Goal: Task Accomplishment & Management: Complete application form

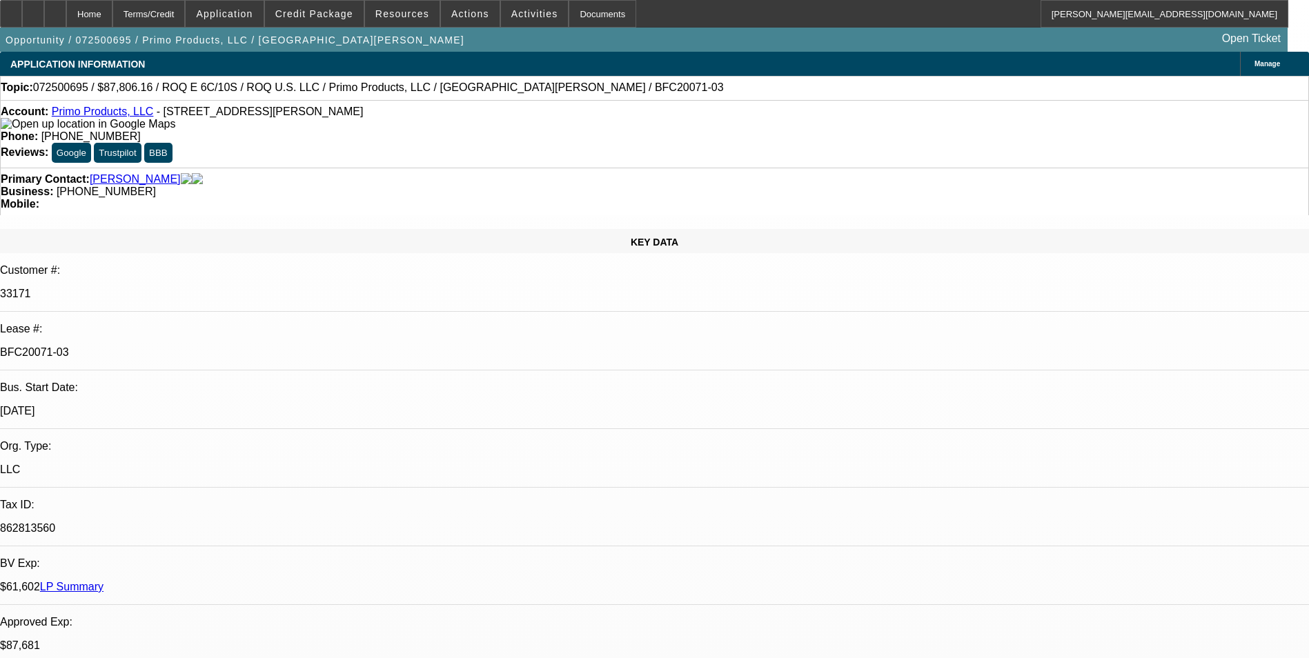
select select "0"
select select "2"
select select "0.1"
select select "4"
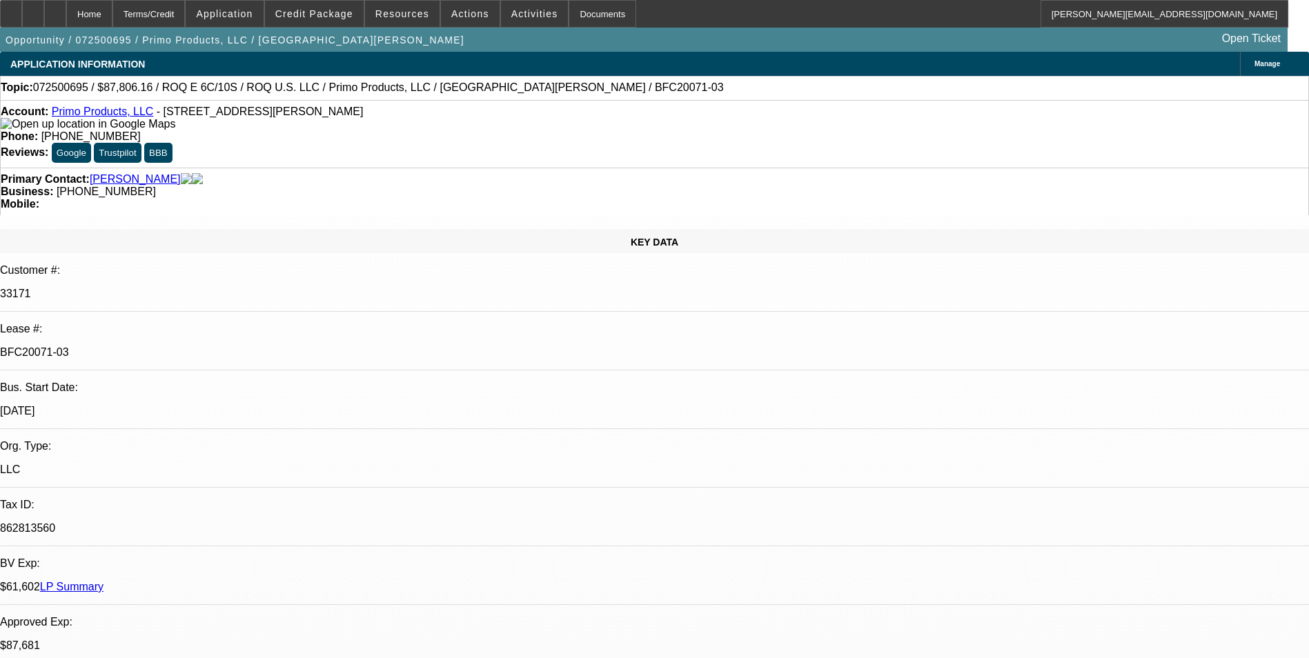
select select "0"
select select "2"
select select "0.1"
select select "4"
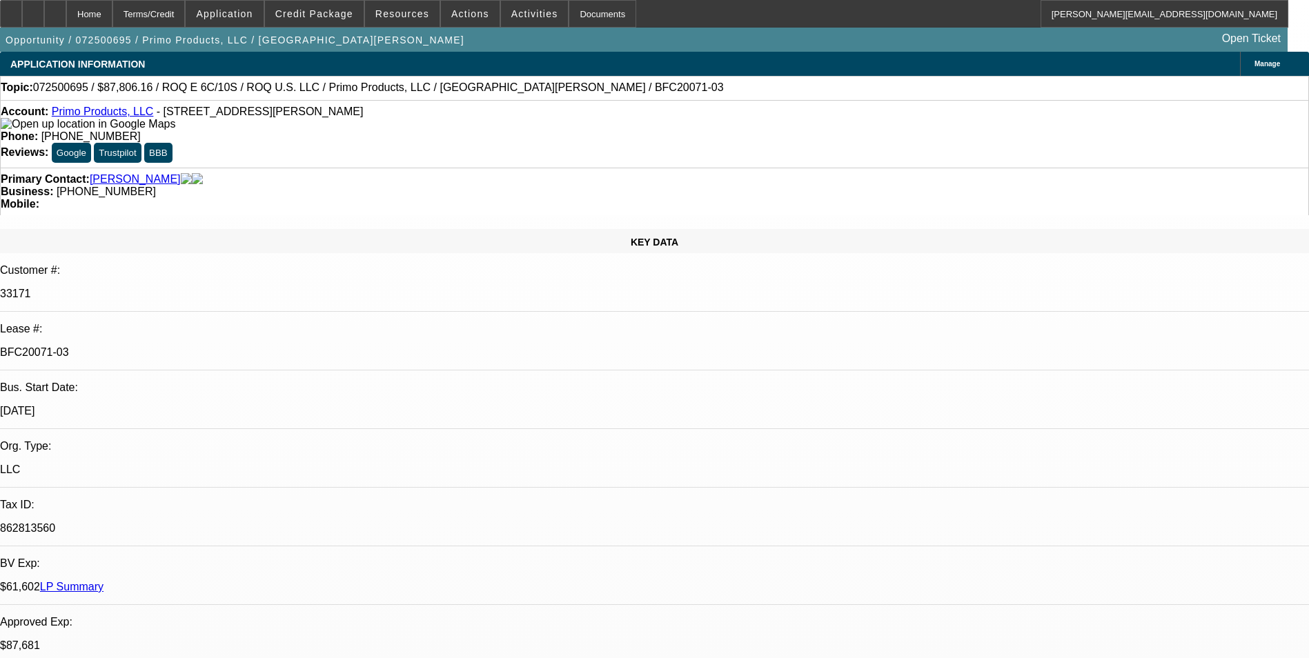
select select "0"
select select "2"
select select "0.1"
select select "4"
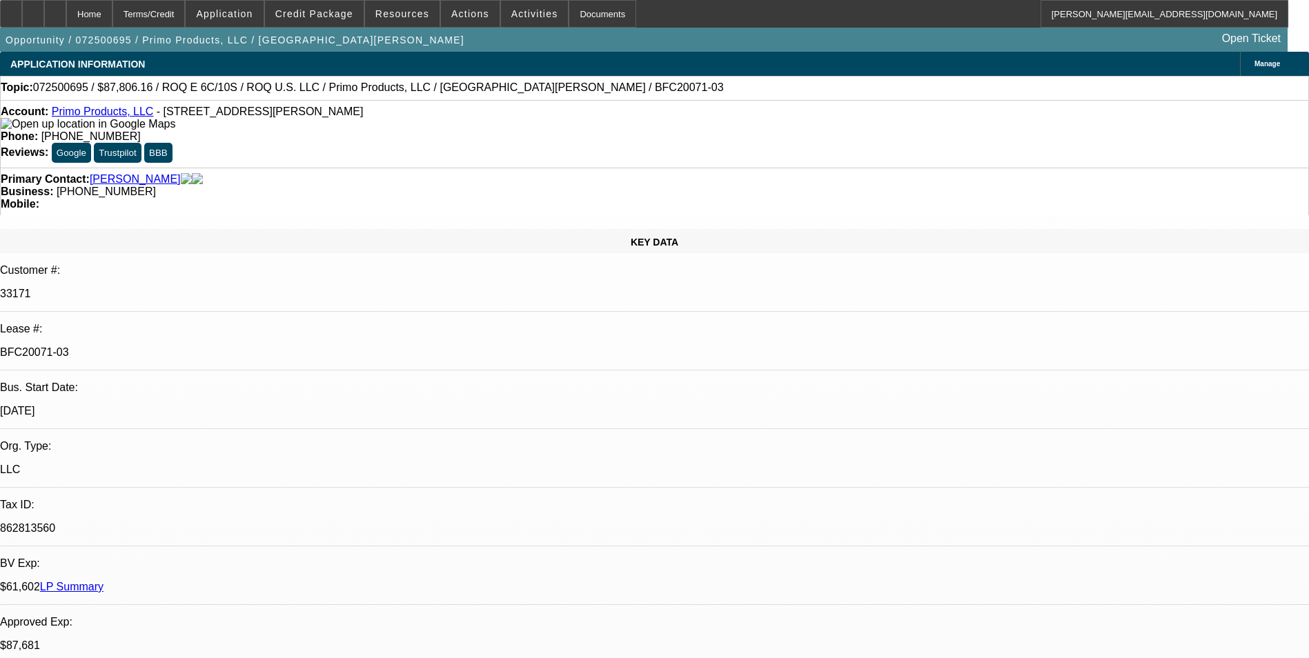
select select "0"
select select "2"
select select "0.1"
select select "4"
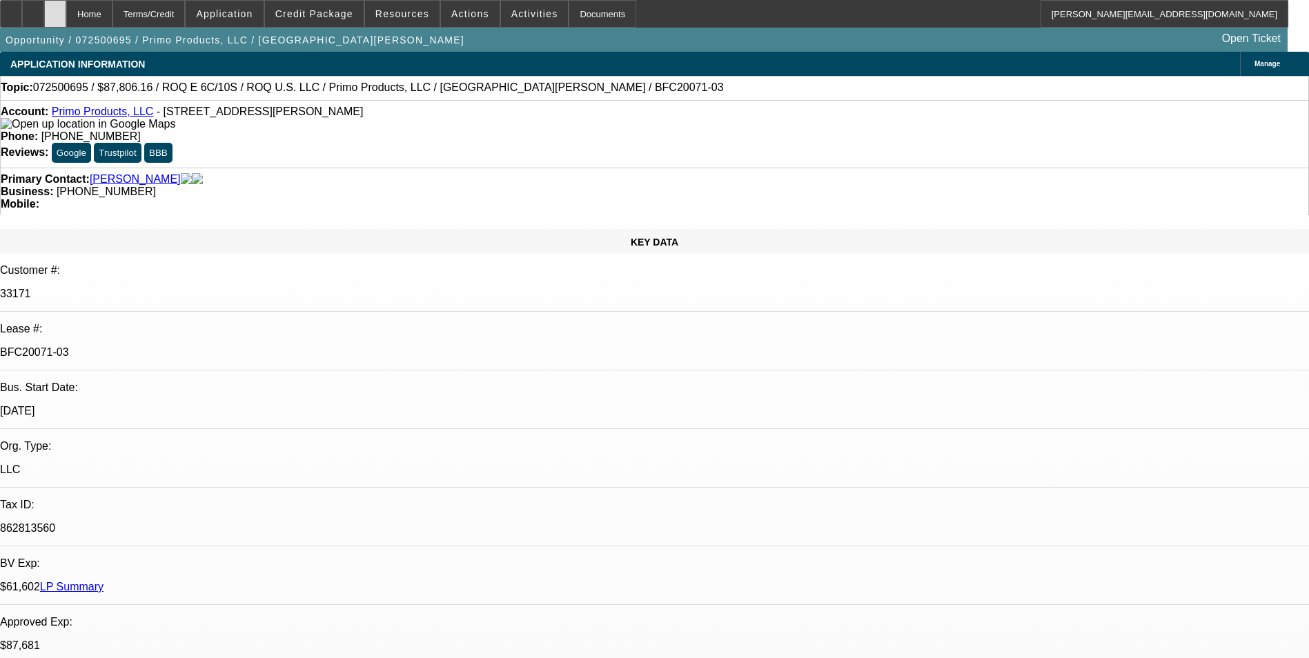
click at [66, 11] on div at bounding box center [55, 14] width 22 height 28
select select "0"
select select "2"
select select "0.1"
select select "0"
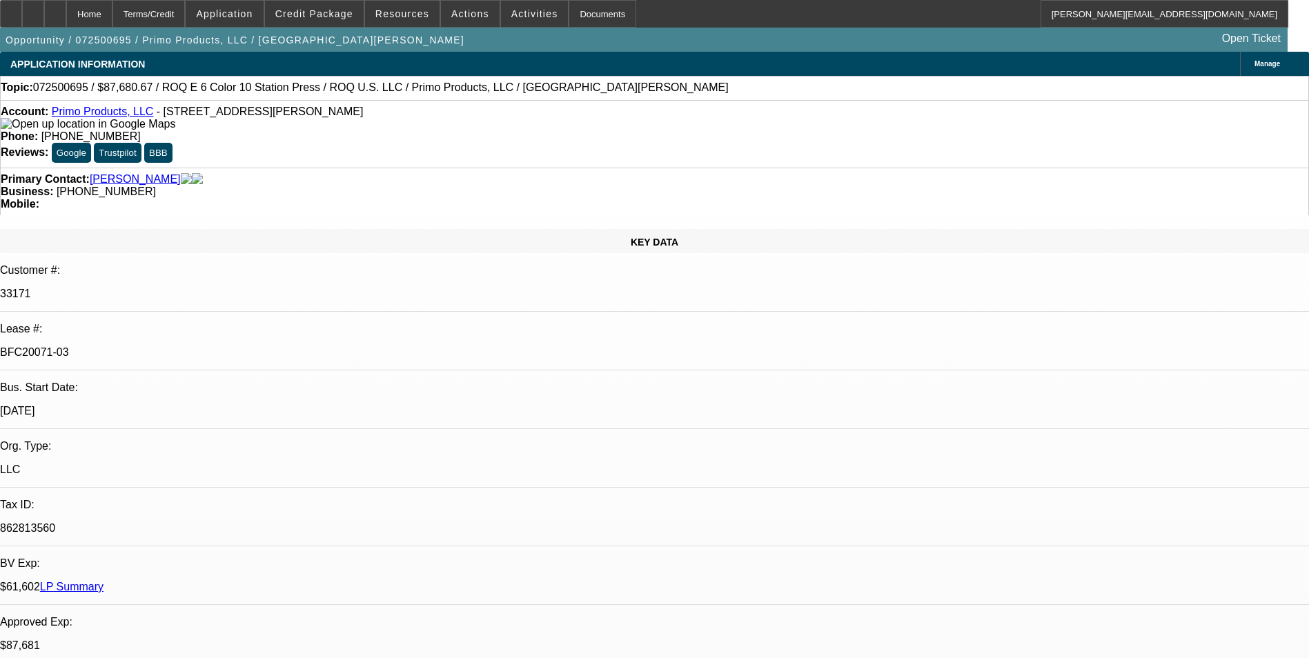
select select "2"
select select "0.1"
select select "0"
select select "2"
select select "0.1"
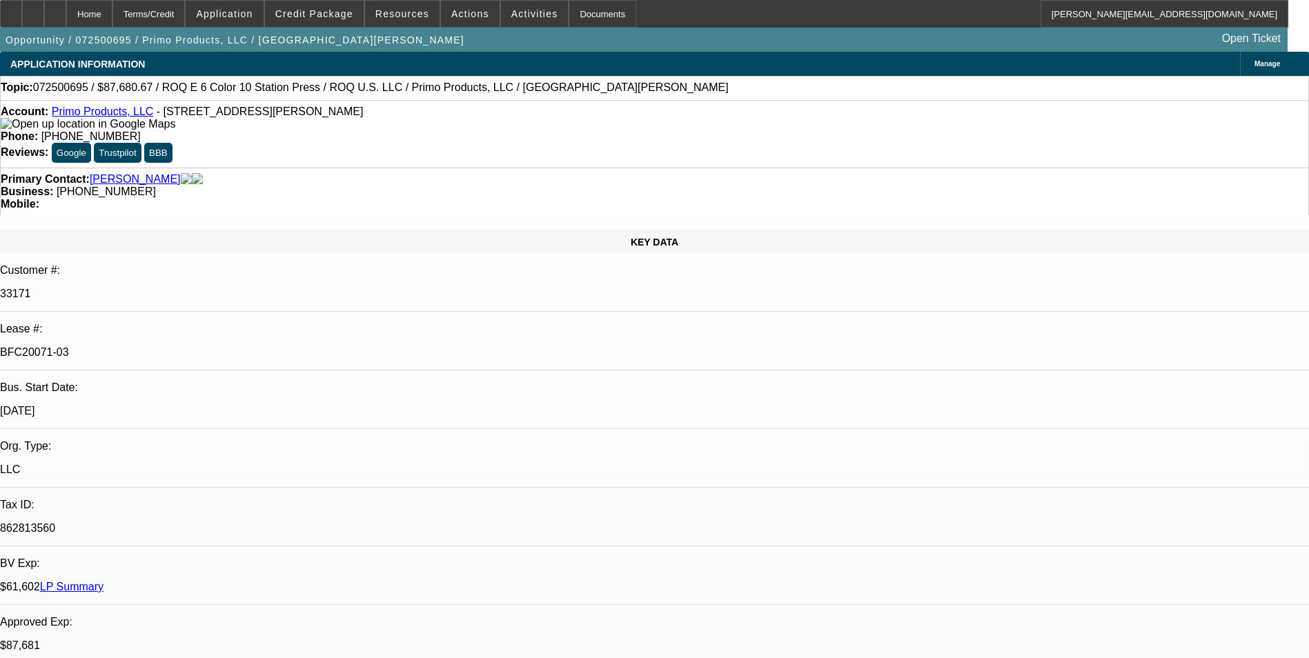
select select "0"
select select "2"
select select "0.1"
select select "1"
select select "2"
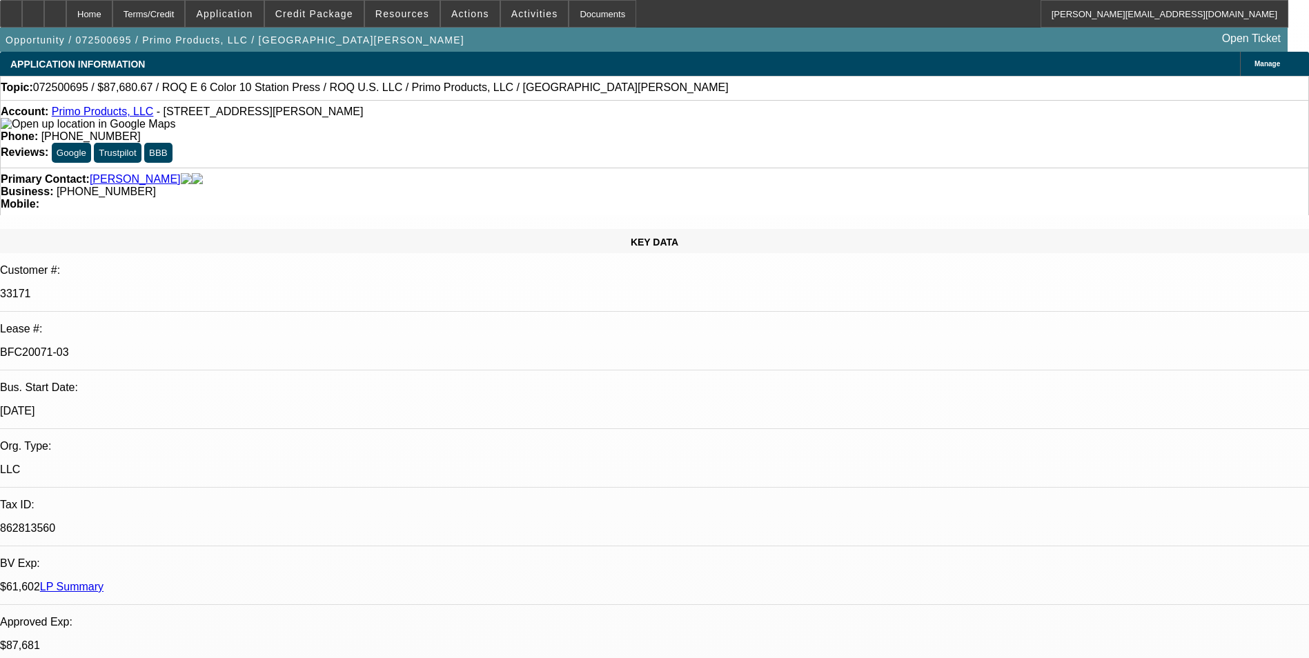
select select "4"
select select "1"
select select "2"
select select "4"
select select "1"
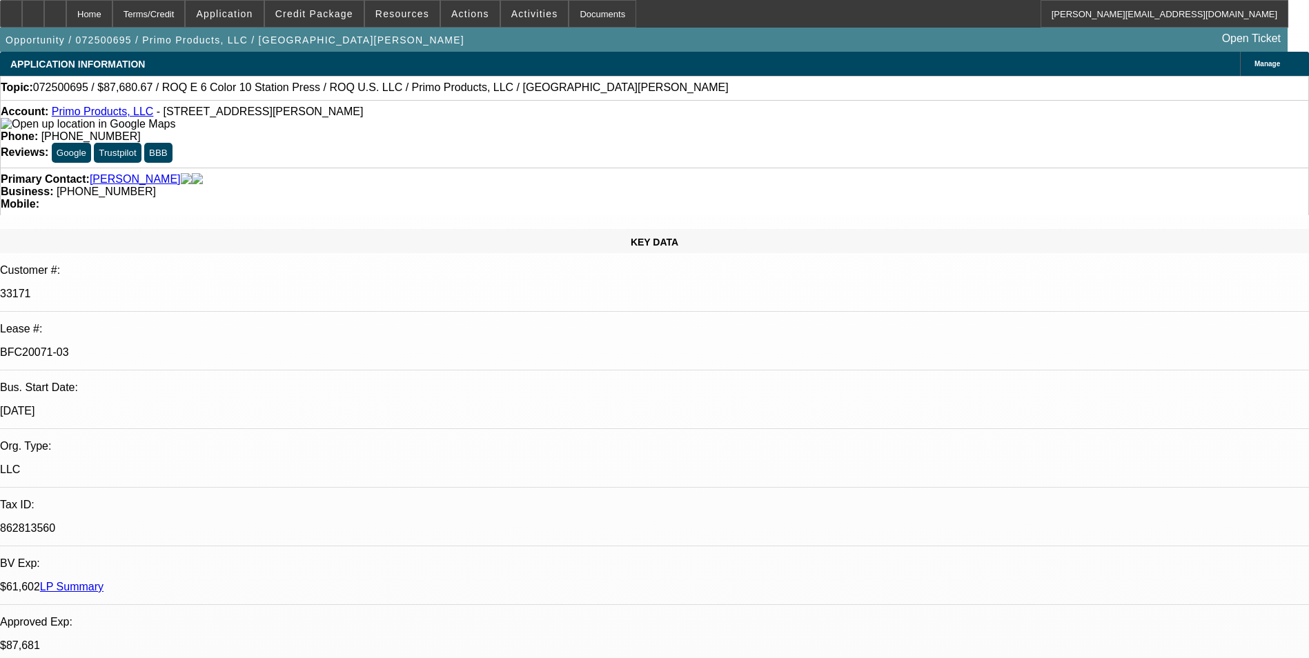
select select "2"
select select "4"
select select "1"
select select "2"
select select "4"
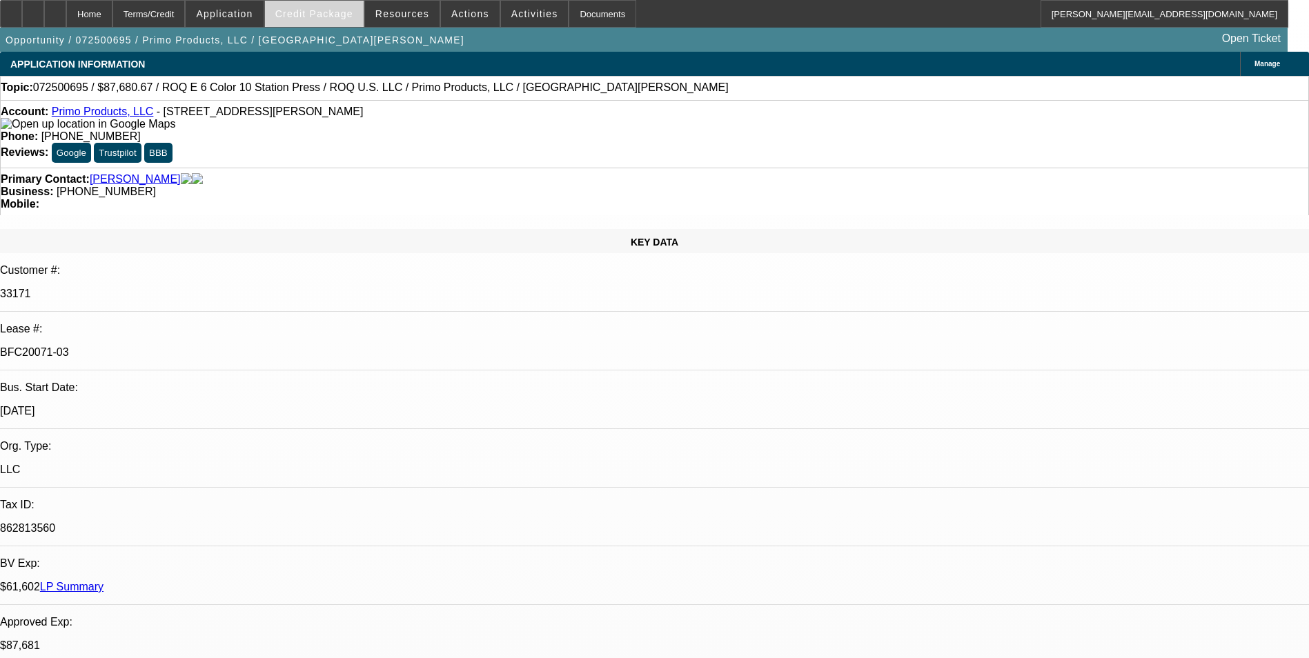
click at [335, 5] on span at bounding box center [314, 13] width 99 height 33
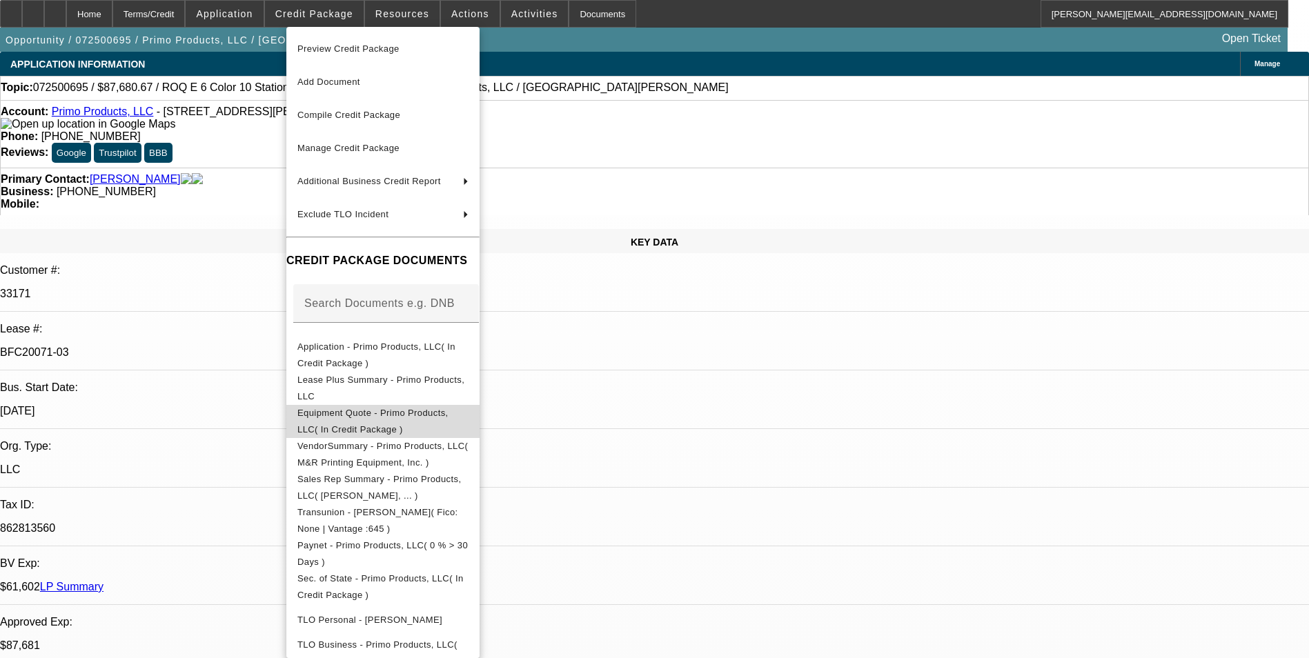
click at [364, 411] on span "Equipment Quote - Primo Products, LLC( In Credit Package )" at bounding box center [372, 421] width 151 height 27
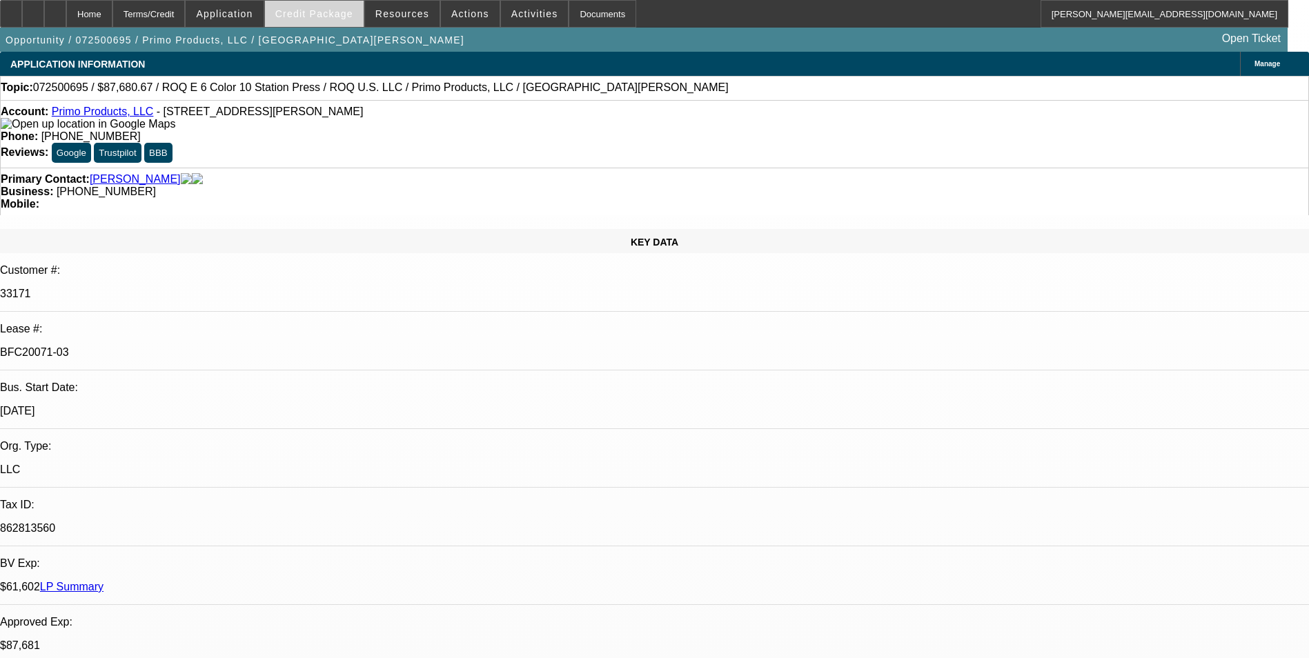
click at [341, 18] on span "Credit Package" at bounding box center [314, 13] width 78 height 11
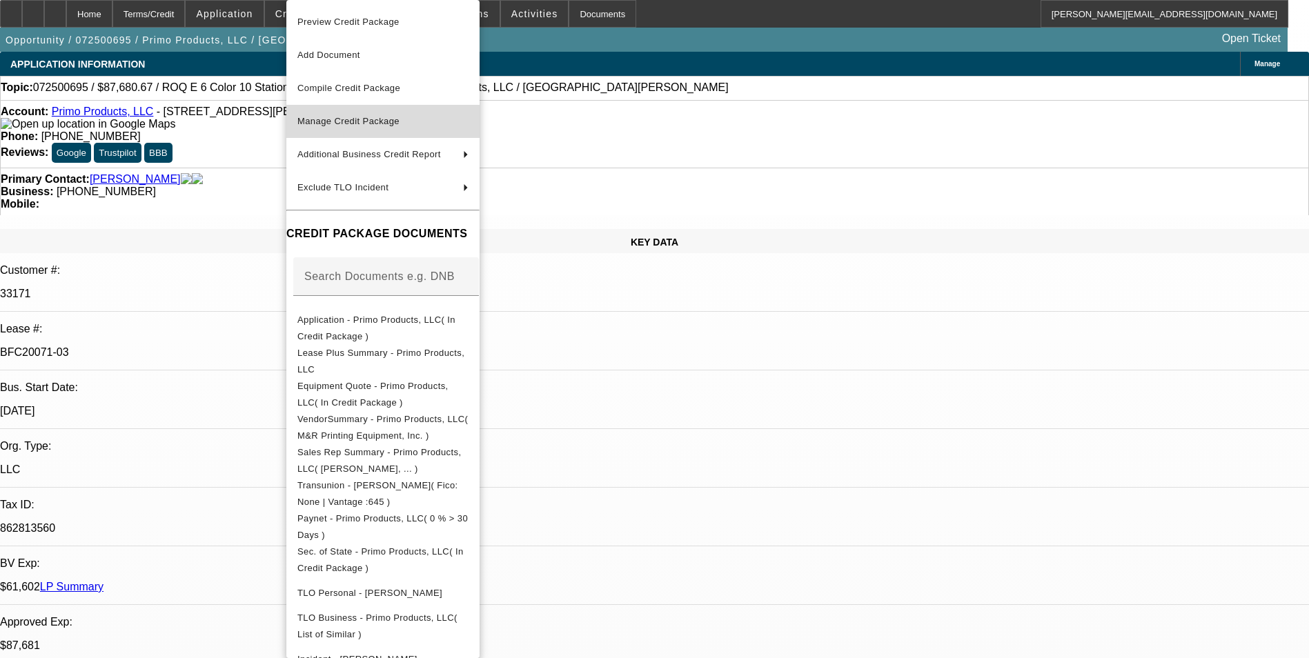
click at [386, 123] on span "Manage Credit Package" at bounding box center [348, 121] width 102 height 10
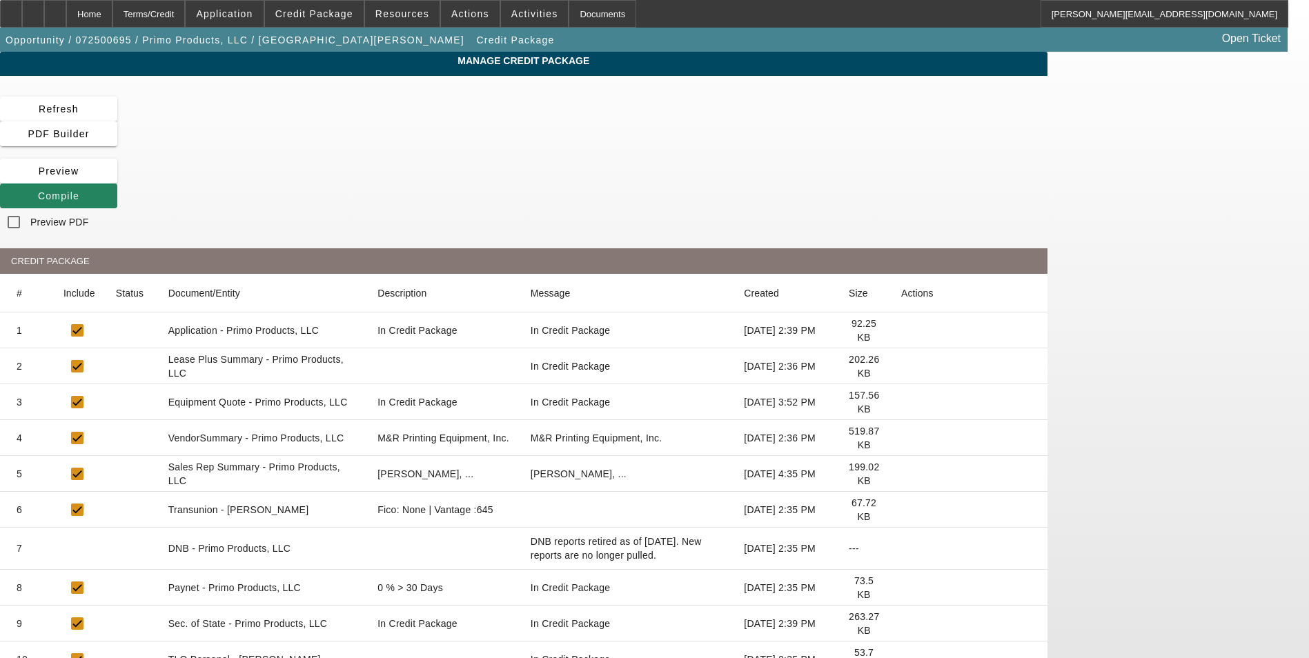
click at [901, 402] on icon at bounding box center [901, 402] width 0 height 0
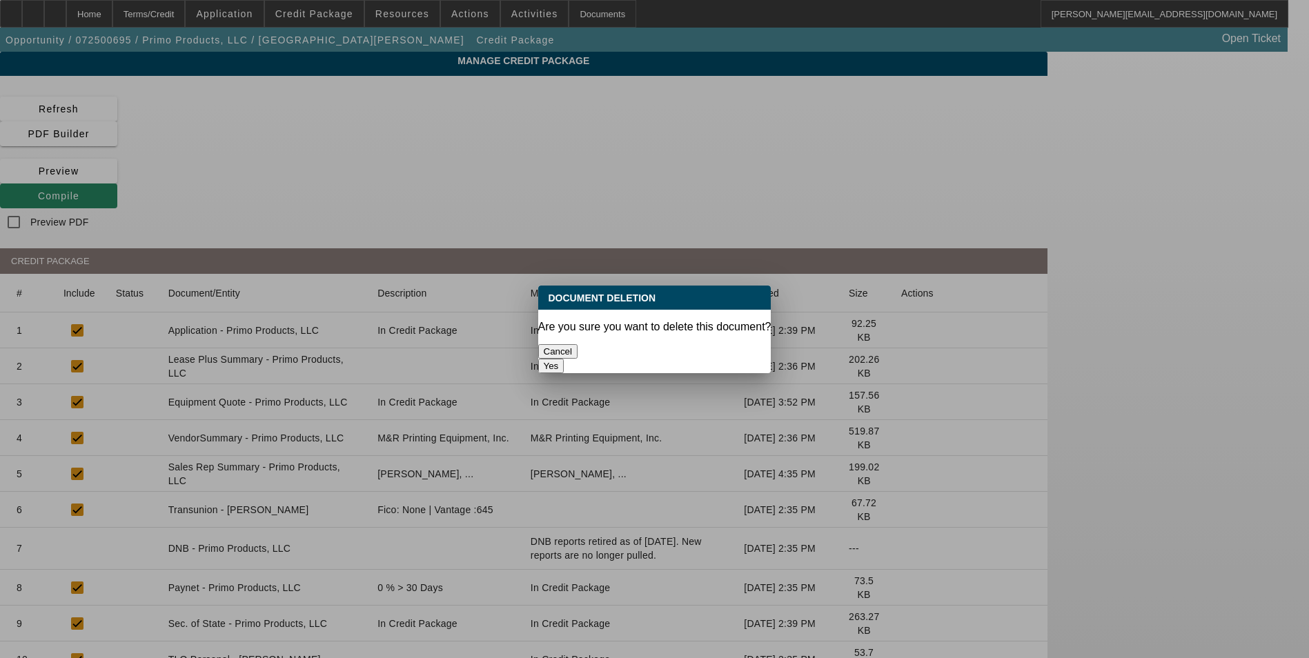
click at [564, 359] on button "Yes" at bounding box center [551, 366] width 26 height 14
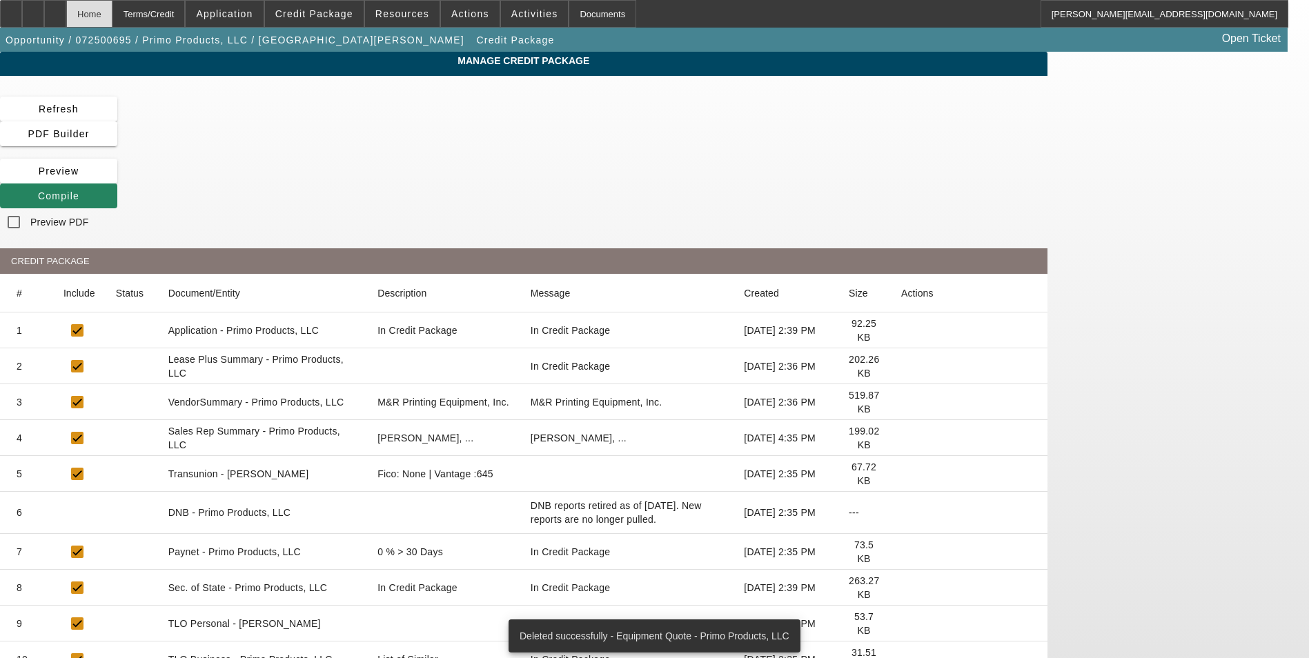
click at [112, 17] on div "Home" at bounding box center [89, 14] width 46 height 28
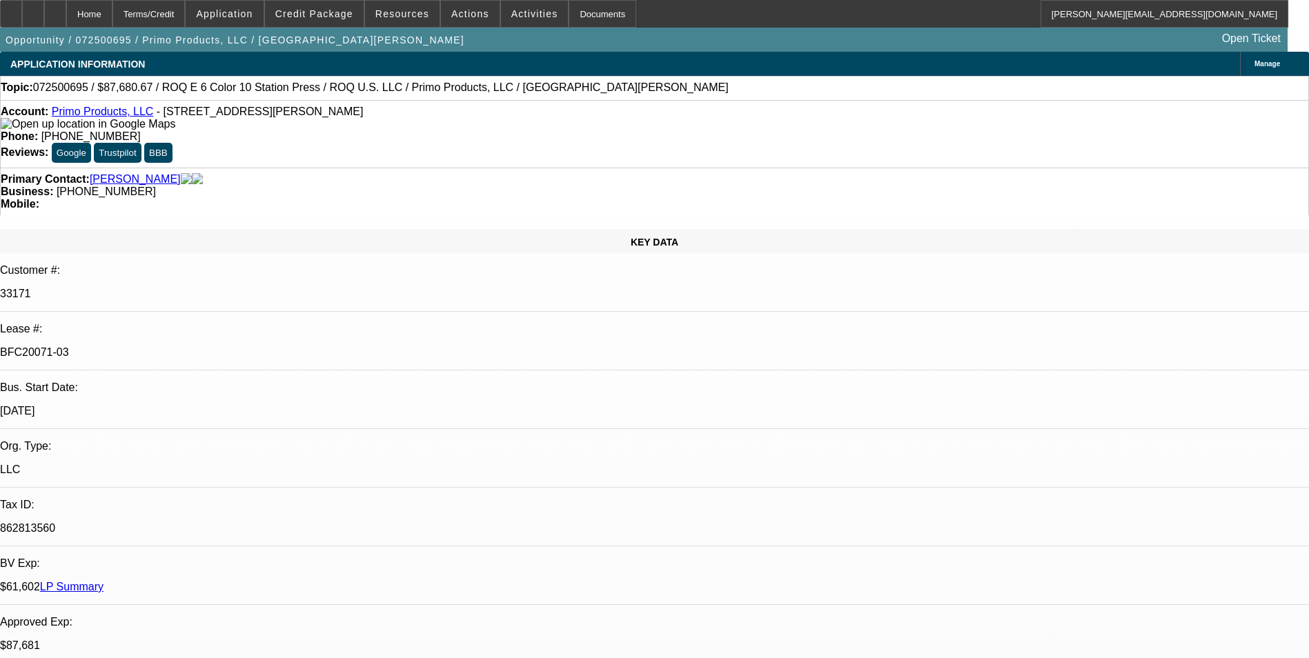
select select "0"
select select "2"
select select "0.1"
select select "4"
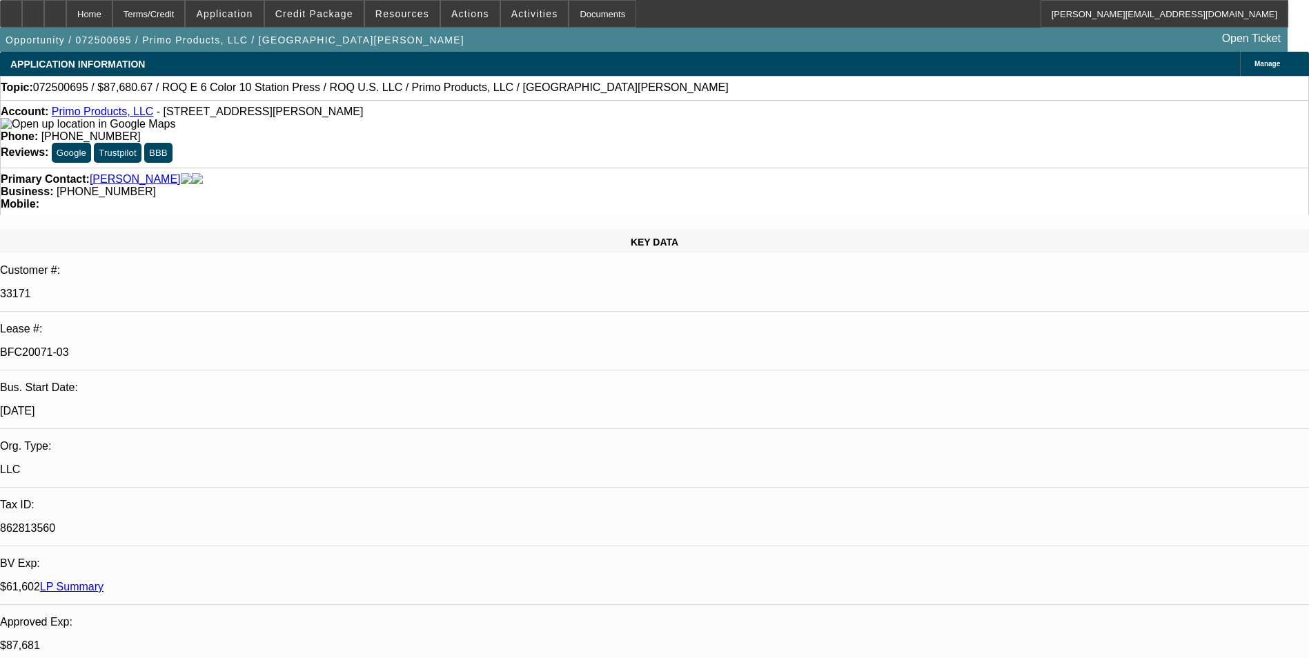
select select "0"
select select "2"
select select "0.1"
select select "4"
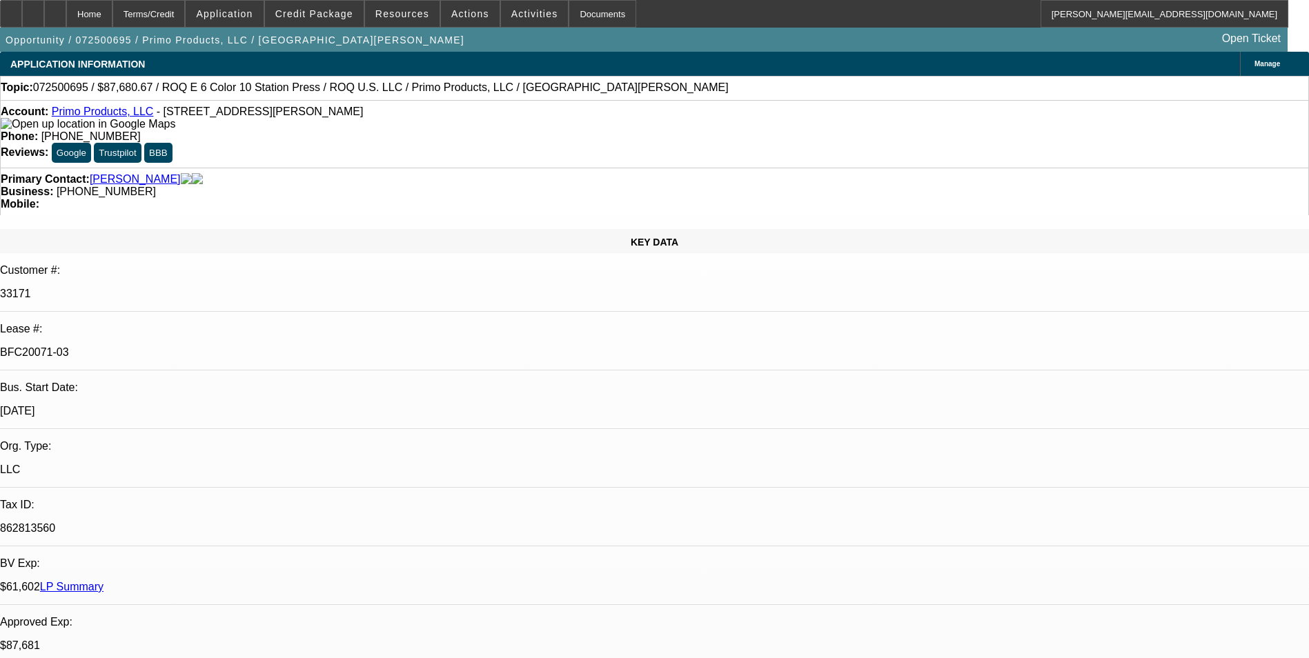
select select "0"
select select "2"
select select "0.1"
select select "4"
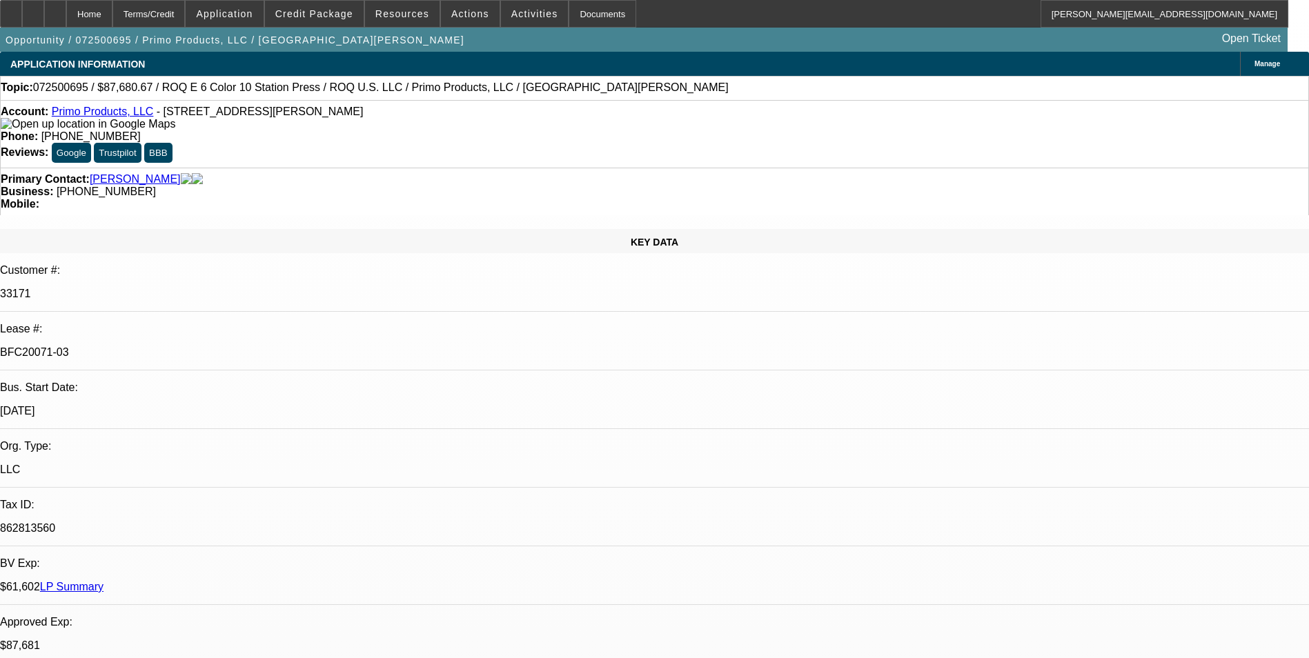
select select "0"
select select "2"
select select "0.1"
select select "4"
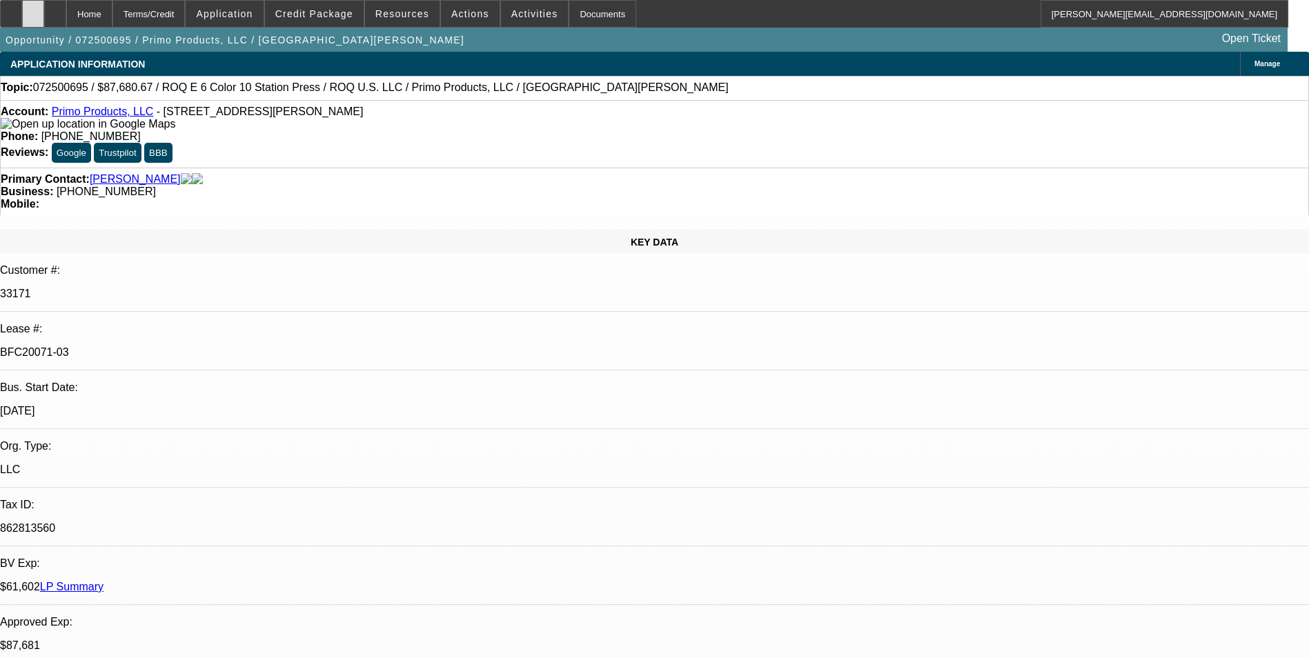
click at [44, 17] on div at bounding box center [33, 14] width 22 height 28
click at [337, 15] on span "Credit Package" at bounding box center [314, 13] width 78 height 11
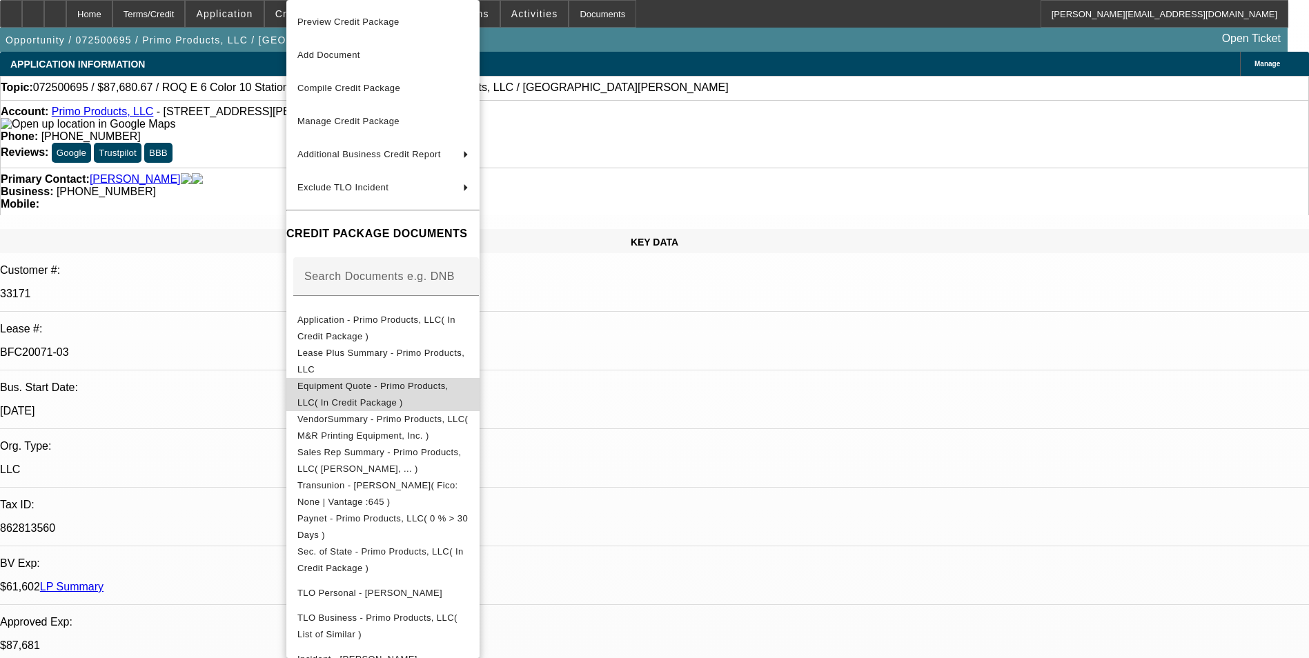
click at [388, 396] on span "Equipment Quote - Primo Products, LLC( In Credit Package )" at bounding box center [382, 394] width 171 height 33
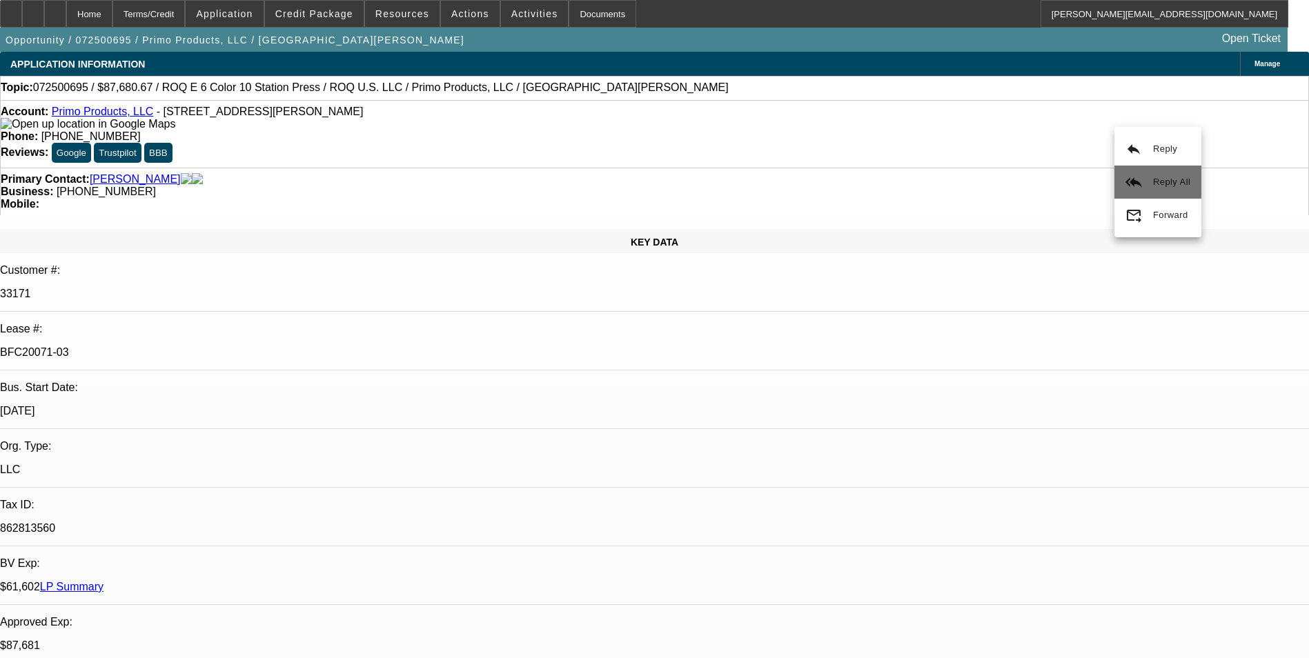
click at [1157, 179] on span "Reply All" at bounding box center [1171, 182] width 37 height 10
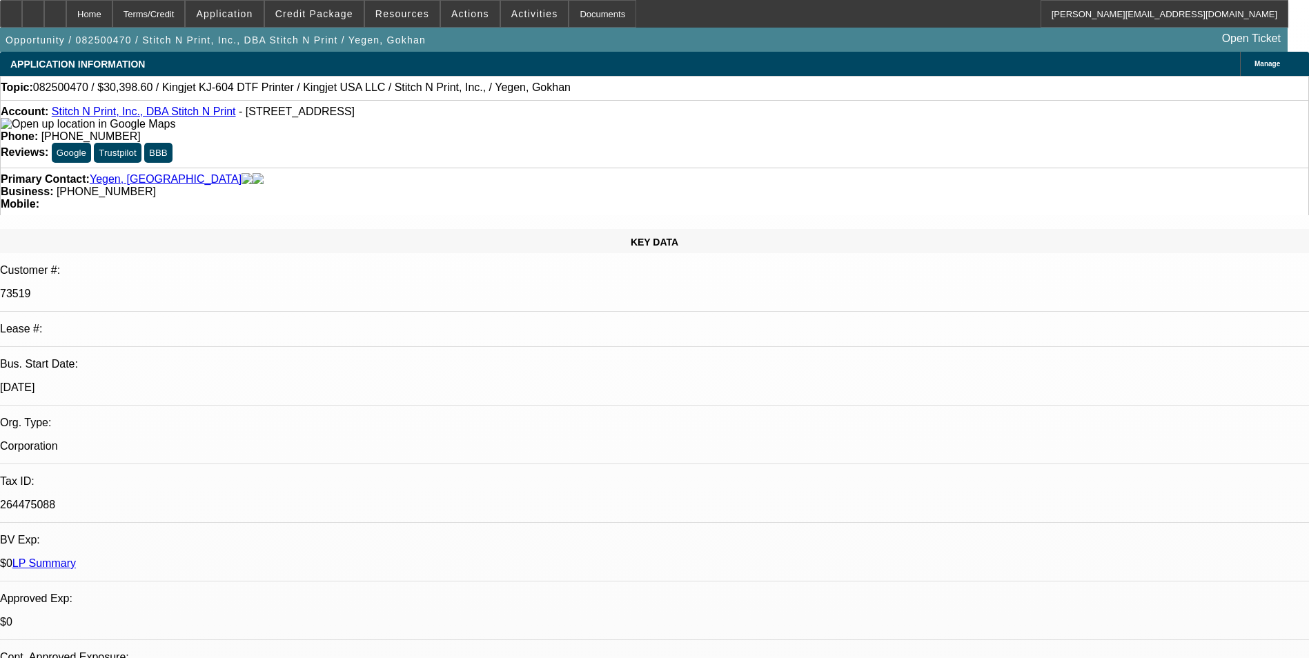
select select "0"
select select "2"
select select "0"
select select "2"
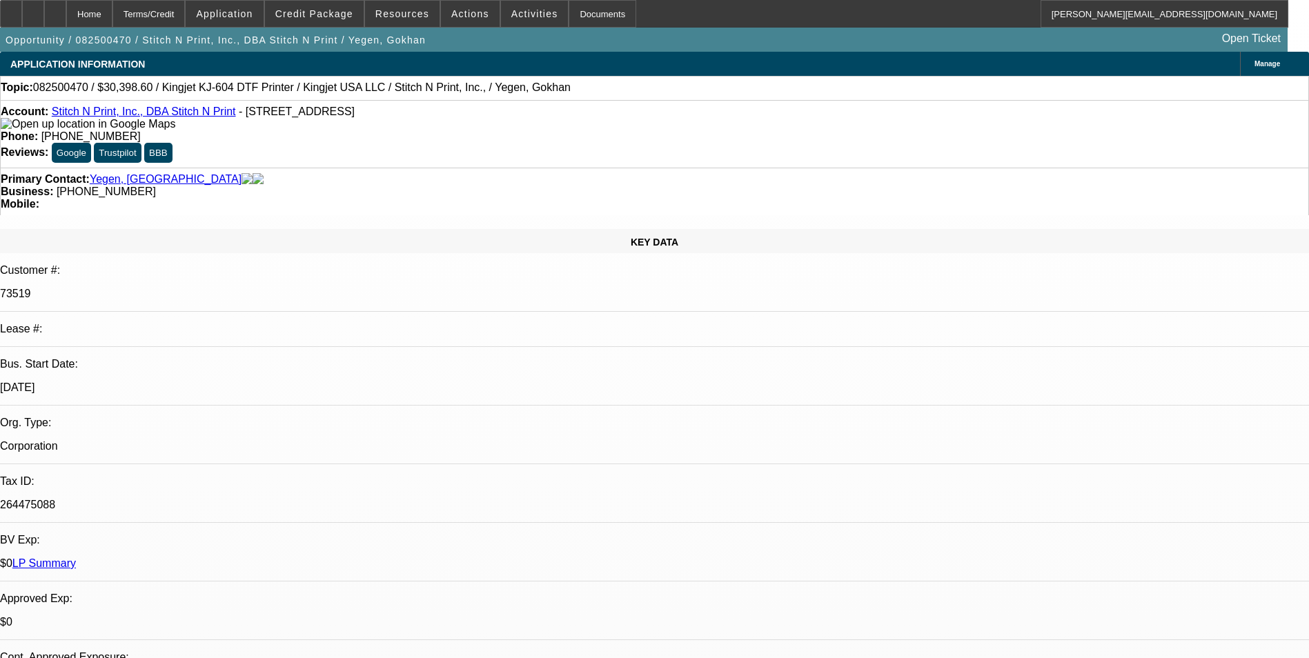
select select "0"
select select "2"
select select "0"
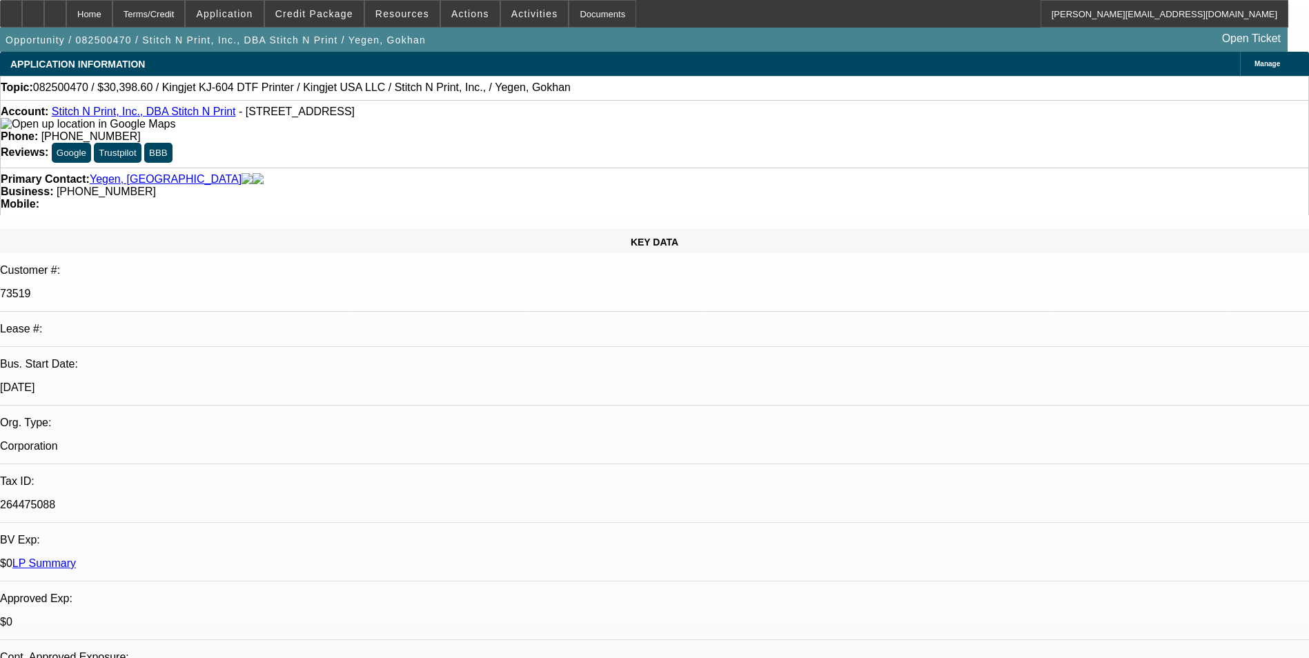
select select "2"
select select "0"
select select "1"
select select "2"
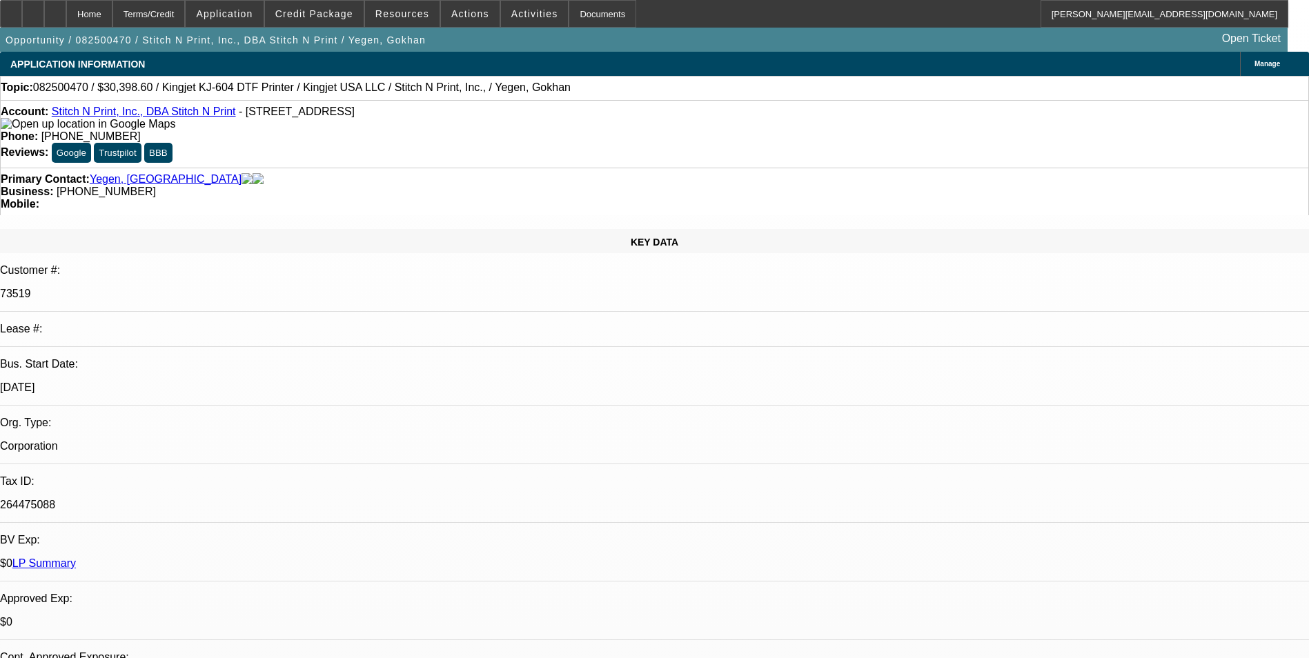
select select "1"
select select "2"
select select "1"
select select "2"
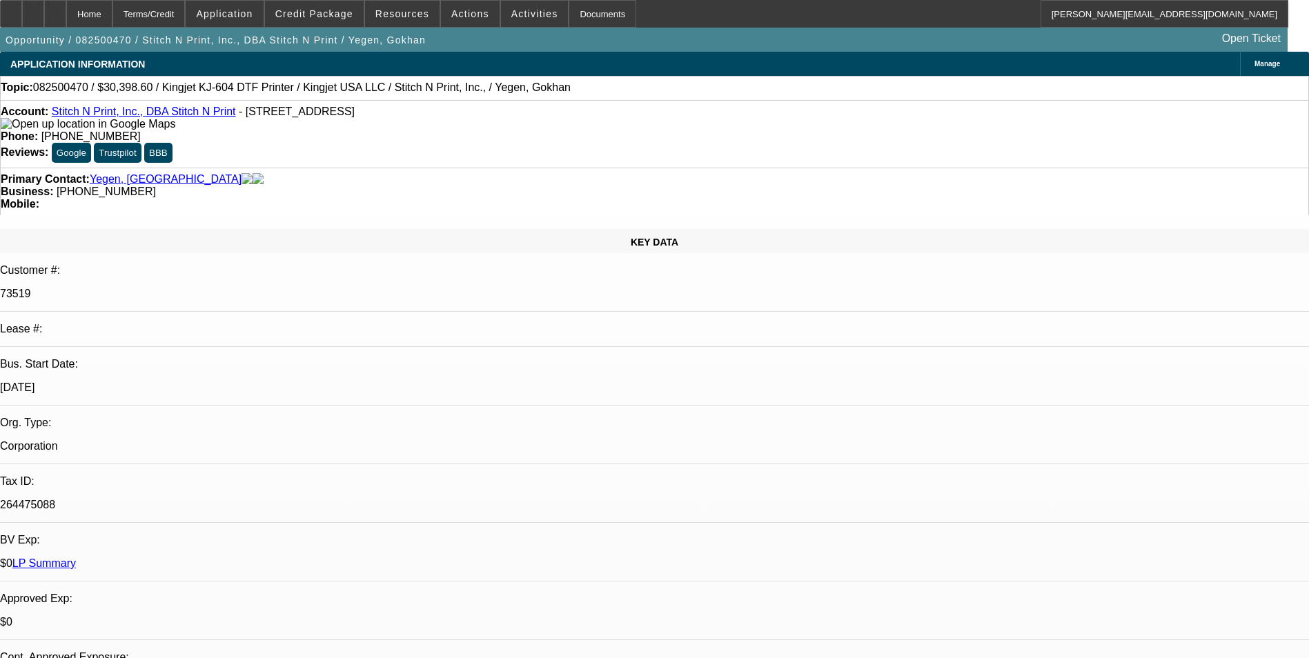
select select "2"
select select "1"
select select "2"
drag, startPoint x: 1059, startPoint y: 161, endPoint x: 1059, endPoint y: 143, distance: 17.9
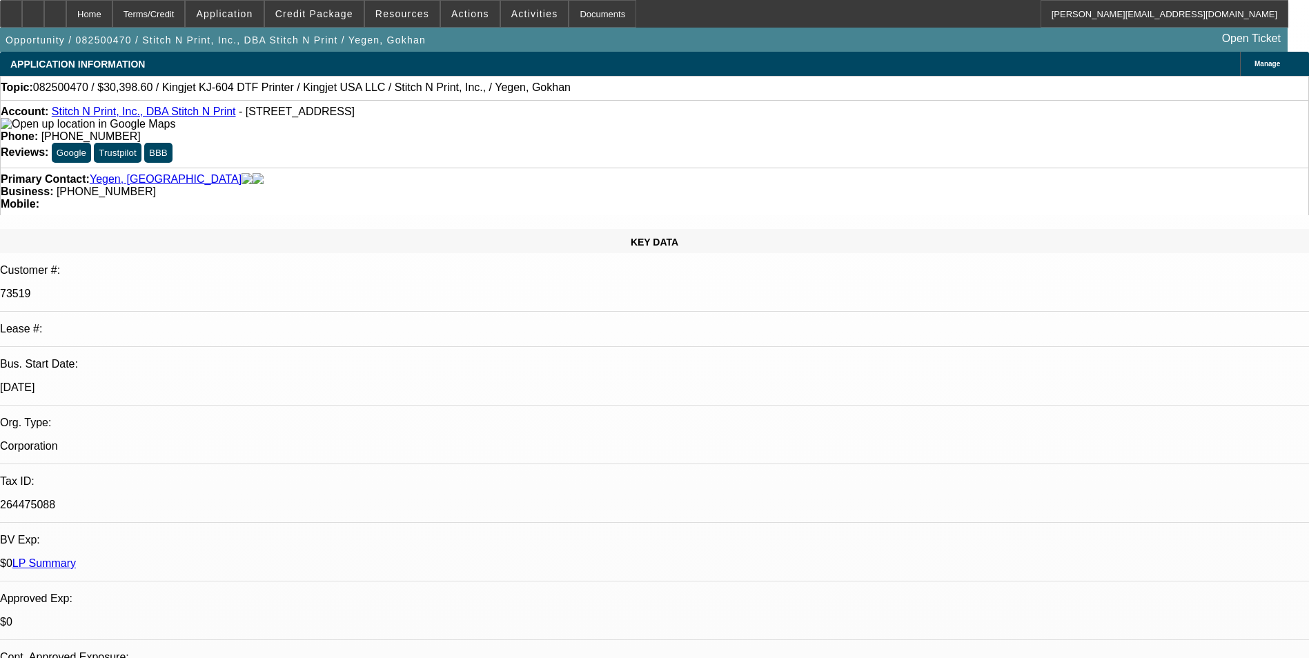
click at [1053, 180] on span "Reply All" at bounding box center [1067, 176] width 37 height 10
click at [333, 22] on span at bounding box center [314, 13] width 99 height 33
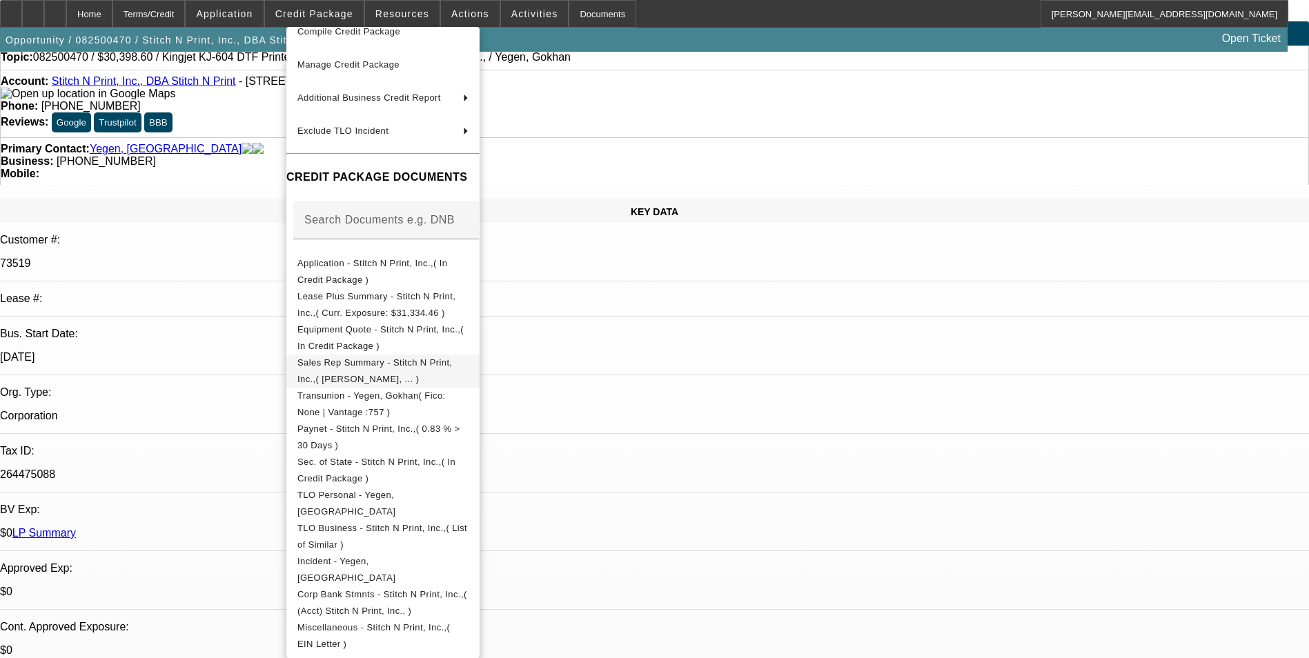
scroll to position [276, 0]
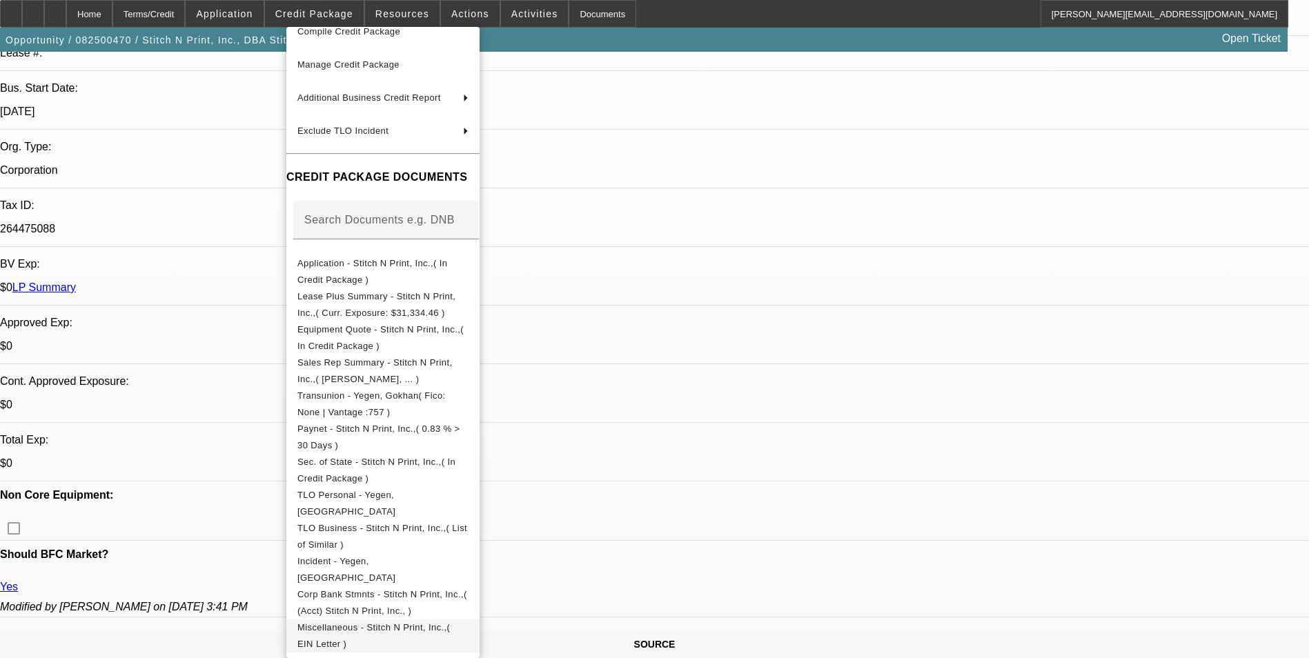
click at [469, 631] on span "Miscellaneous - Stitch N Print, Inc.,( EIN Letter )" at bounding box center [382, 636] width 171 height 33
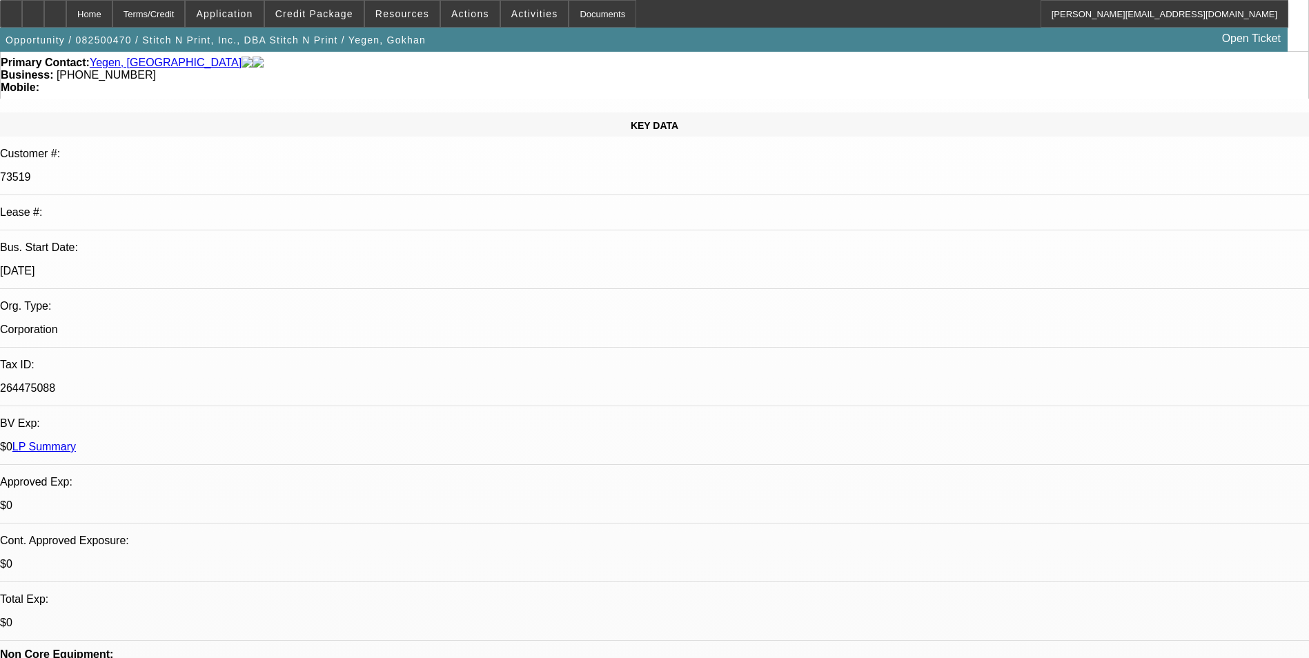
scroll to position [0, 0]
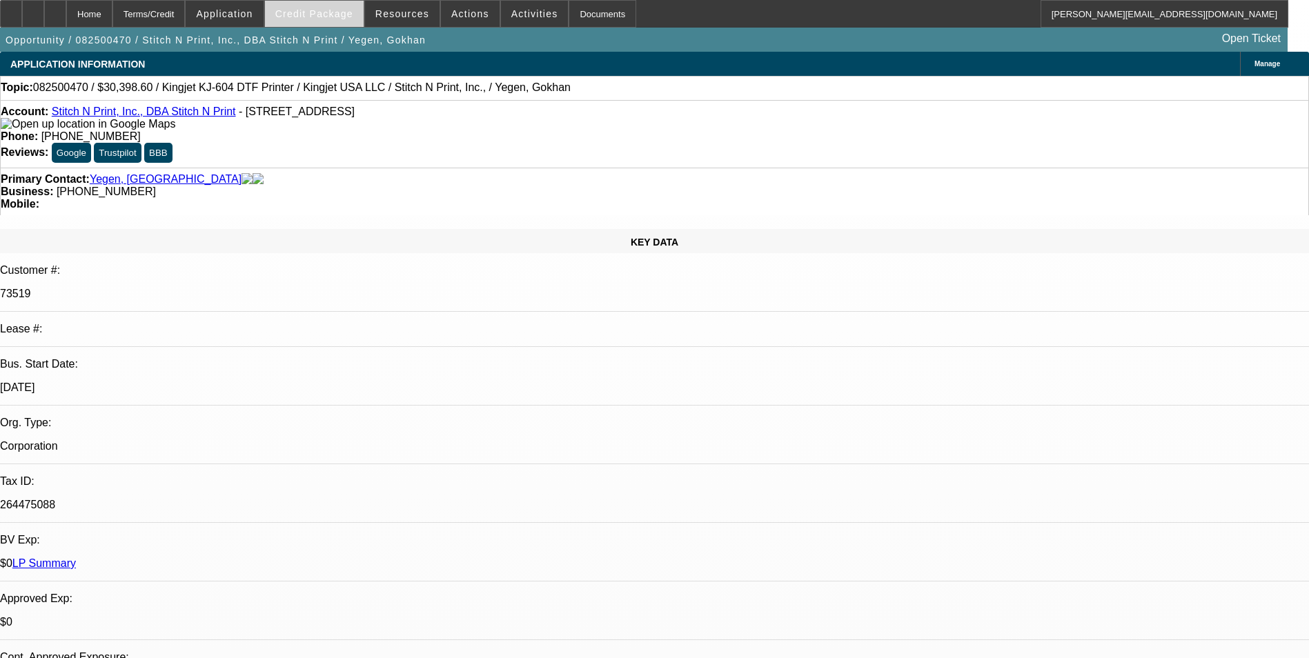
click at [308, 21] on span at bounding box center [314, 13] width 99 height 33
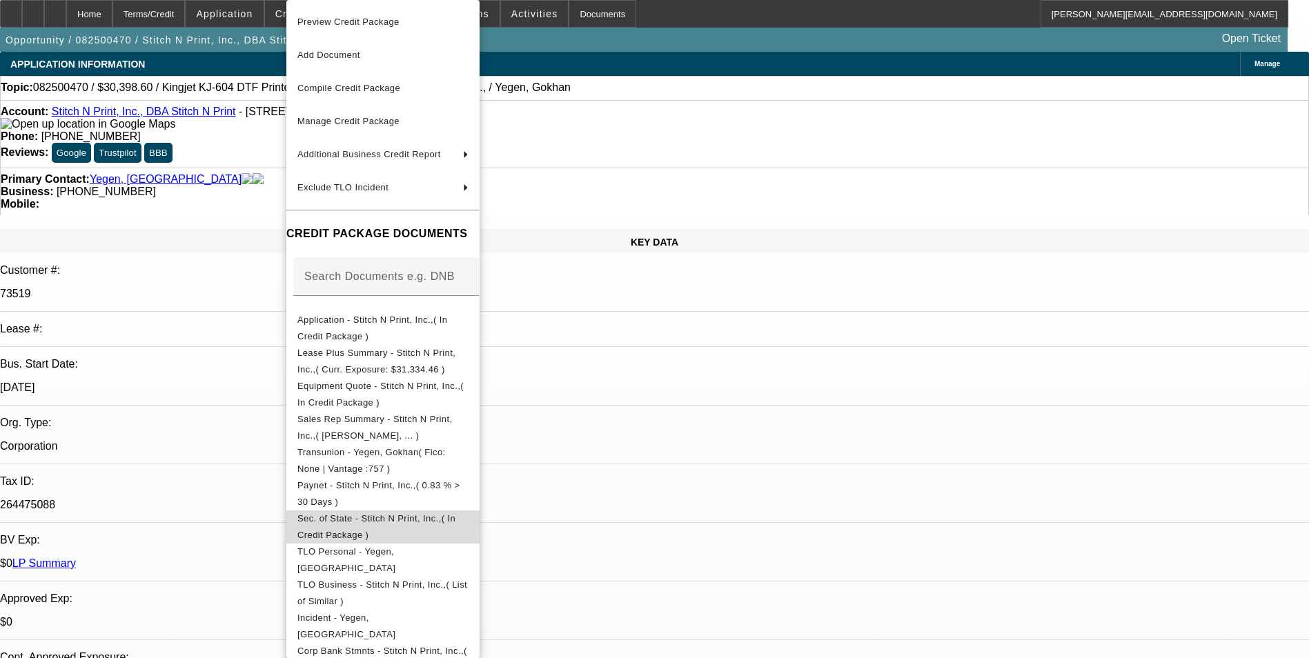
click at [383, 513] on button "Sec. of State - Stitch N Print, Inc.,( In Credit Package )" at bounding box center [382, 527] width 193 height 33
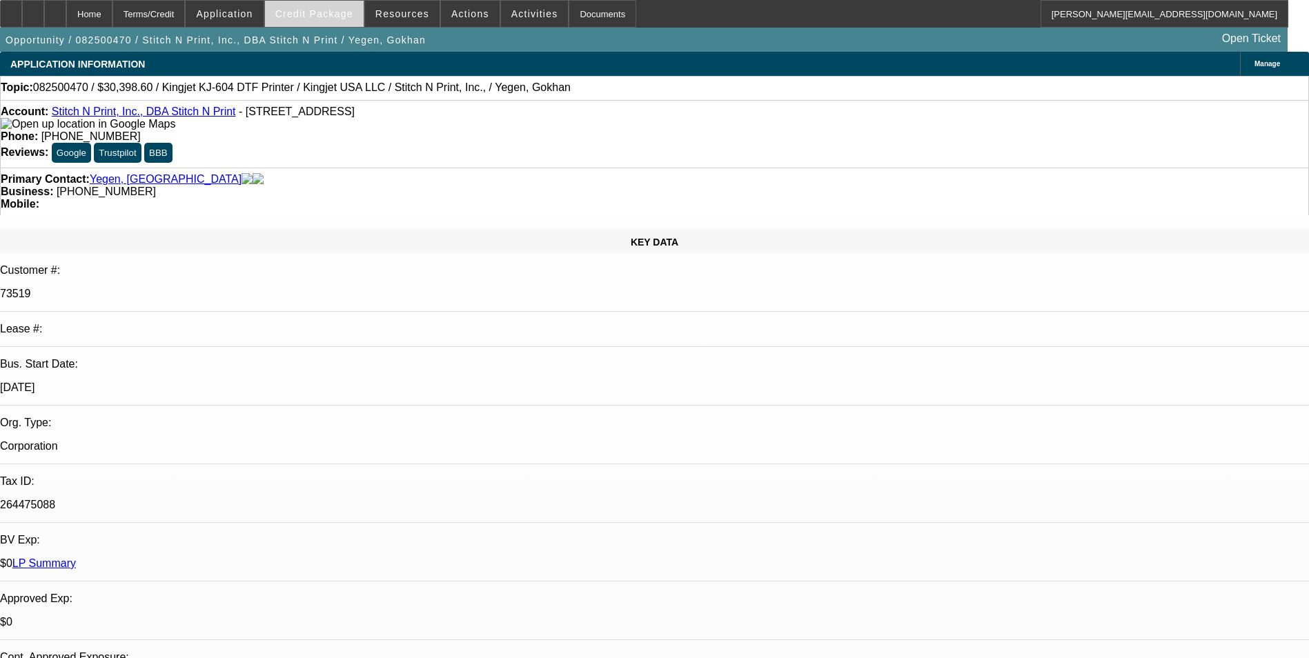
click at [344, 10] on span "Credit Package" at bounding box center [314, 13] width 78 height 11
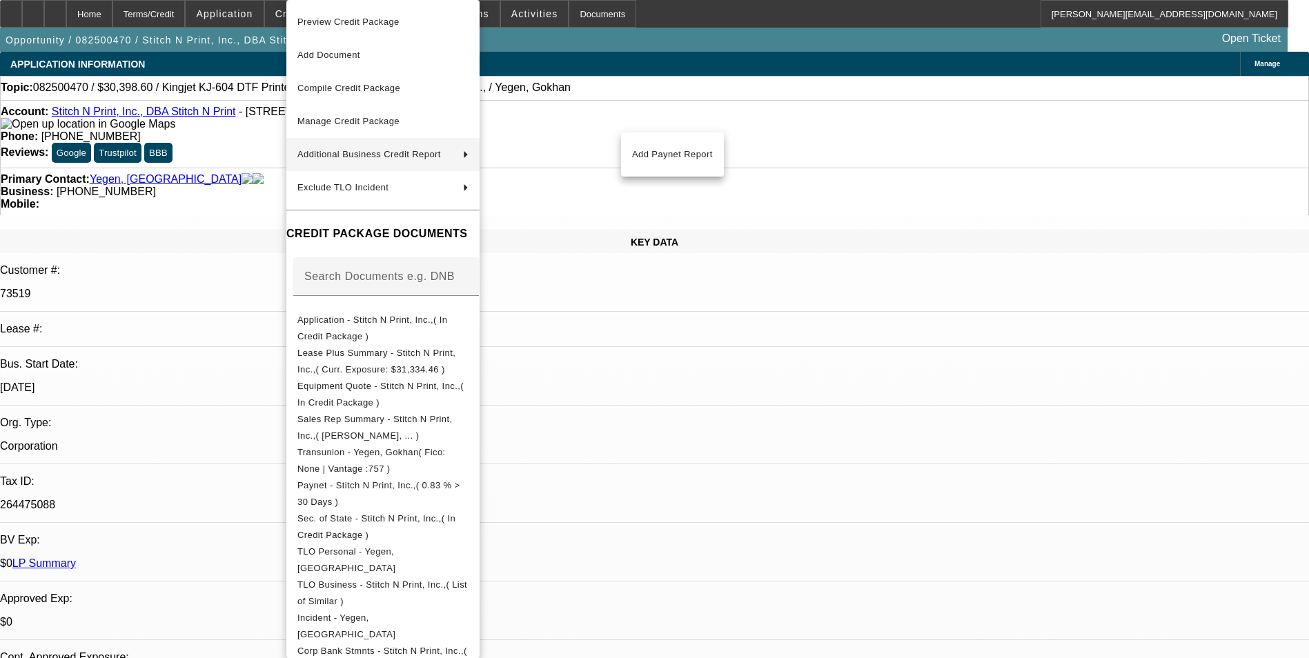
click at [709, 378] on div at bounding box center [654, 329] width 1309 height 658
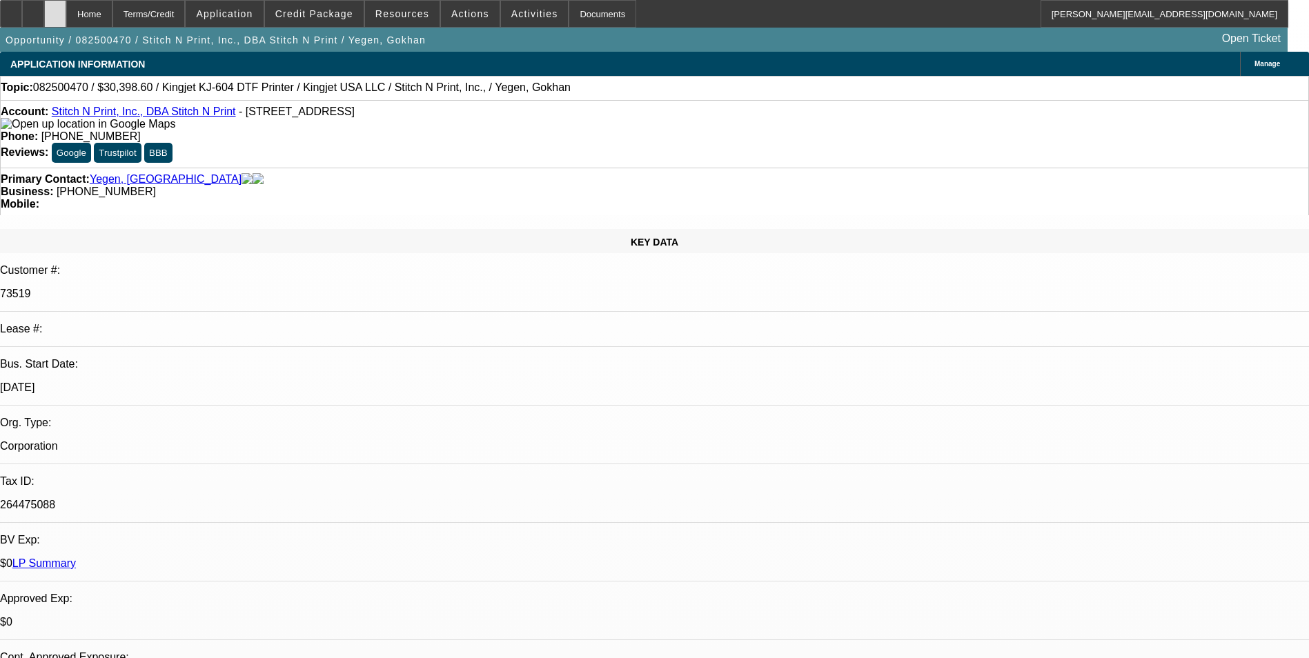
click at [66, 21] on div at bounding box center [55, 14] width 22 height 28
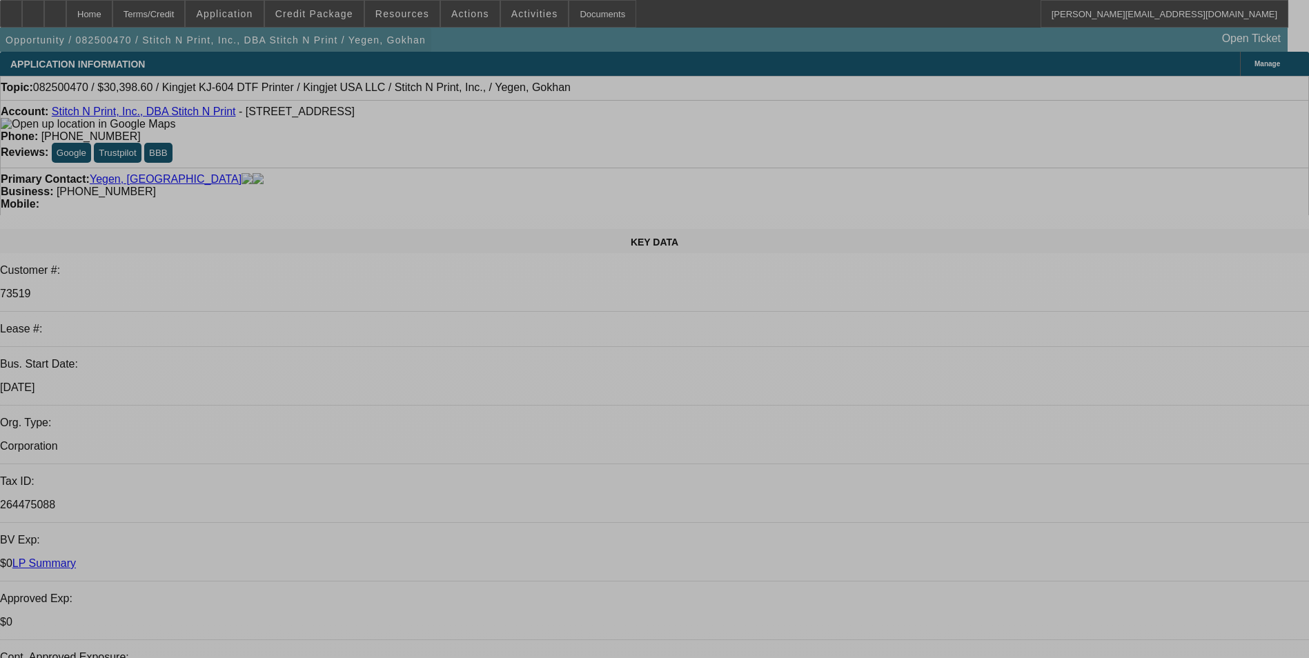
select select "0"
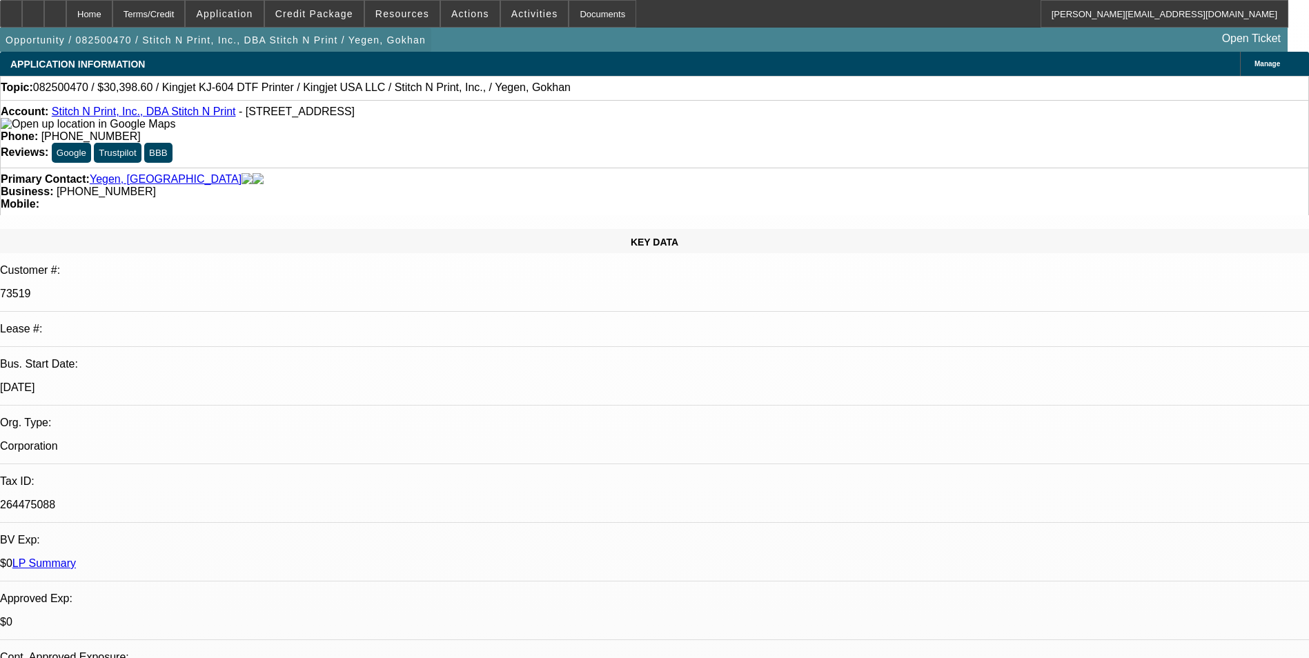
select select "0"
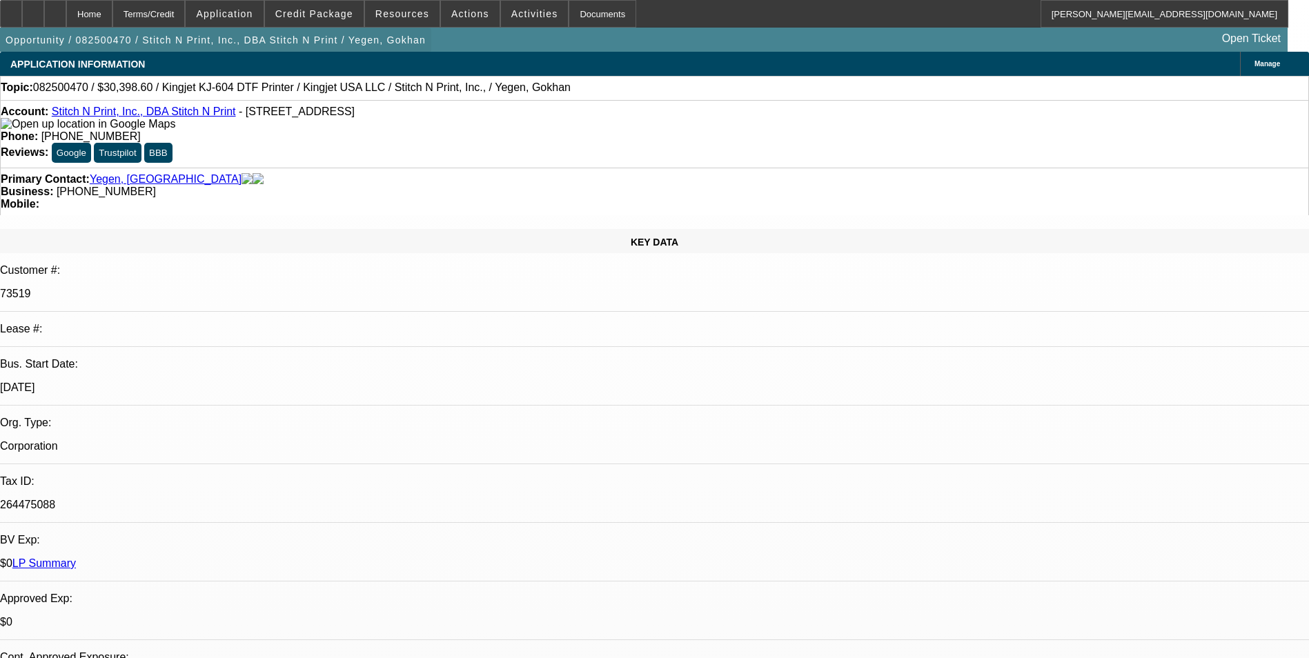
select select "0"
select select "2"
select select "0"
select select "2"
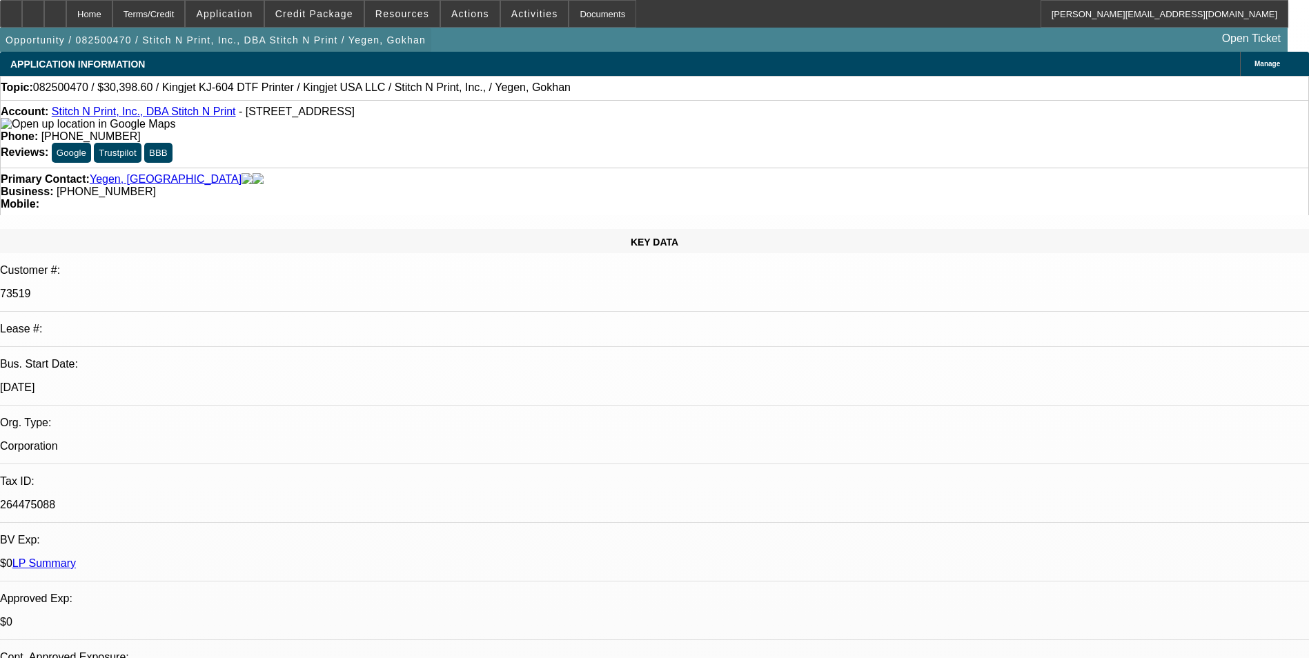
select select "0"
select select "1"
select select "2"
select select "1"
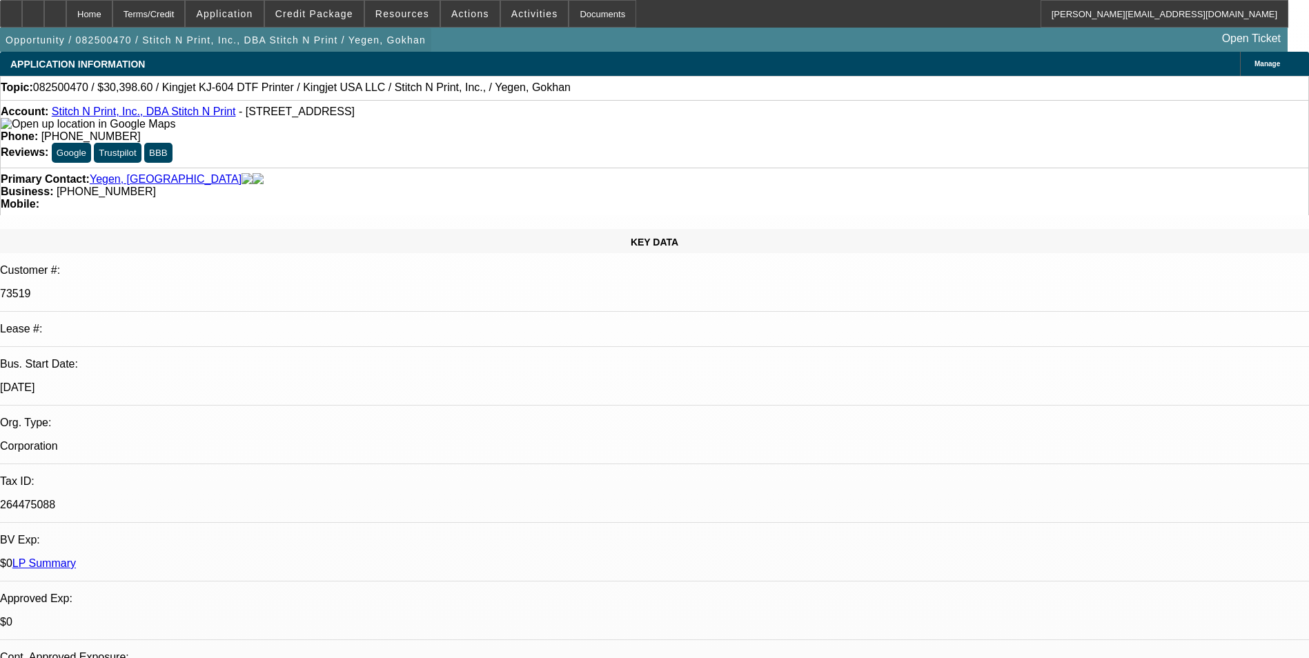
select select "1"
select select "2"
select select "1"
select select "2"
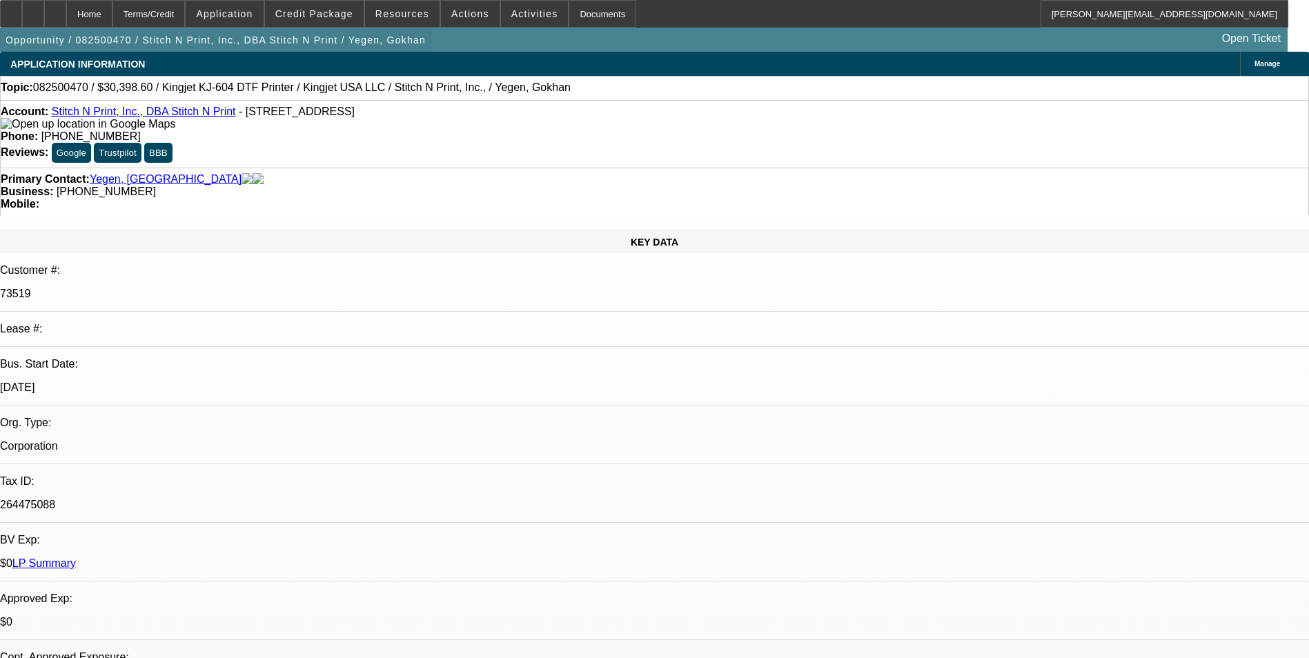
select select "1"
select select "2"
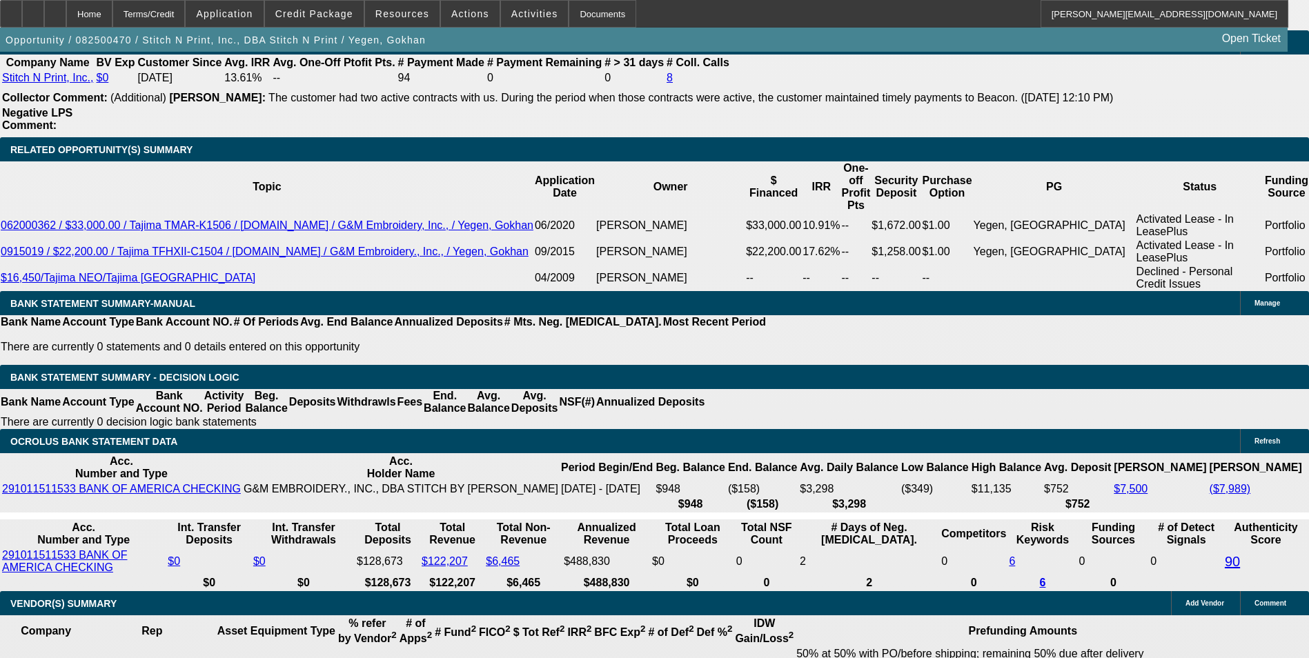
scroll to position [2553, 0]
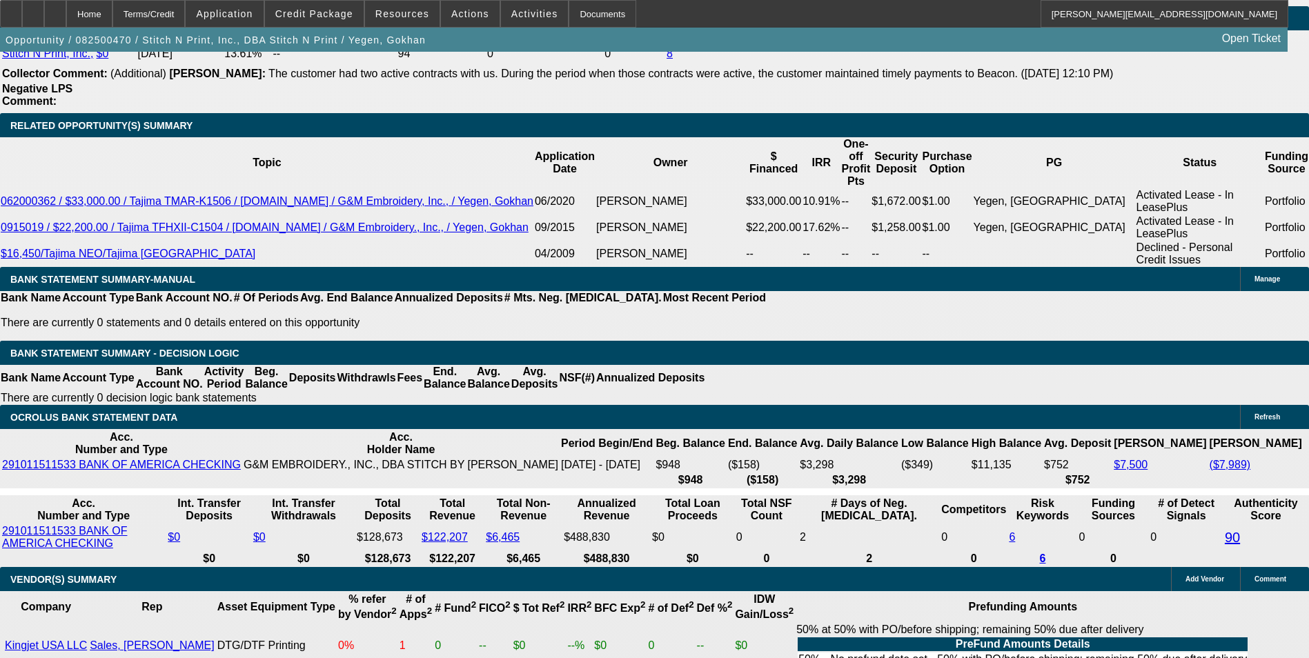
drag, startPoint x: 294, startPoint y: 285, endPoint x: 411, endPoint y: 285, distance: 116.6
type input "UNKNOWN"
type input "14"
type input "$1,038.95"
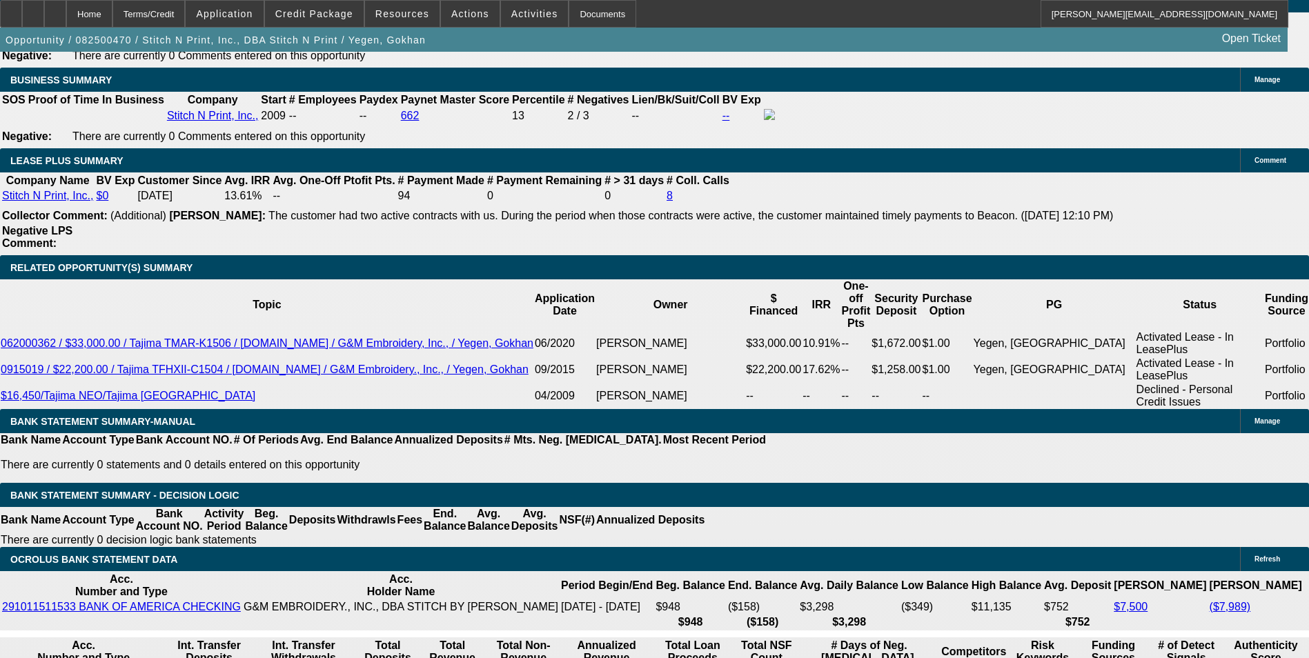
scroll to position [2208, 0]
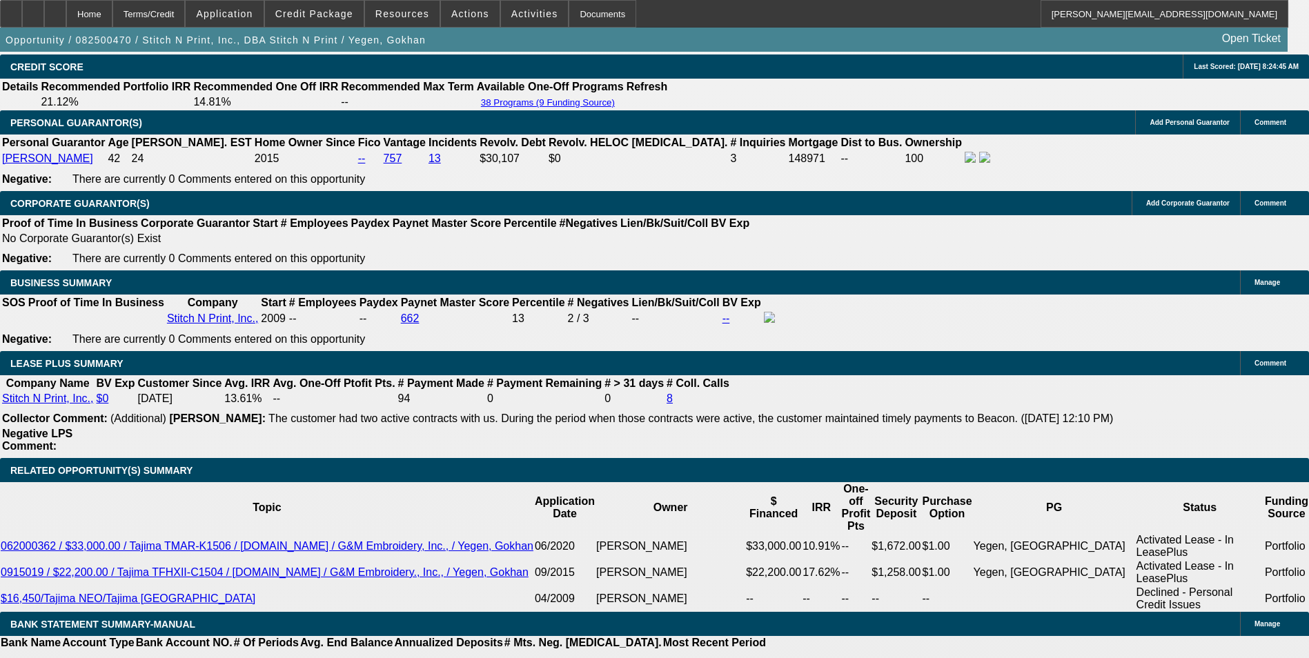
type input "14"
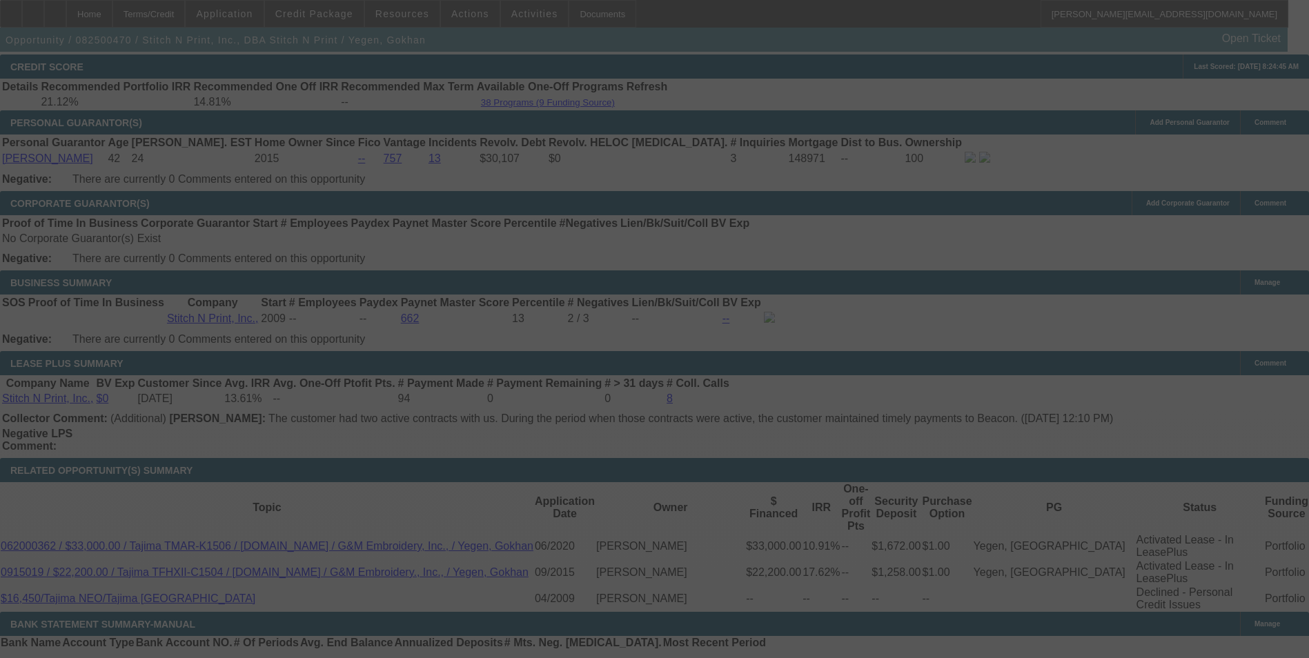
select select "0"
select select "2"
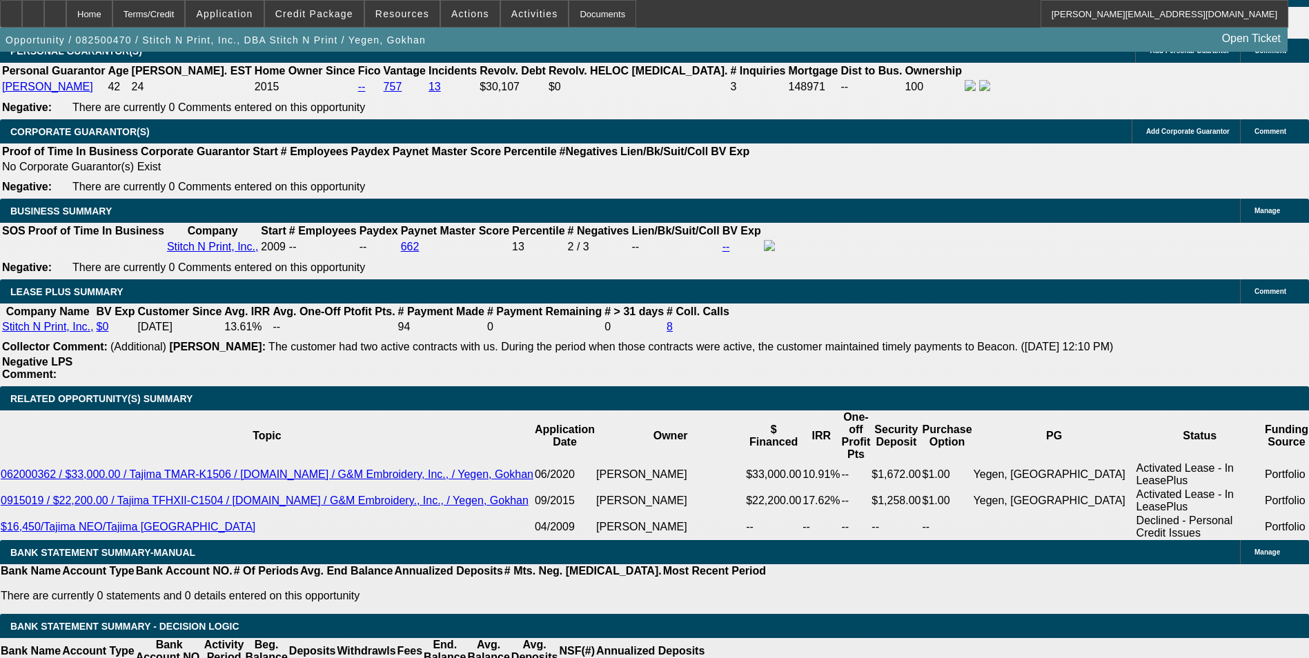
scroll to position [2346, 0]
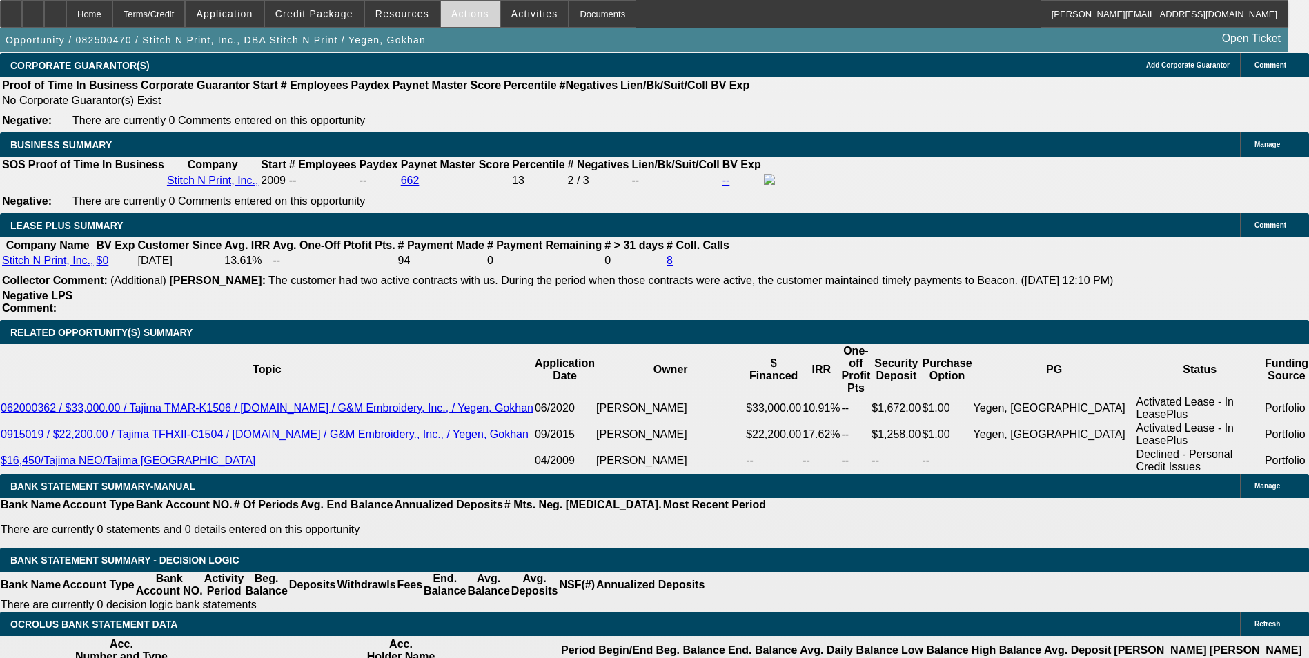
click at [451, 14] on span "Actions" at bounding box center [470, 13] width 38 height 11
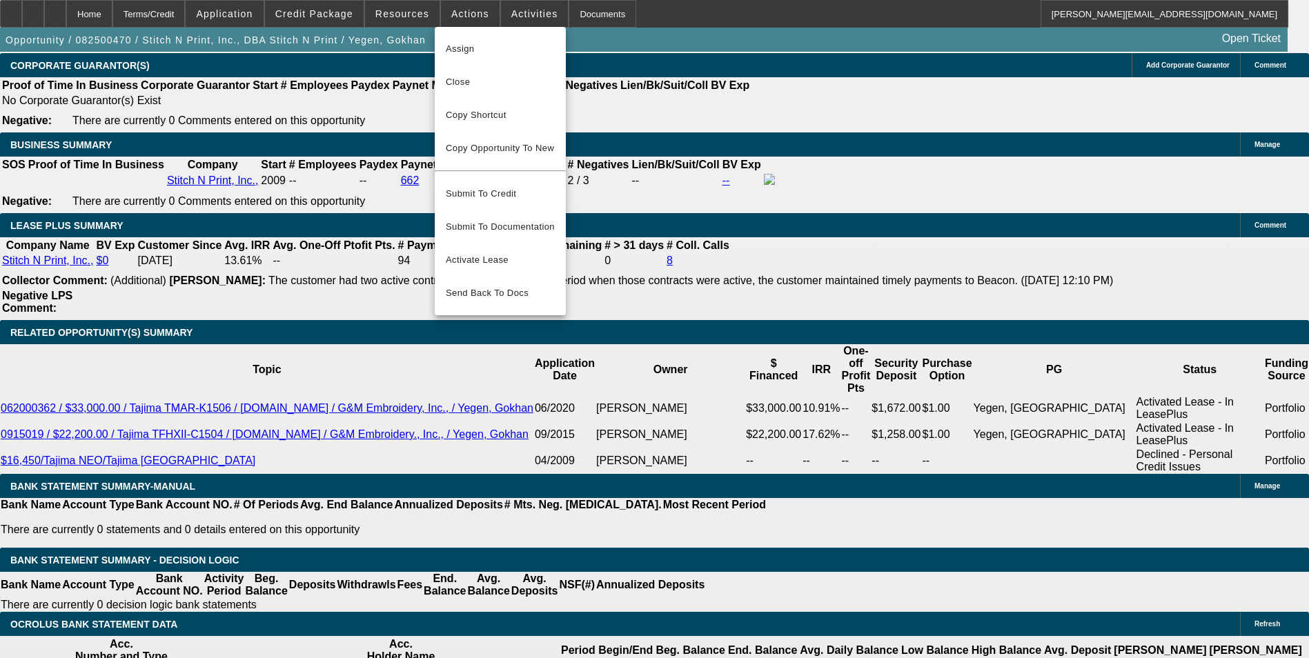
click at [163, 215] on div at bounding box center [654, 329] width 1309 height 658
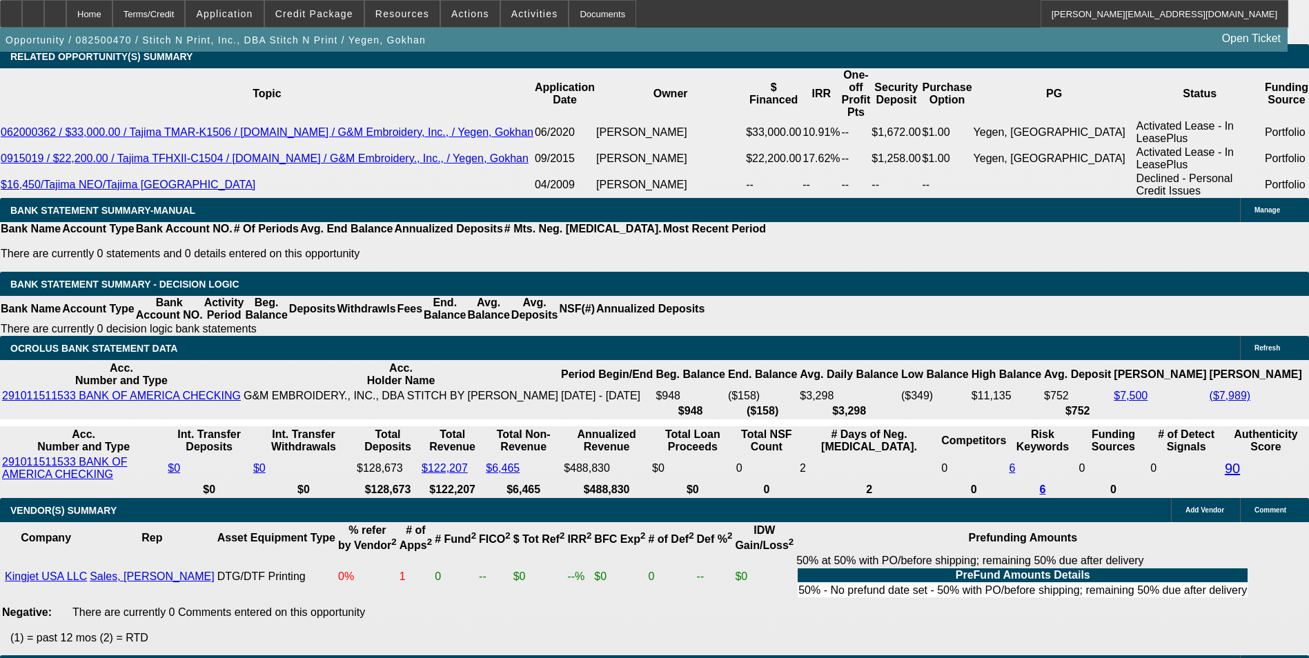
scroll to position [2553, 0]
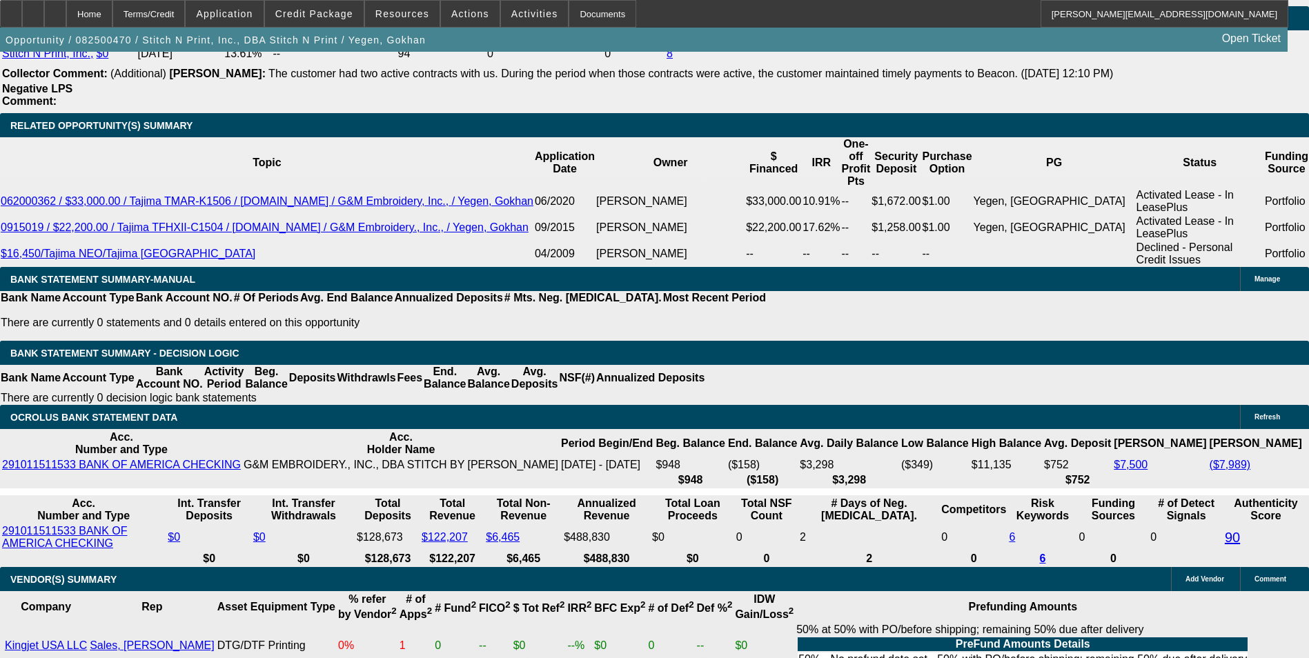
drag, startPoint x: 290, startPoint y: 283, endPoint x: 393, endPoint y: 282, distance: 102.1
type input "UNKNOWN"
type input "15"
type input "$1,053.78"
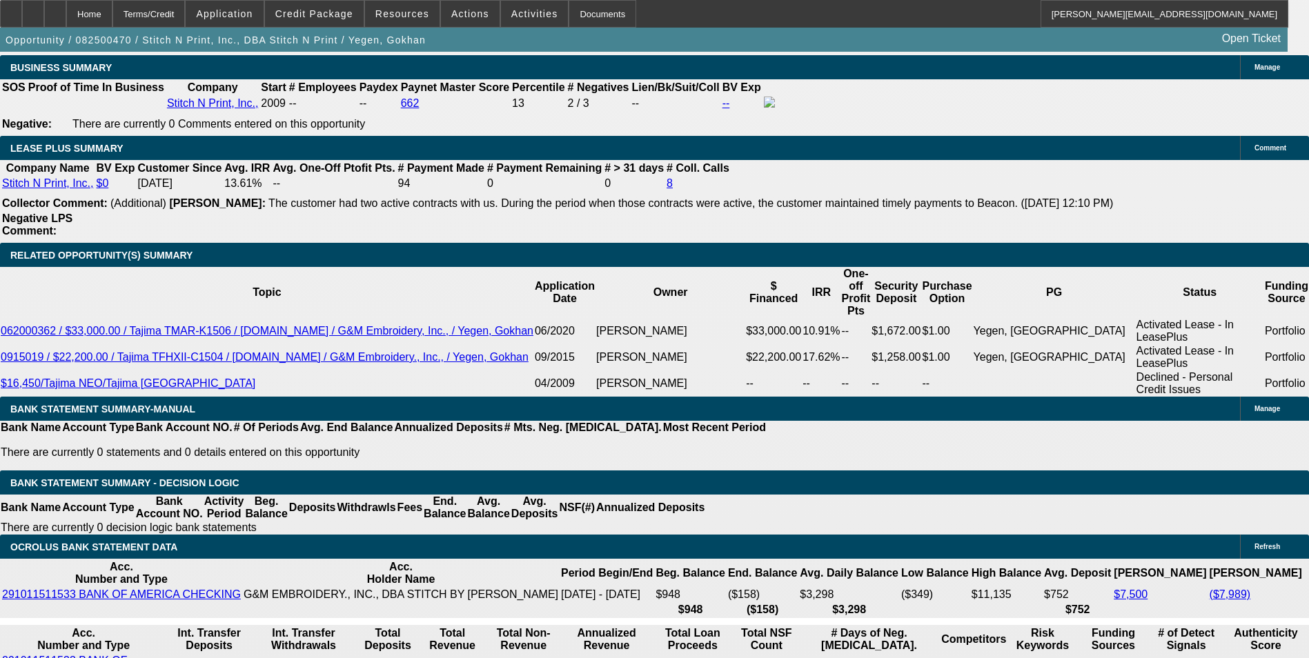
scroll to position [2346, 0]
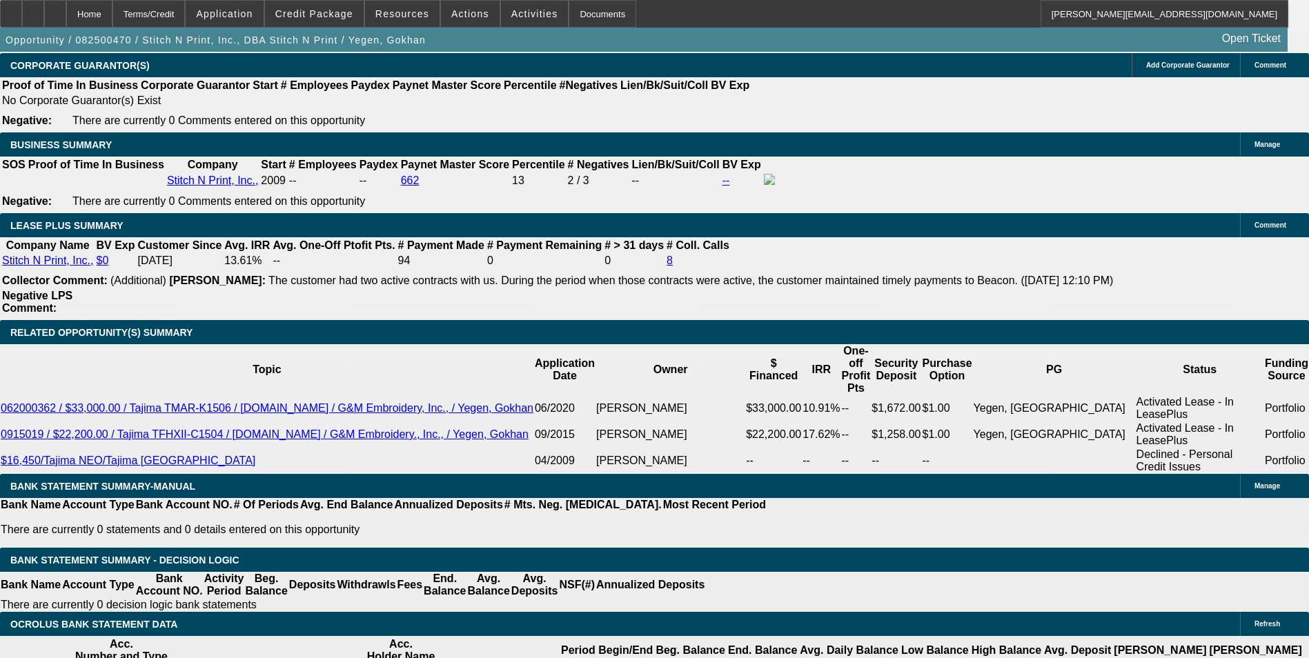
type input "15"
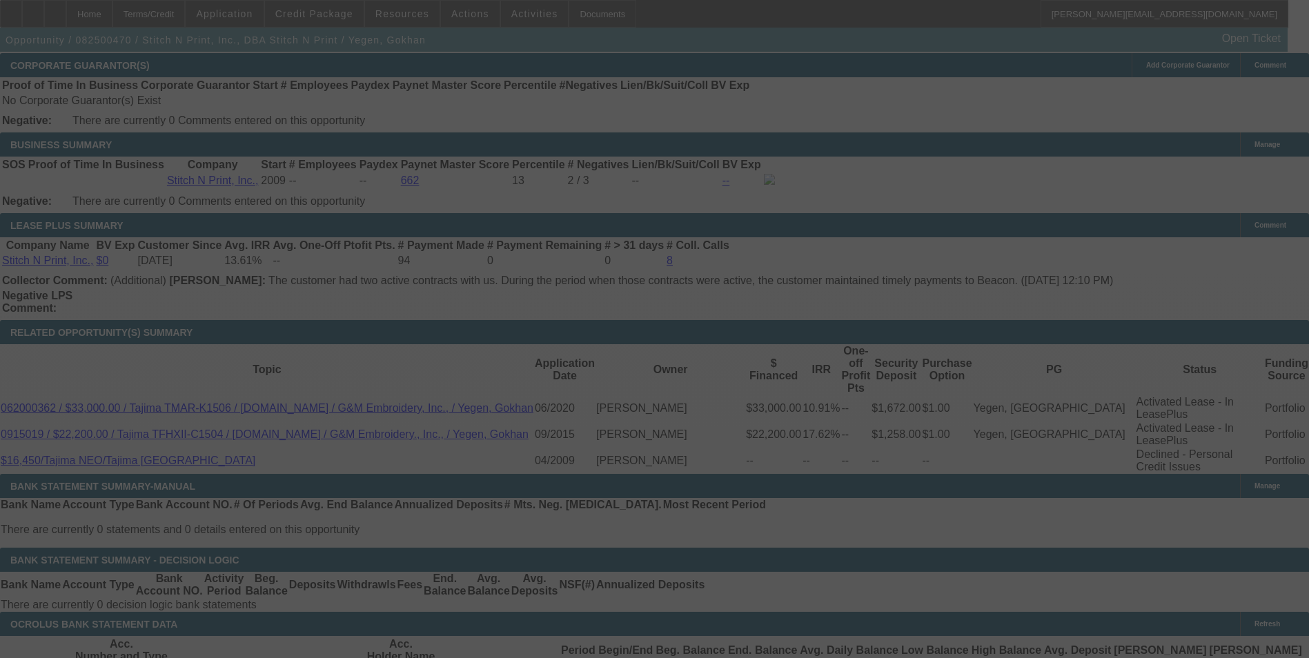
select select "0"
select select "2"
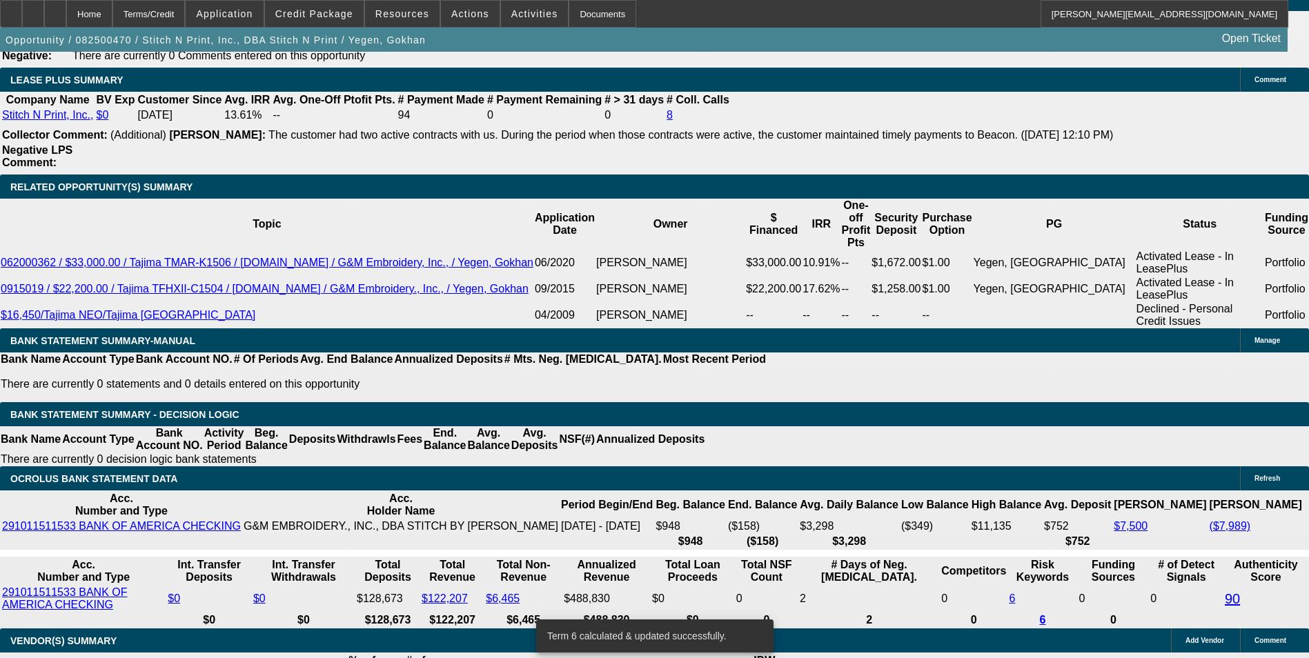
scroll to position [2484, 0]
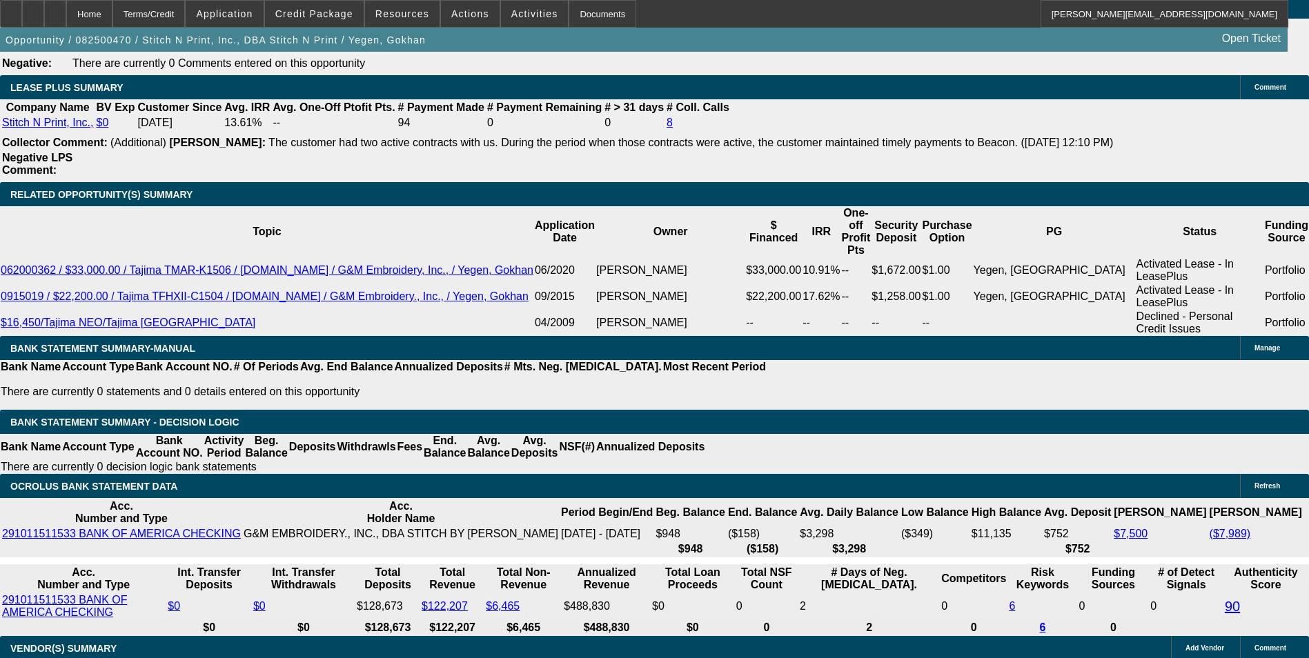
drag, startPoint x: 299, startPoint y: 356, endPoint x: 364, endPoint y: 348, distance: 65.4
type input "1"
type input "UNKNOWN"
type input "14"
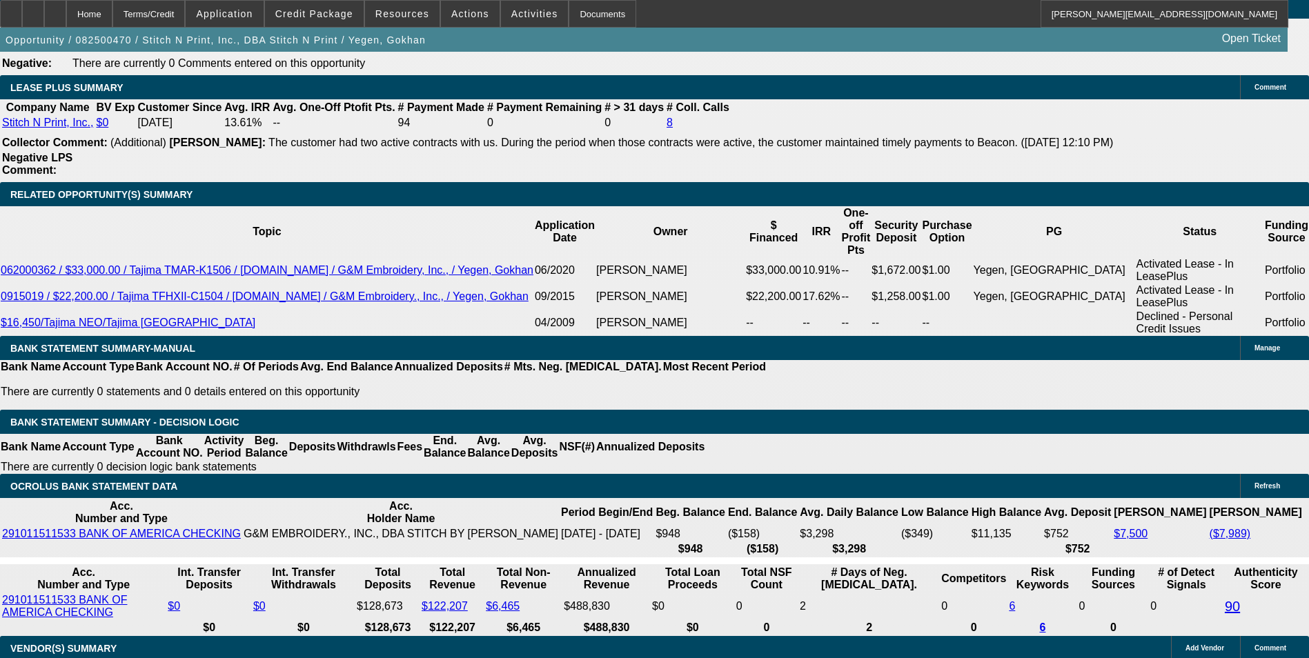
type input "$1,038.95"
type input "14.8"
type input "$1,050.80"
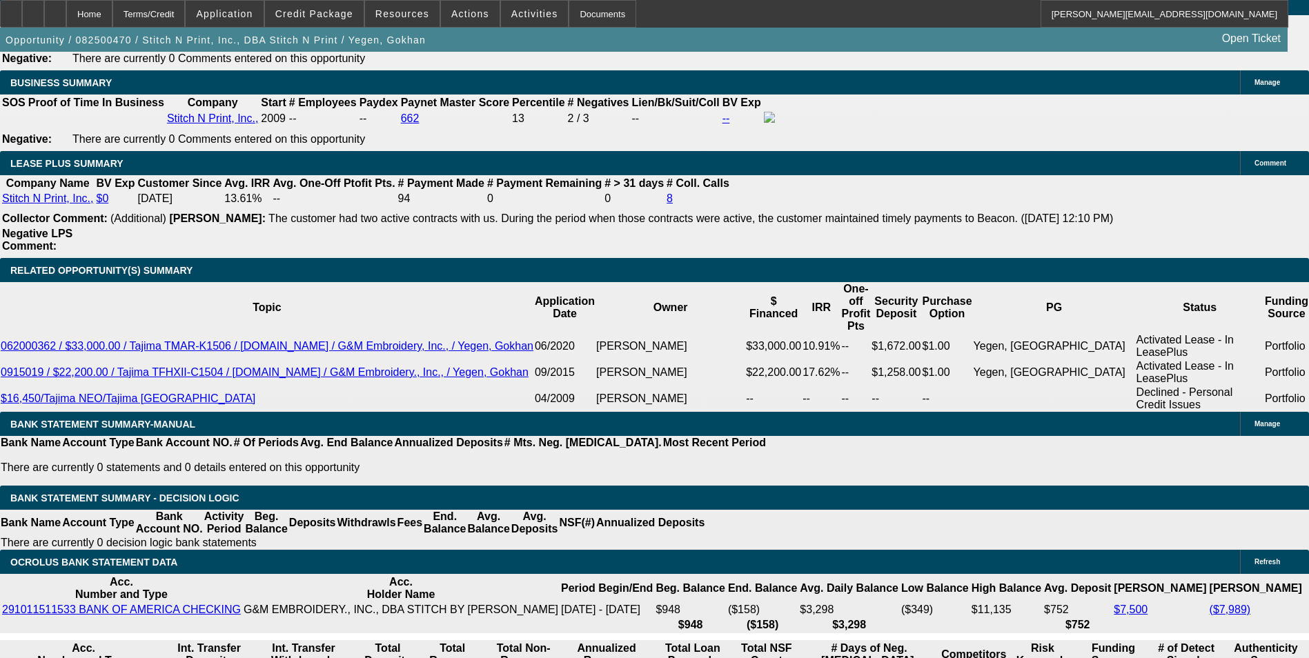
scroll to position [2208, 0]
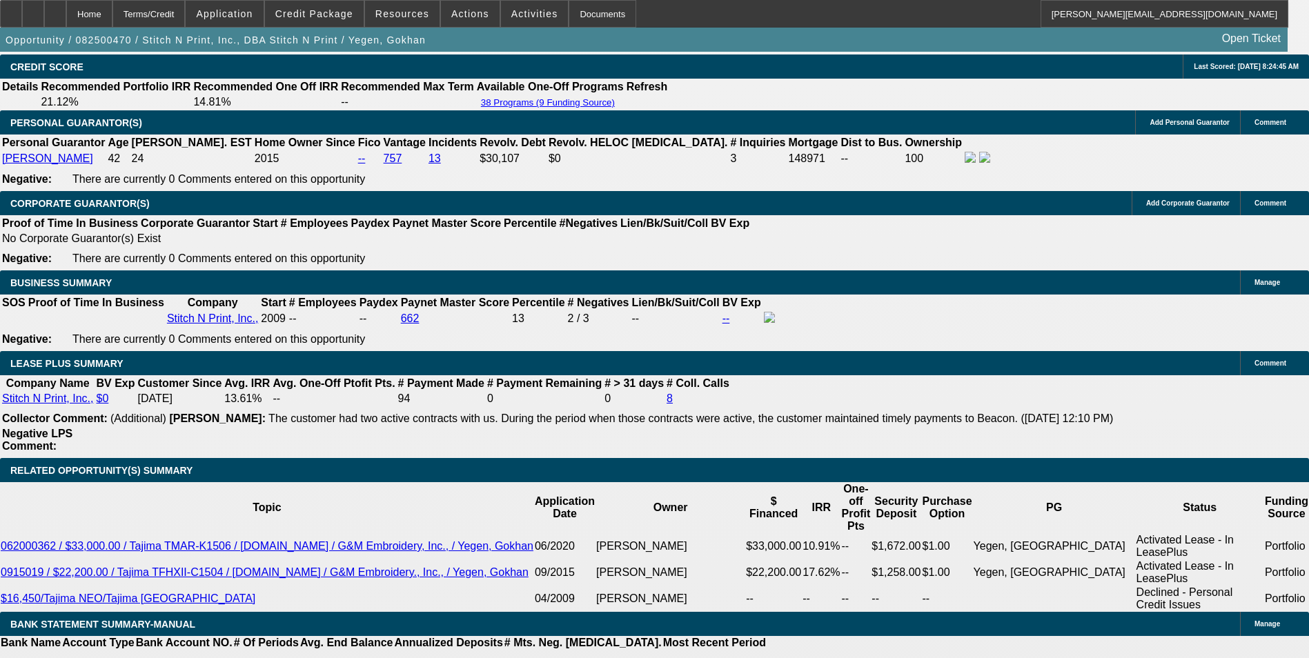
type input "14.8"
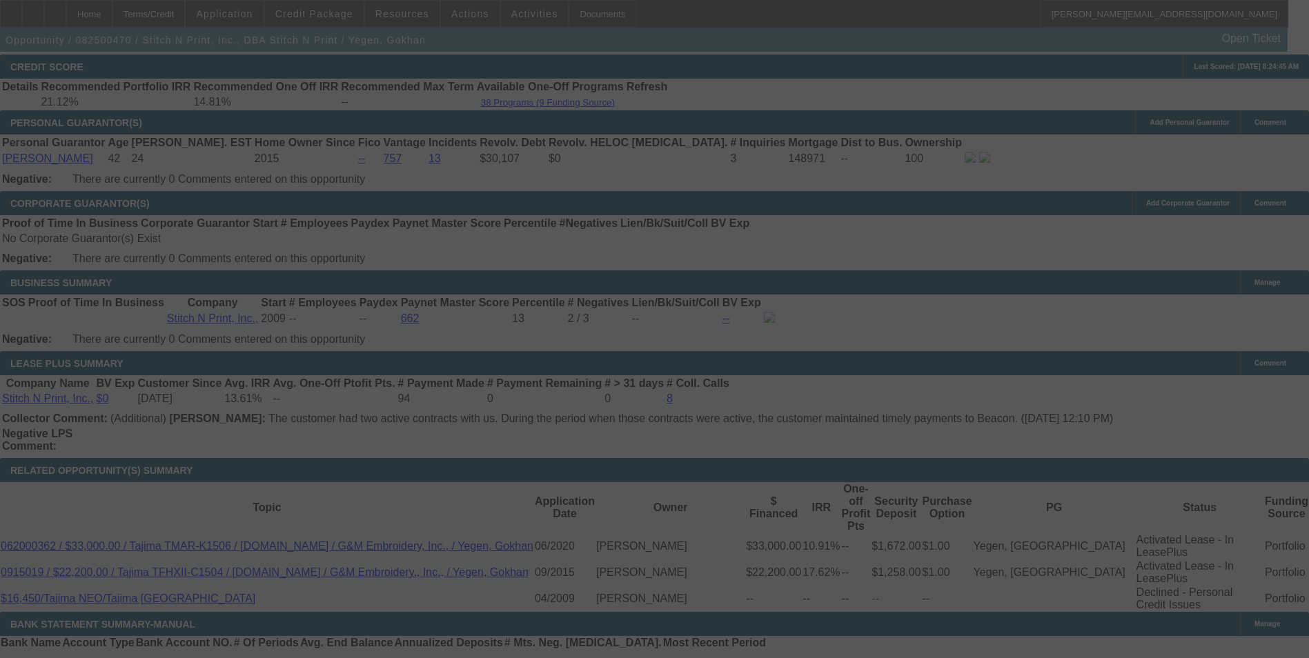
select select "0"
select select "2"
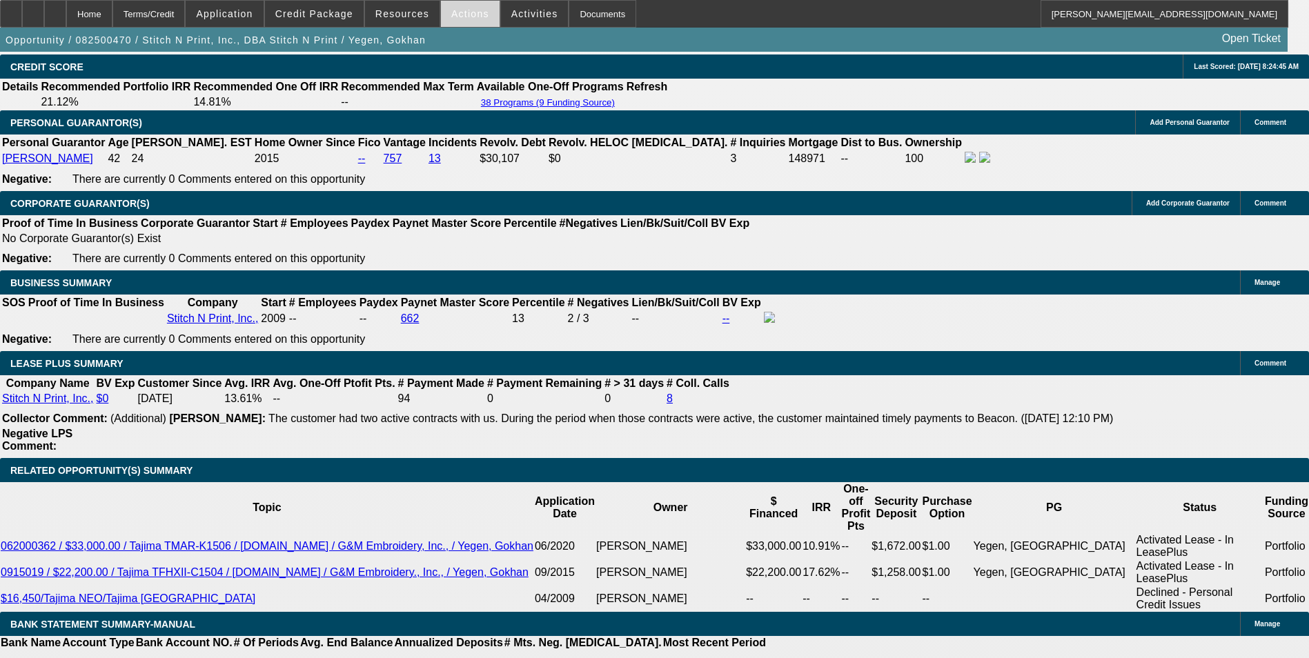
click at [451, 11] on span "Actions" at bounding box center [470, 13] width 38 height 11
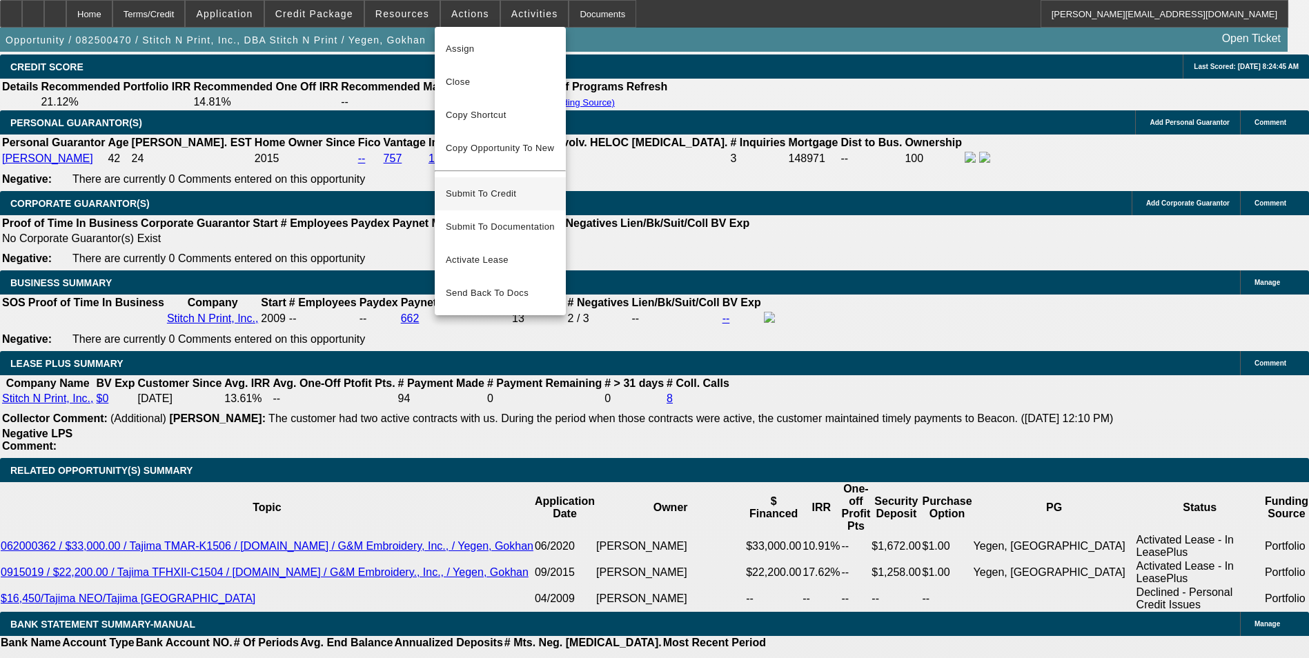
click at [511, 186] on span "Submit To Credit" at bounding box center [500, 194] width 109 height 17
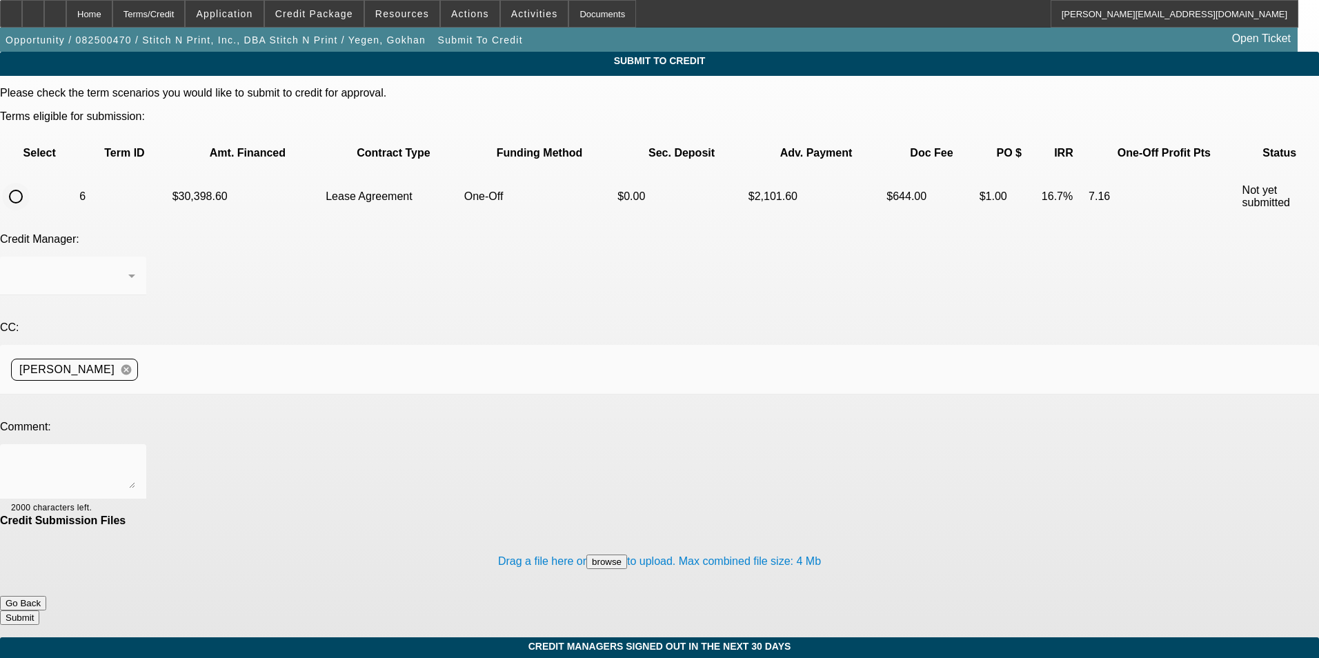
click at [30, 183] on input "radio" at bounding box center [16, 197] width 28 height 28
radio input "true"
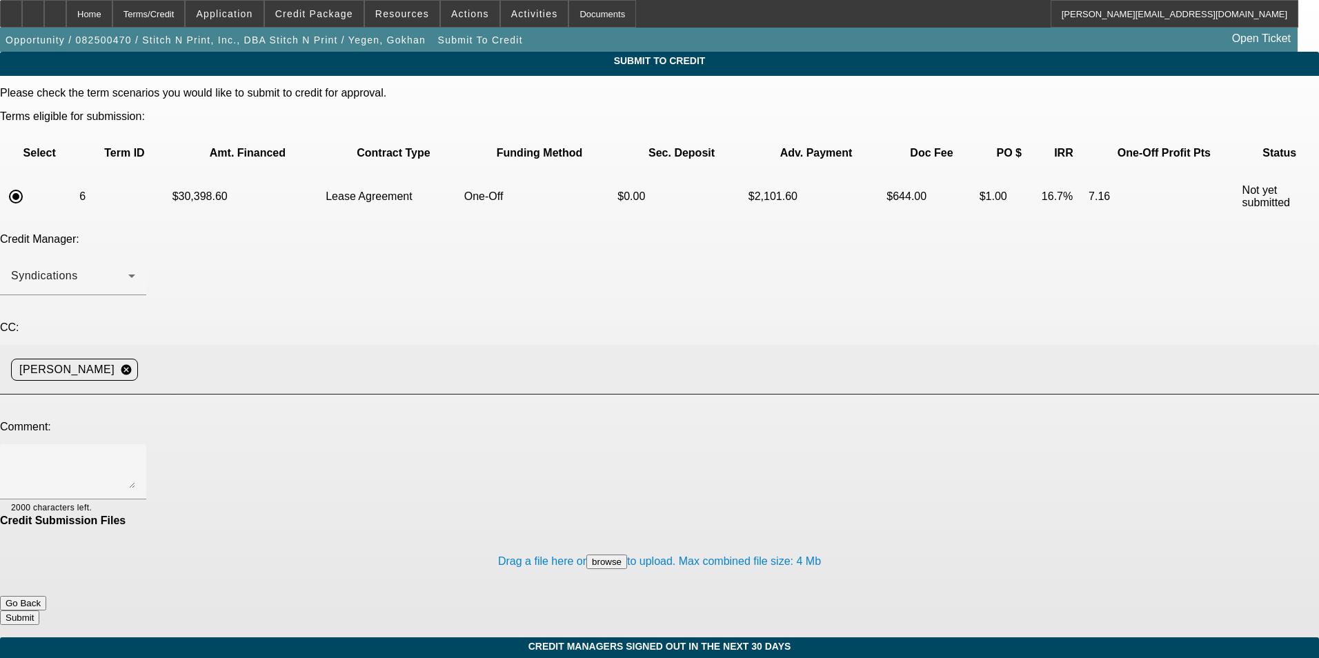
click at [351, 356] on input at bounding box center [723, 370] width 1159 height 28
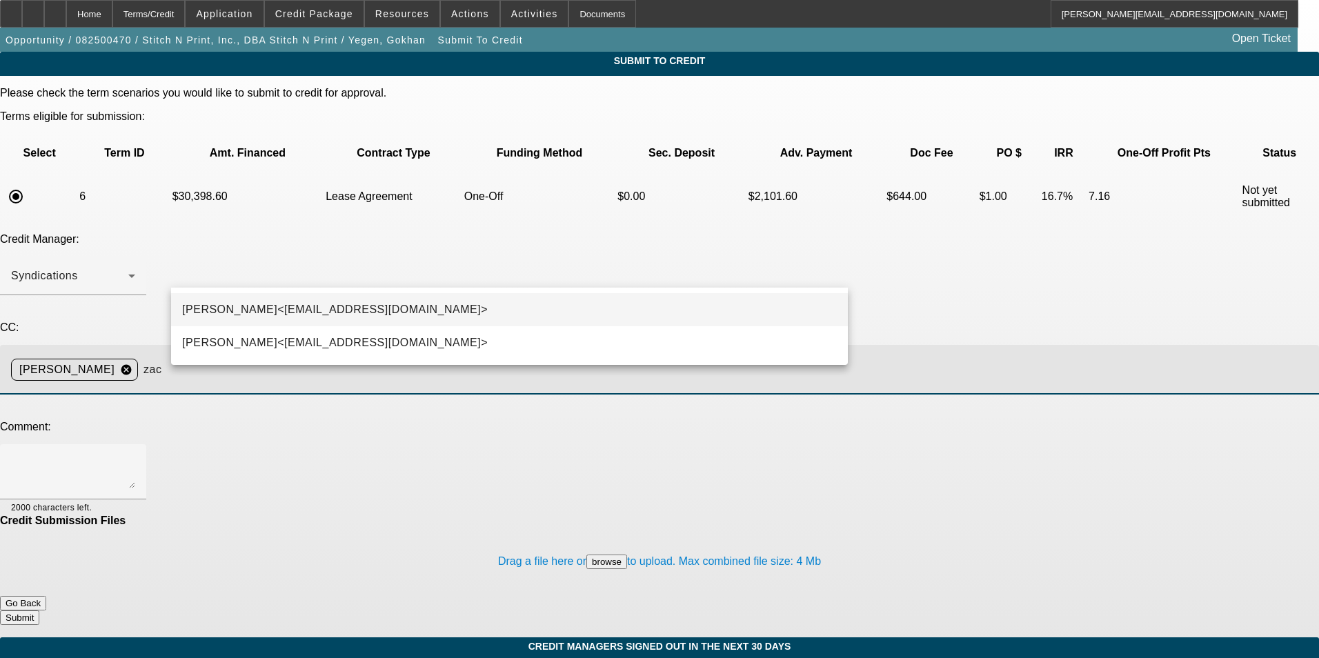
type input "zac"
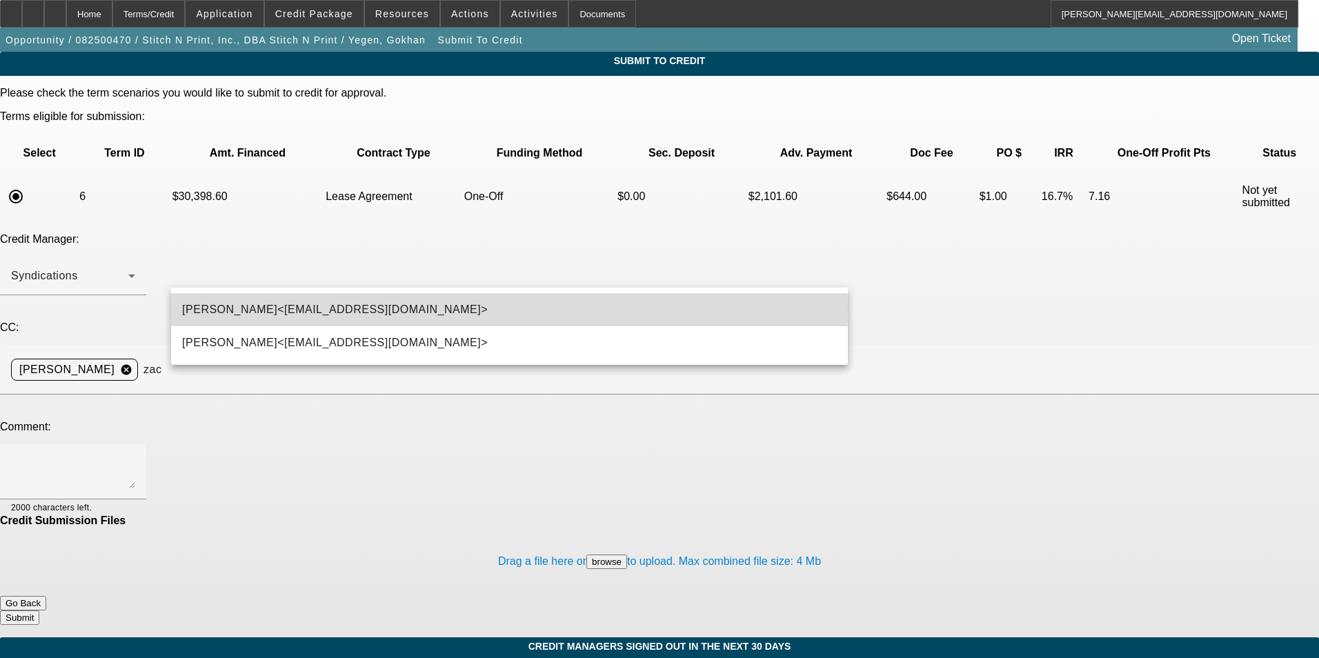
click at [316, 307] on span "Zachary Heyd<ZHeyd@beaconfunding.com>" at bounding box center [335, 310] width 306 height 17
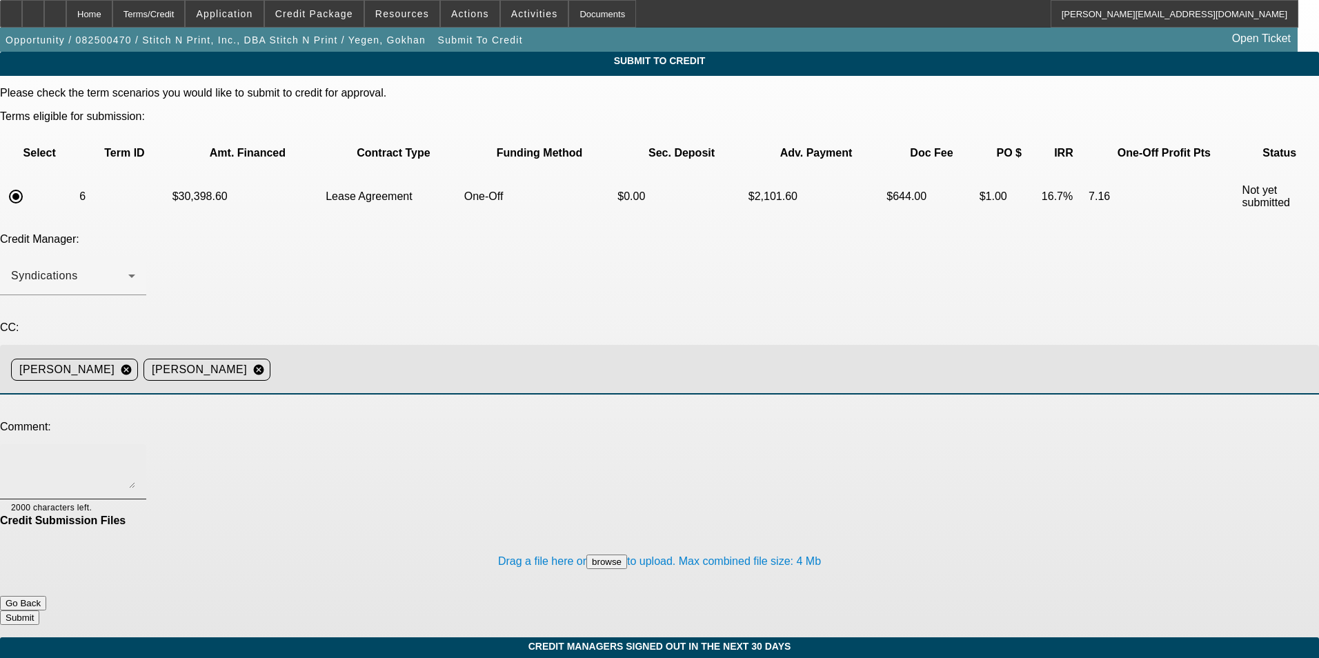
click at [135, 455] on textarea at bounding box center [73, 471] width 124 height 33
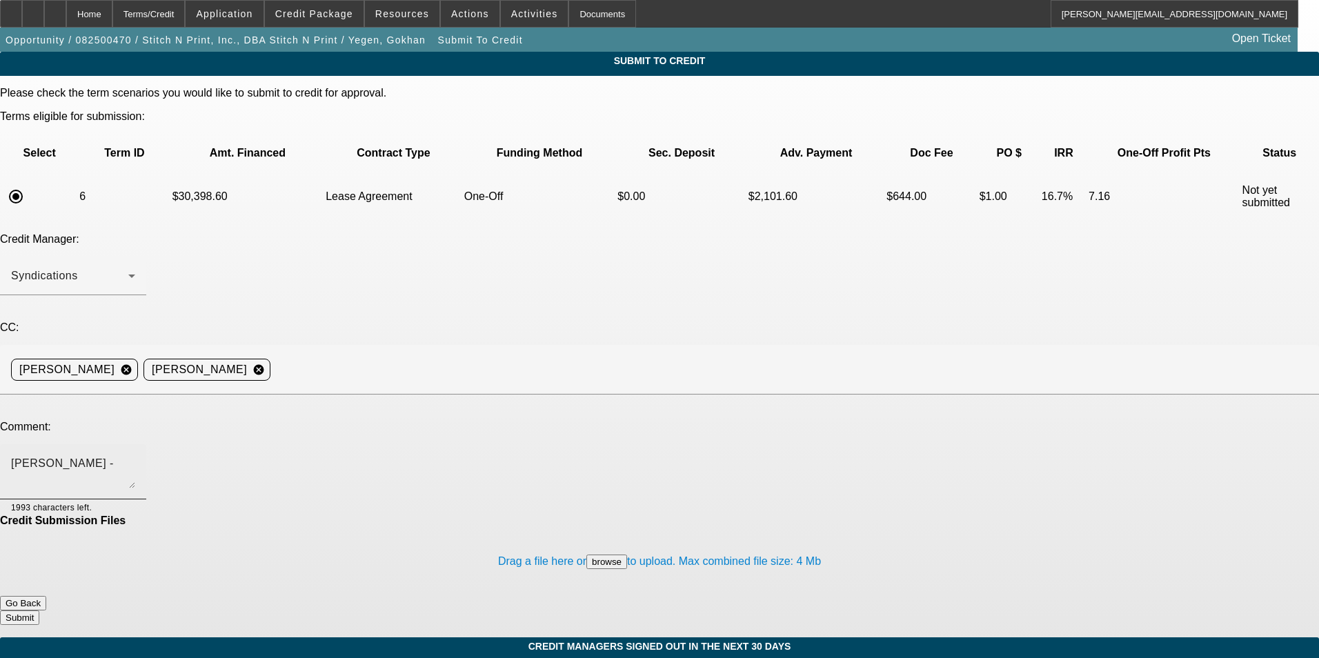
click at [135, 455] on textarea "Zach -" at bounding box center [73, 471] width 124 height 33
type textarea "Zach - the seller is Kingjet USA LLC, and the equipment is a Kingjet DTF printe…"
click at [39, 611] on button "Submit" at bounding box center [19, 618] width 39 height 14
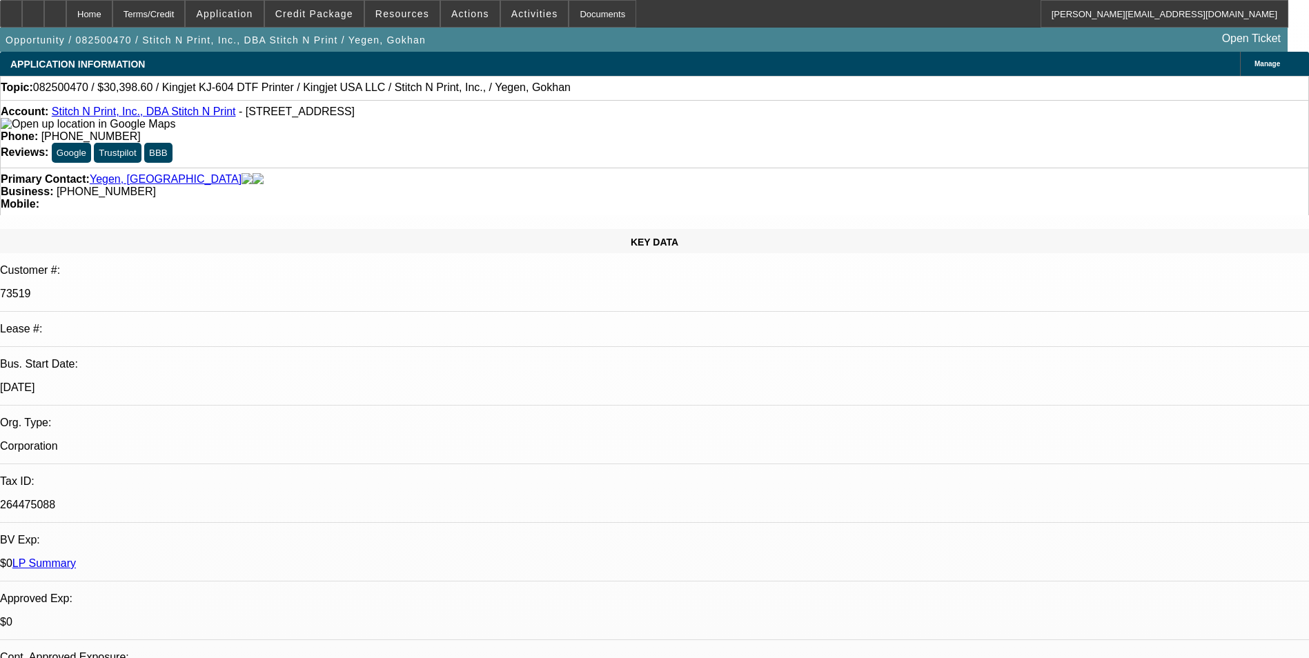
select select "0"
select select "2"
select select "0"
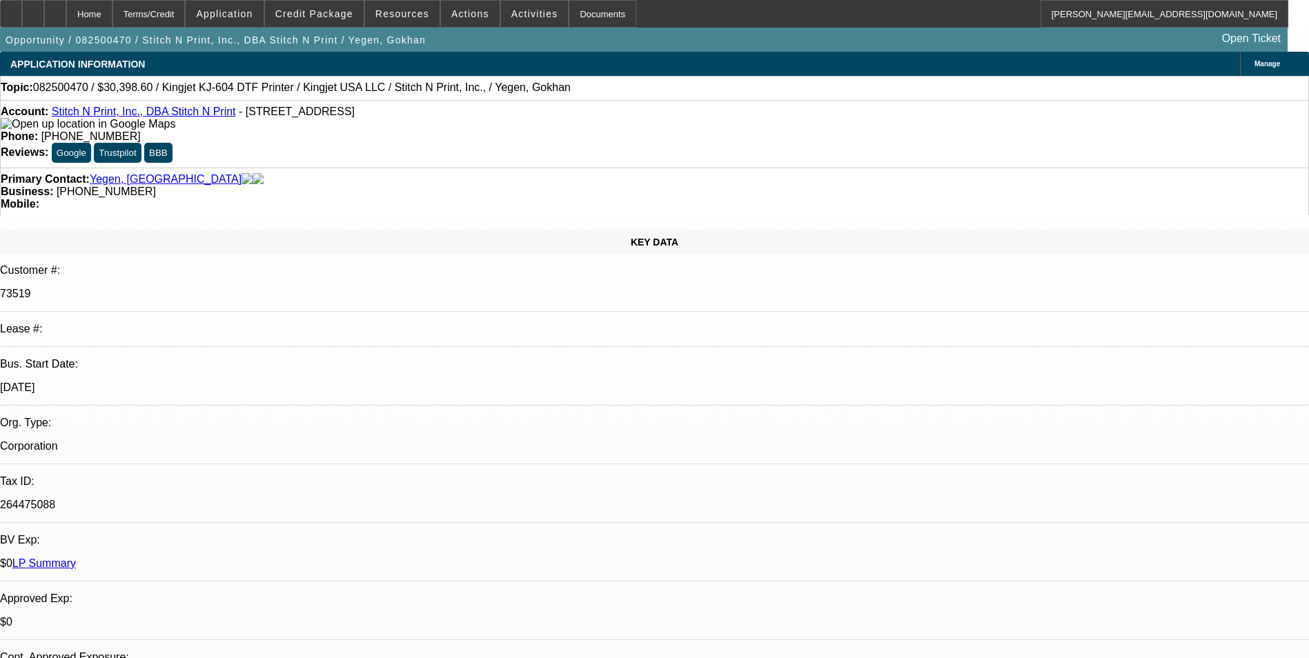
select select "0"
select select "2"
select select "0"
select select "2"
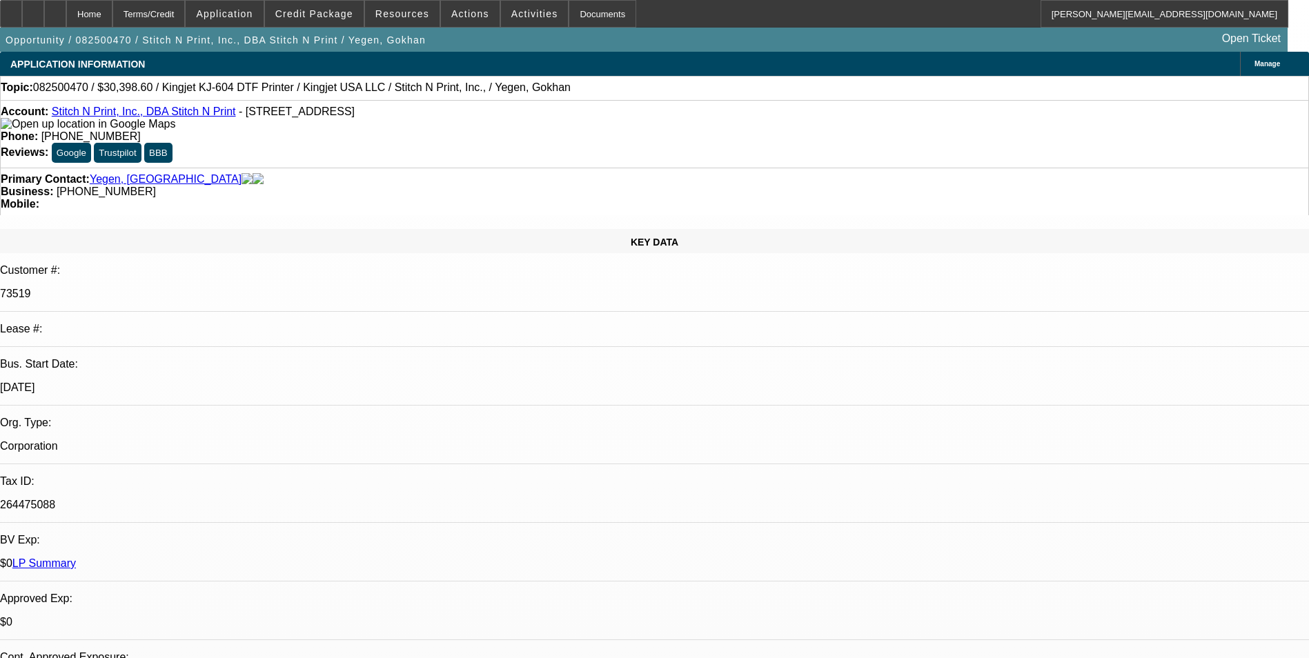
select select "2"
select select "0"
select select "2"
select select "0"
select select "2"
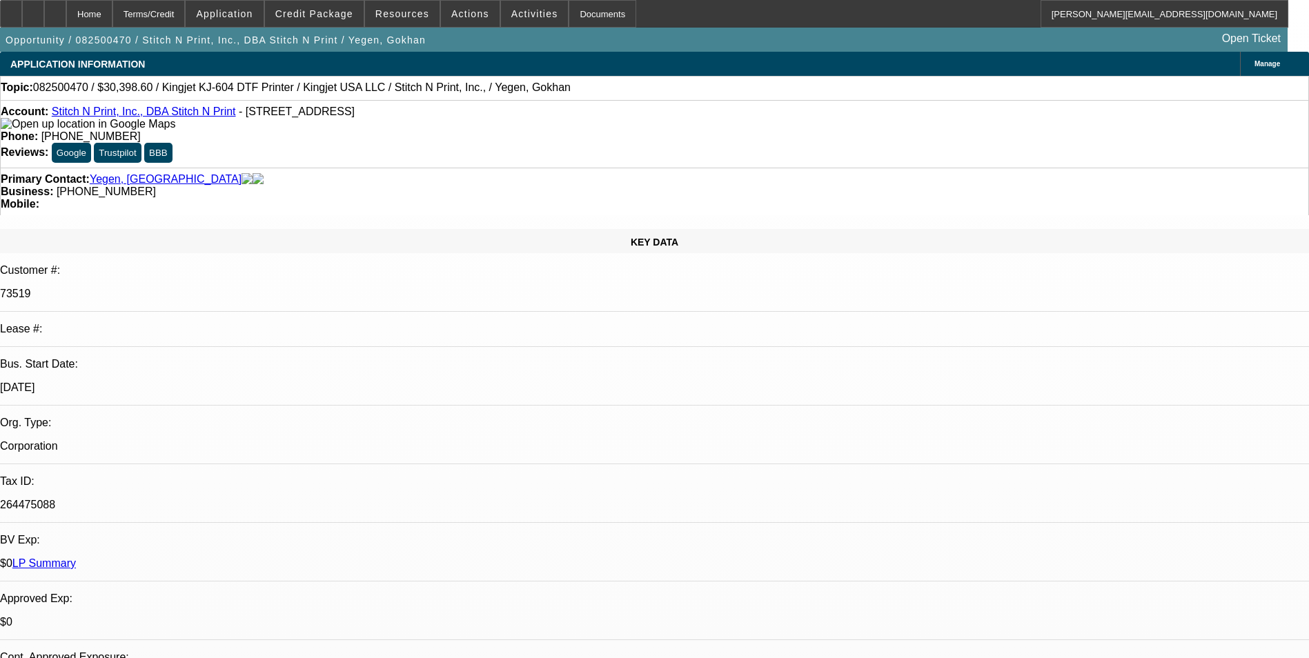
select select "2"
select select "0"
select select "2"
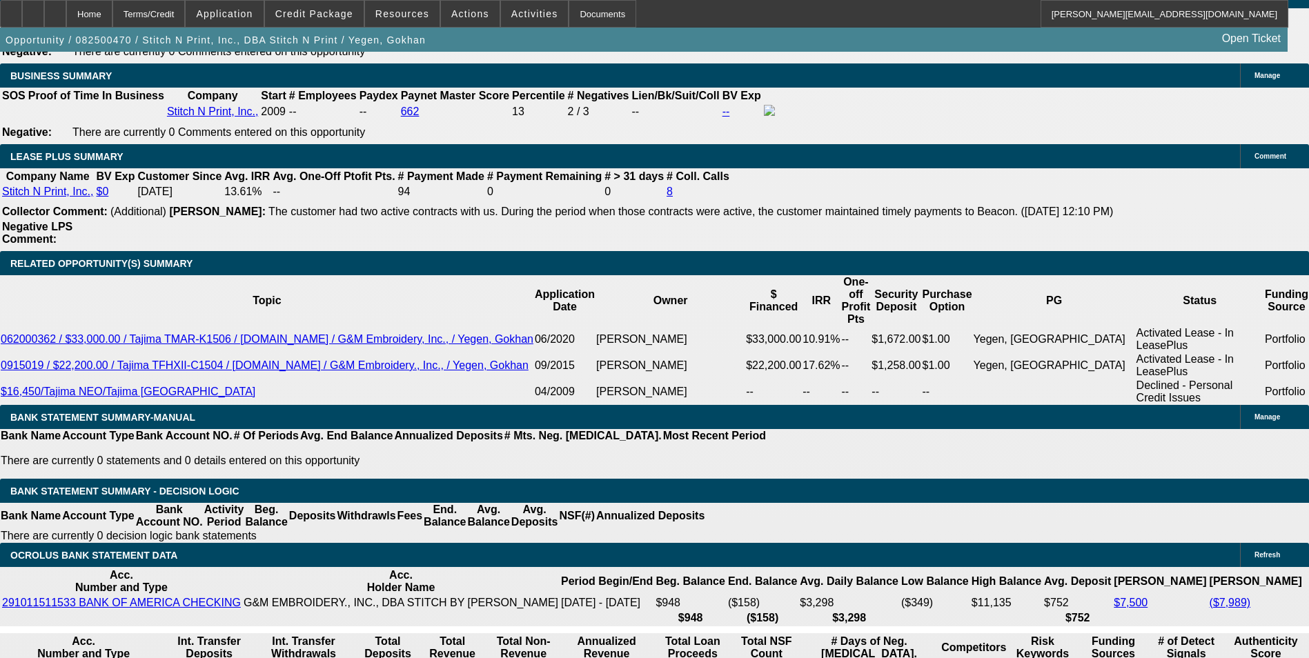
scroll to position [690, 0]
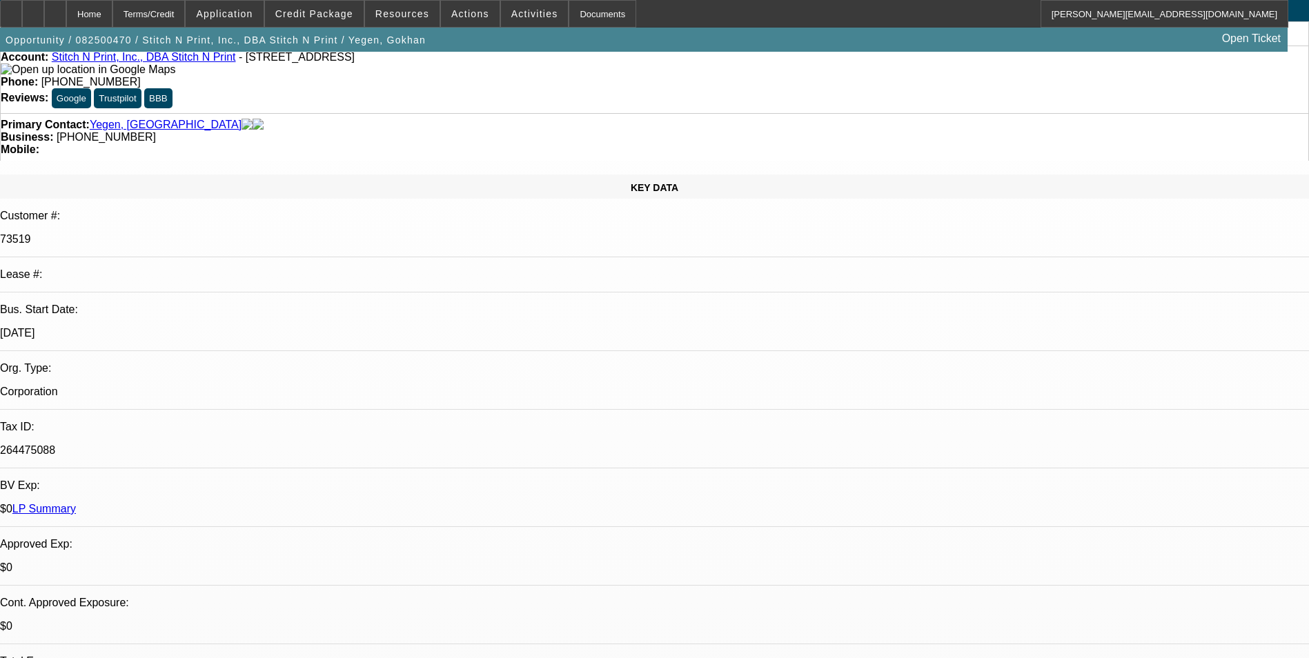
scroll to position [0, 0]
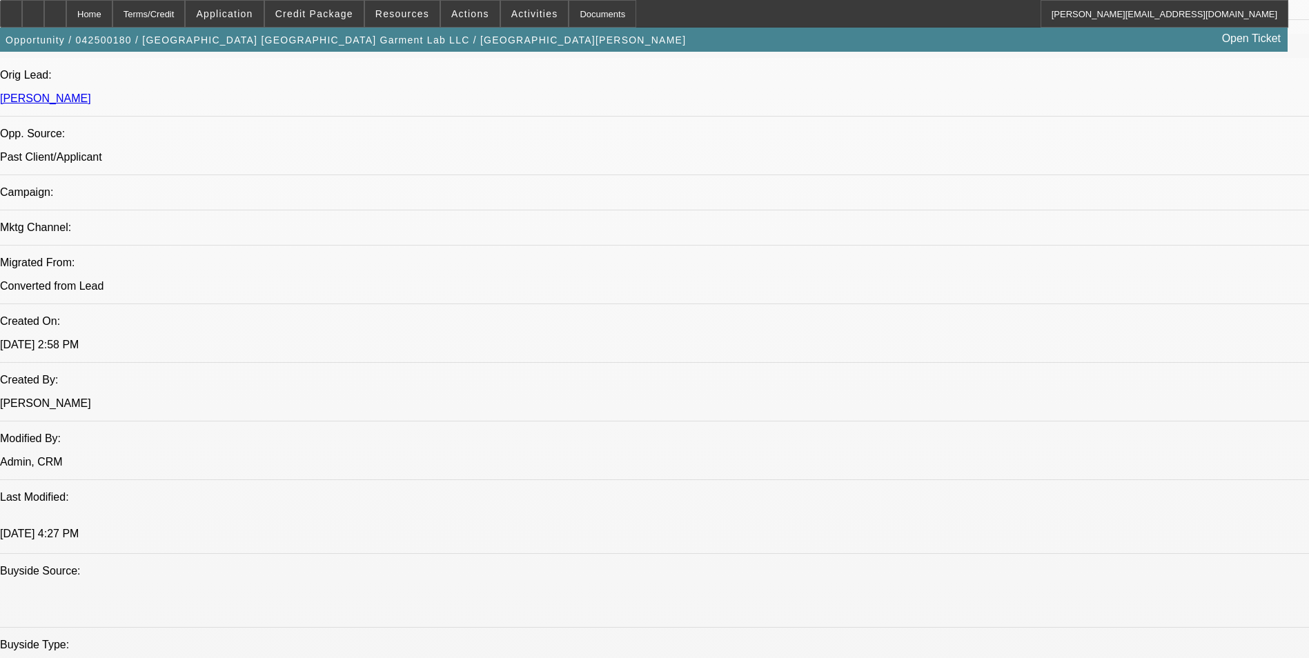
select select "0"
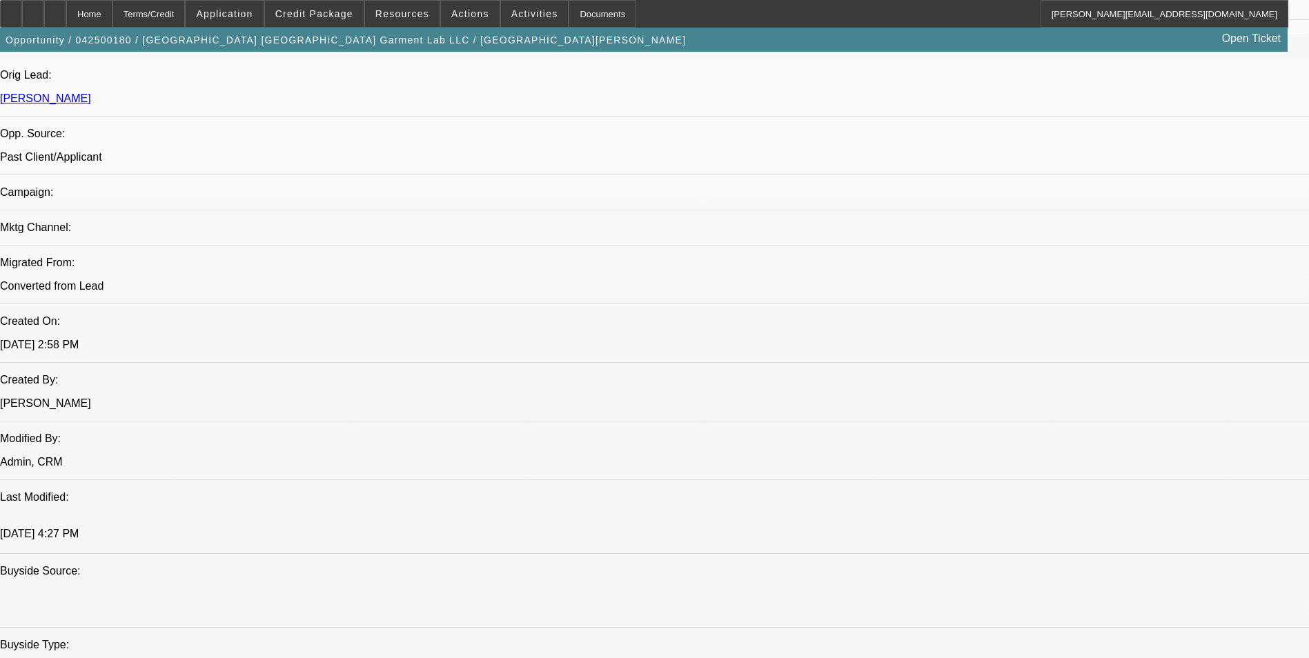
select select "0"
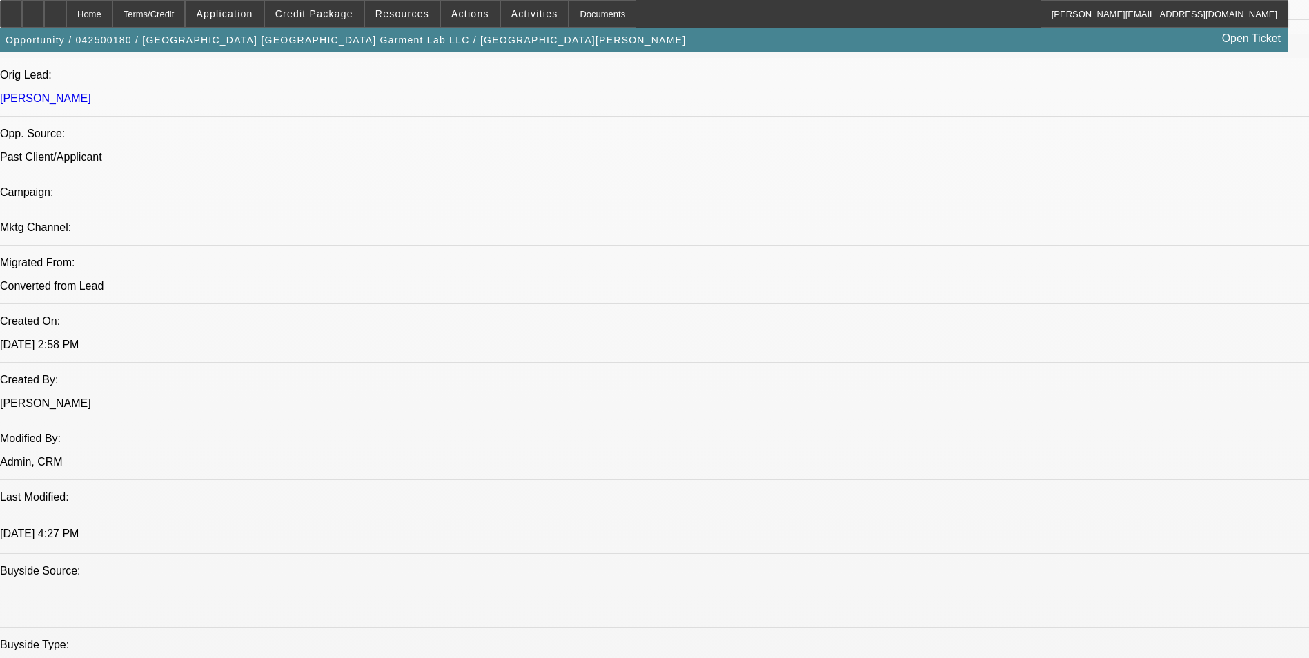
select select "0"
select select "1"
select select "6"
select select "1"
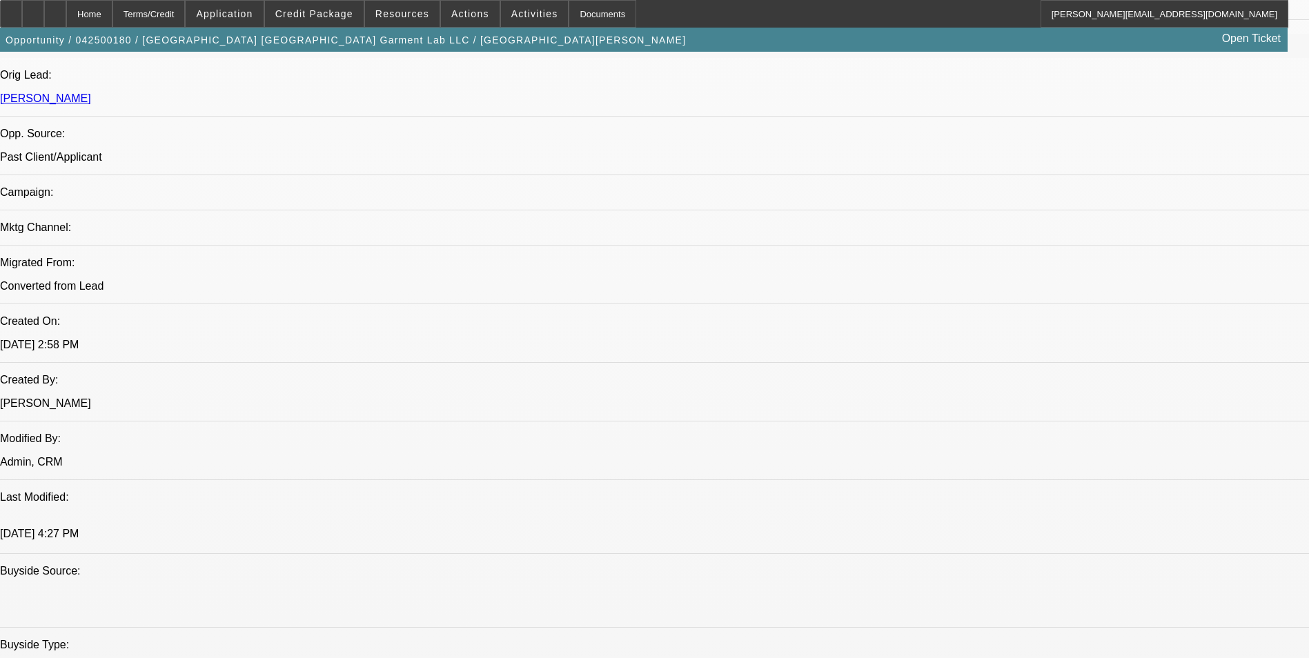
select select "6"
select select "1"
select select "6"
select select "1"
select select "6"
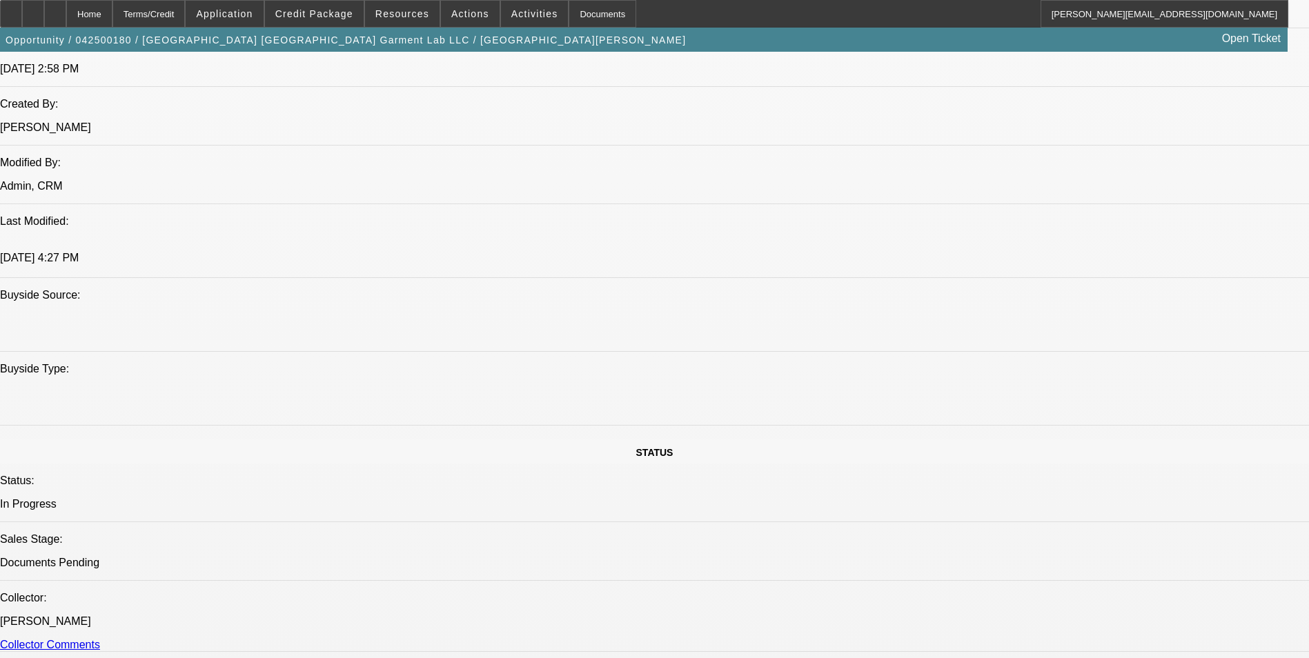
scroll to position [1518, 0]
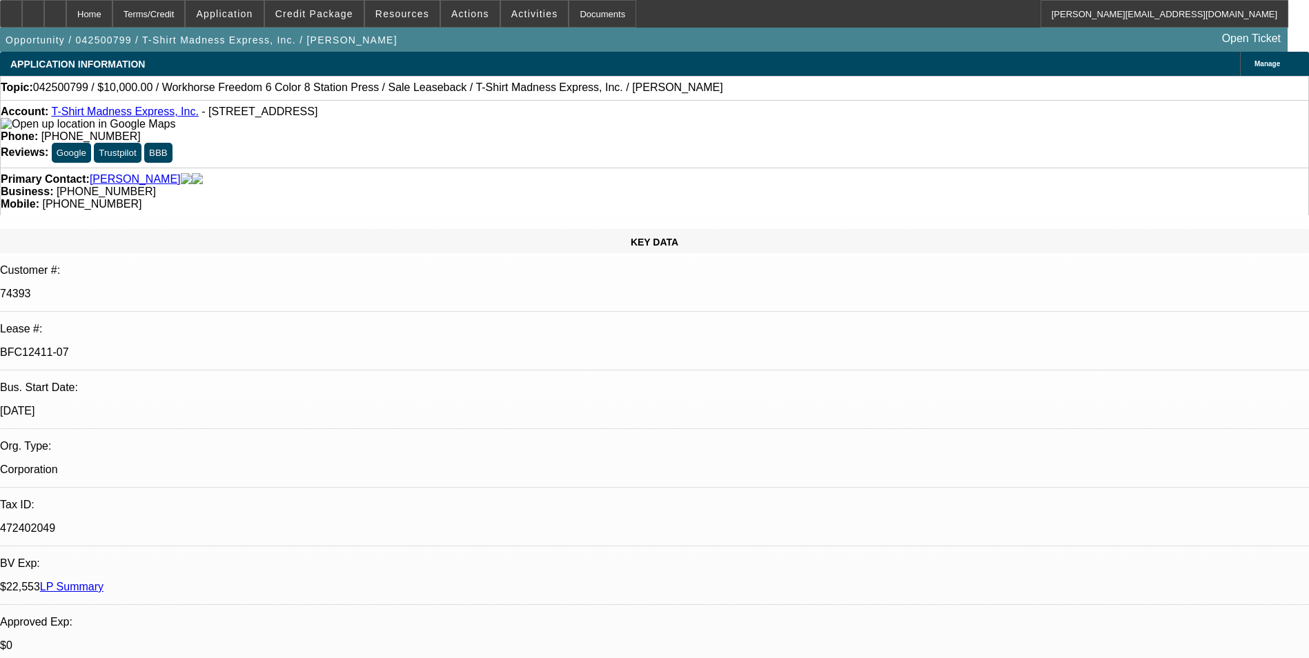
select select "0"
select select "2"
select select "0"
select select "2"
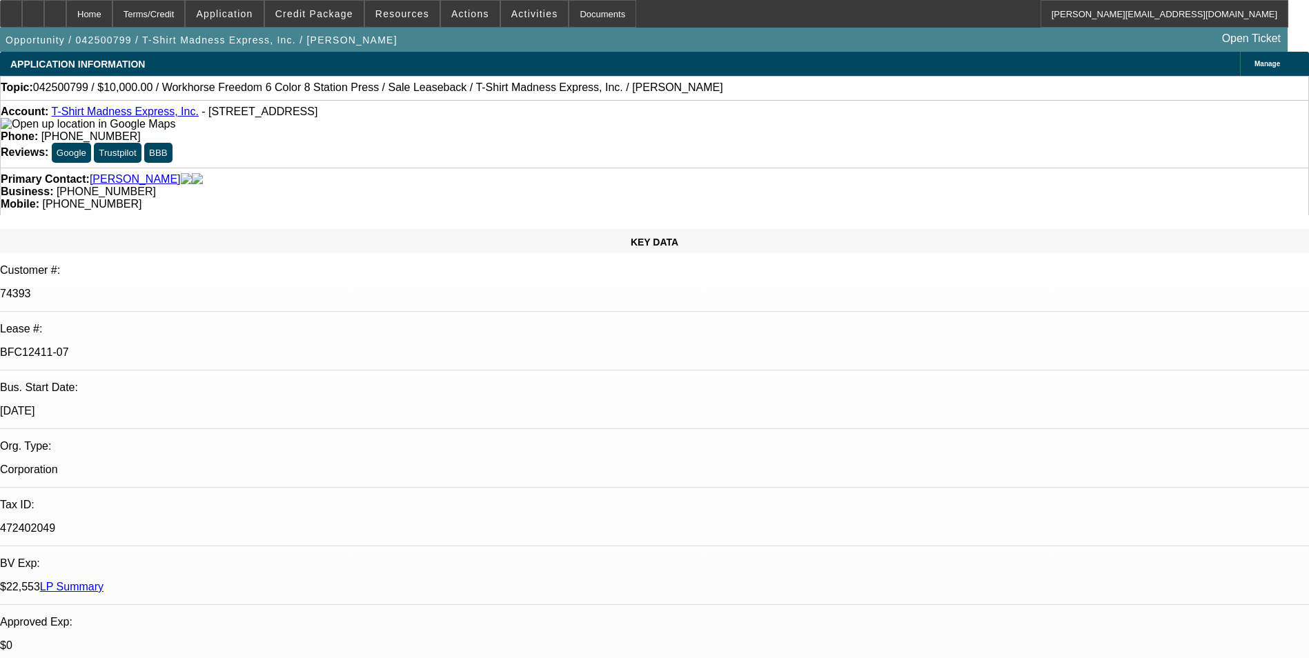
select select "0"
select select "2"
select select "0"
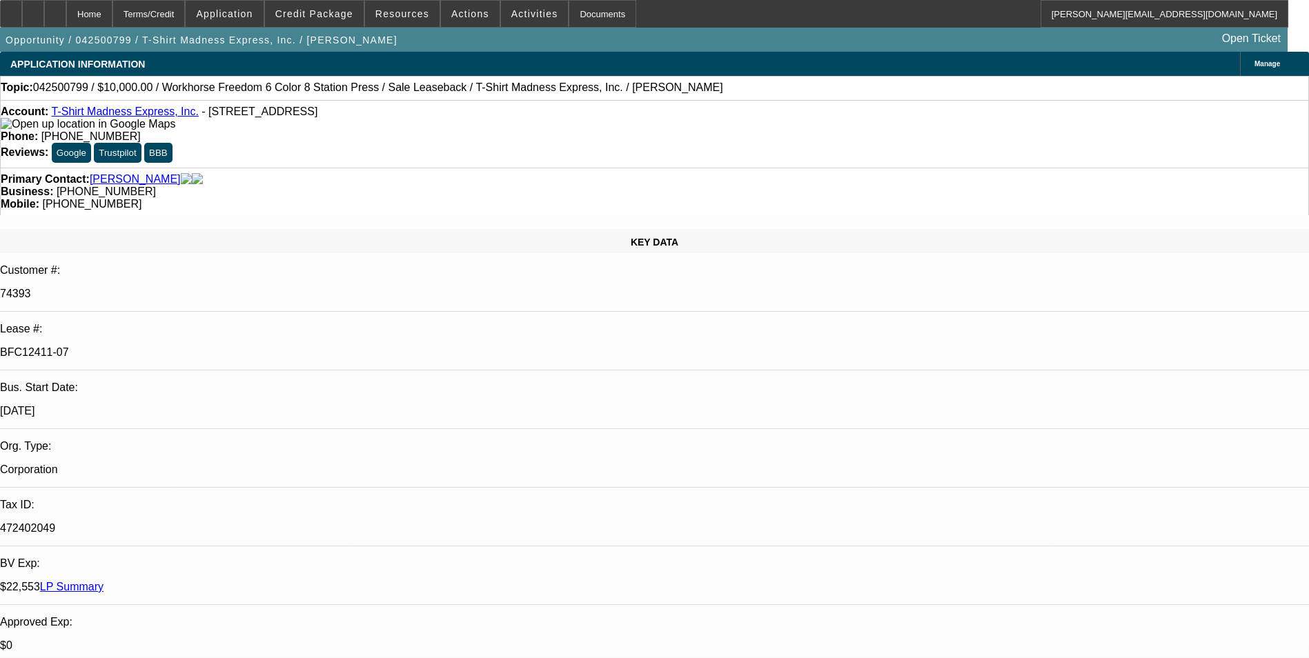
select select "2"
select select "0"
select select "1"
select select "2"
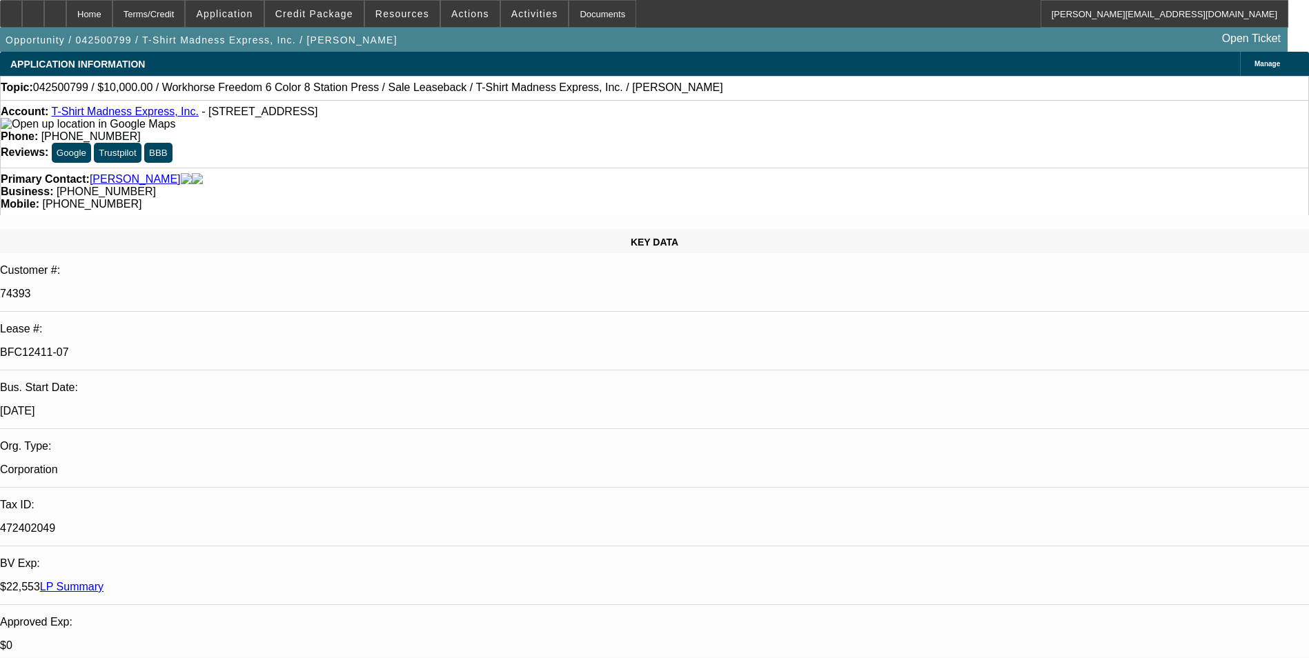
select select "1"
select select "2"
select select "1"
select select "2"
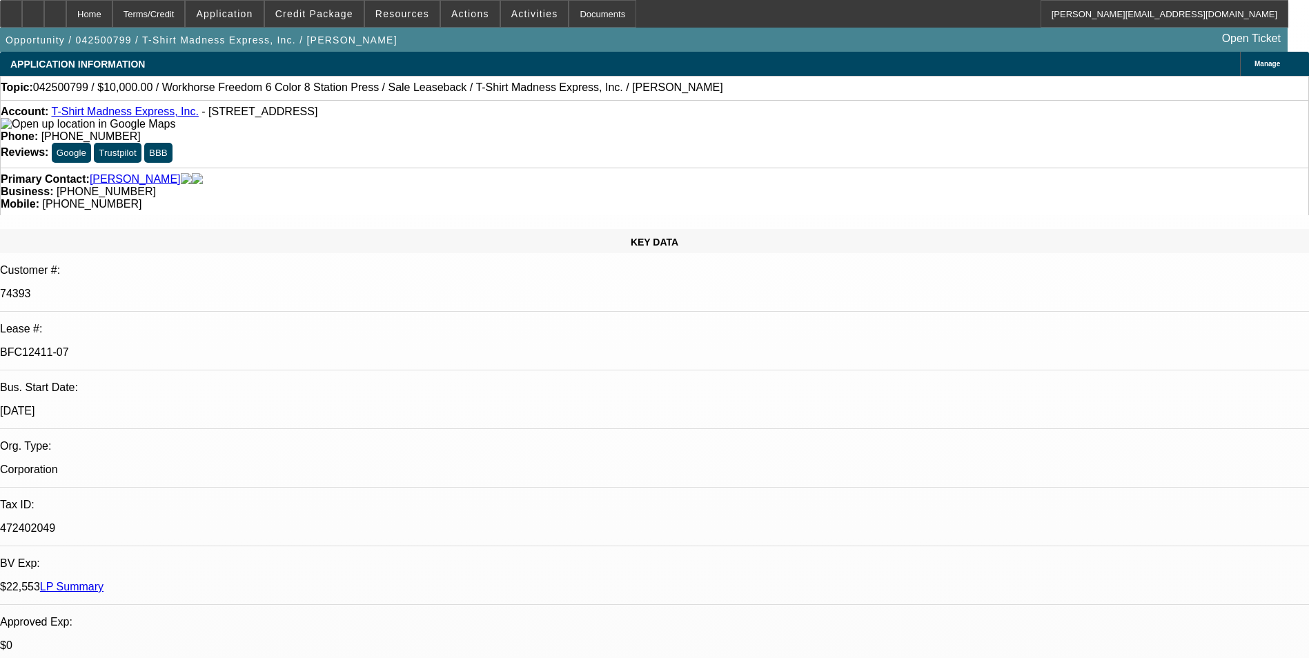
select select "2"
select select "1"
select select "2"
